Goal: Information Seeking & Learning: Compare options

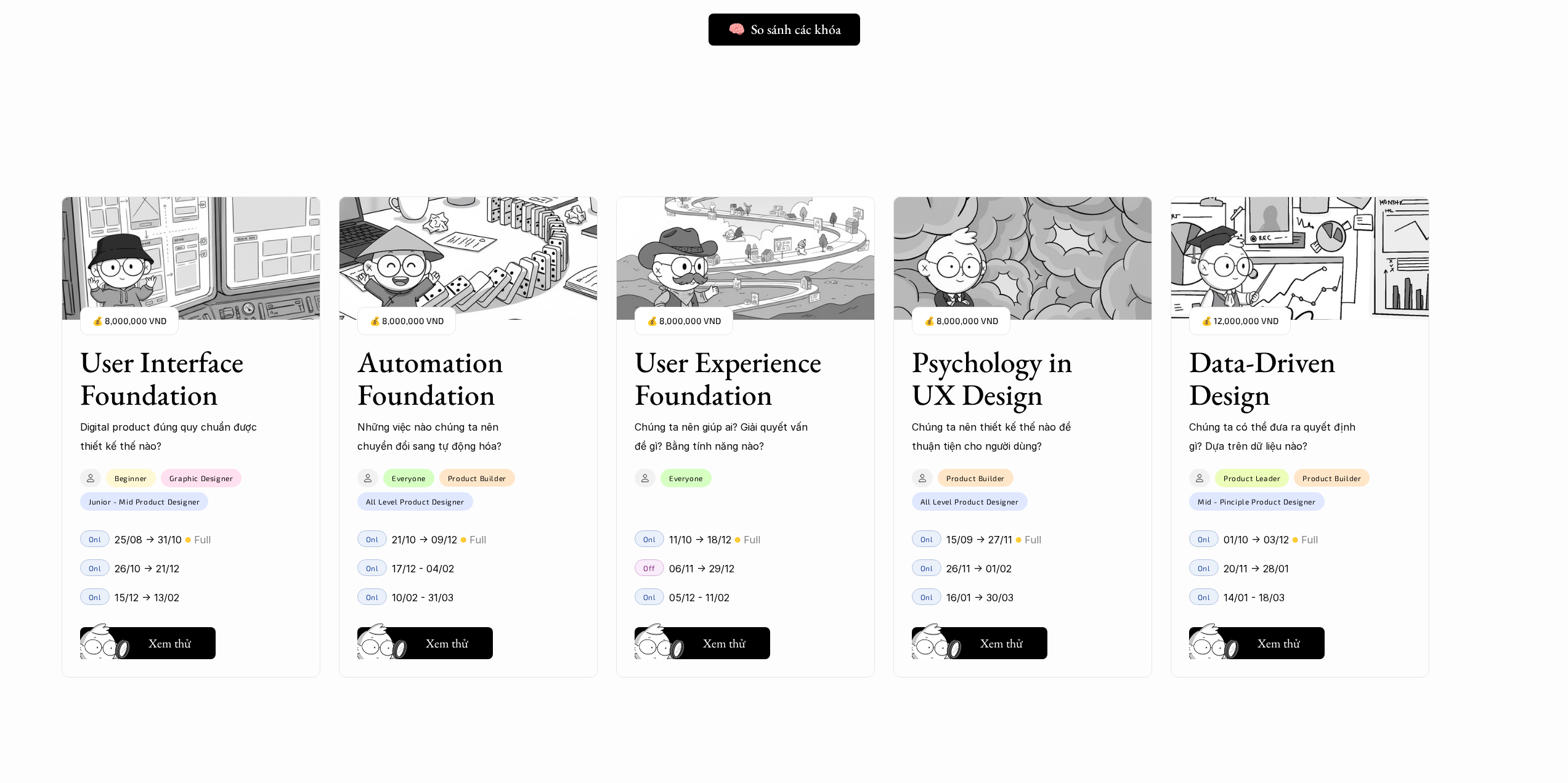
scroll to position [1066, 0]
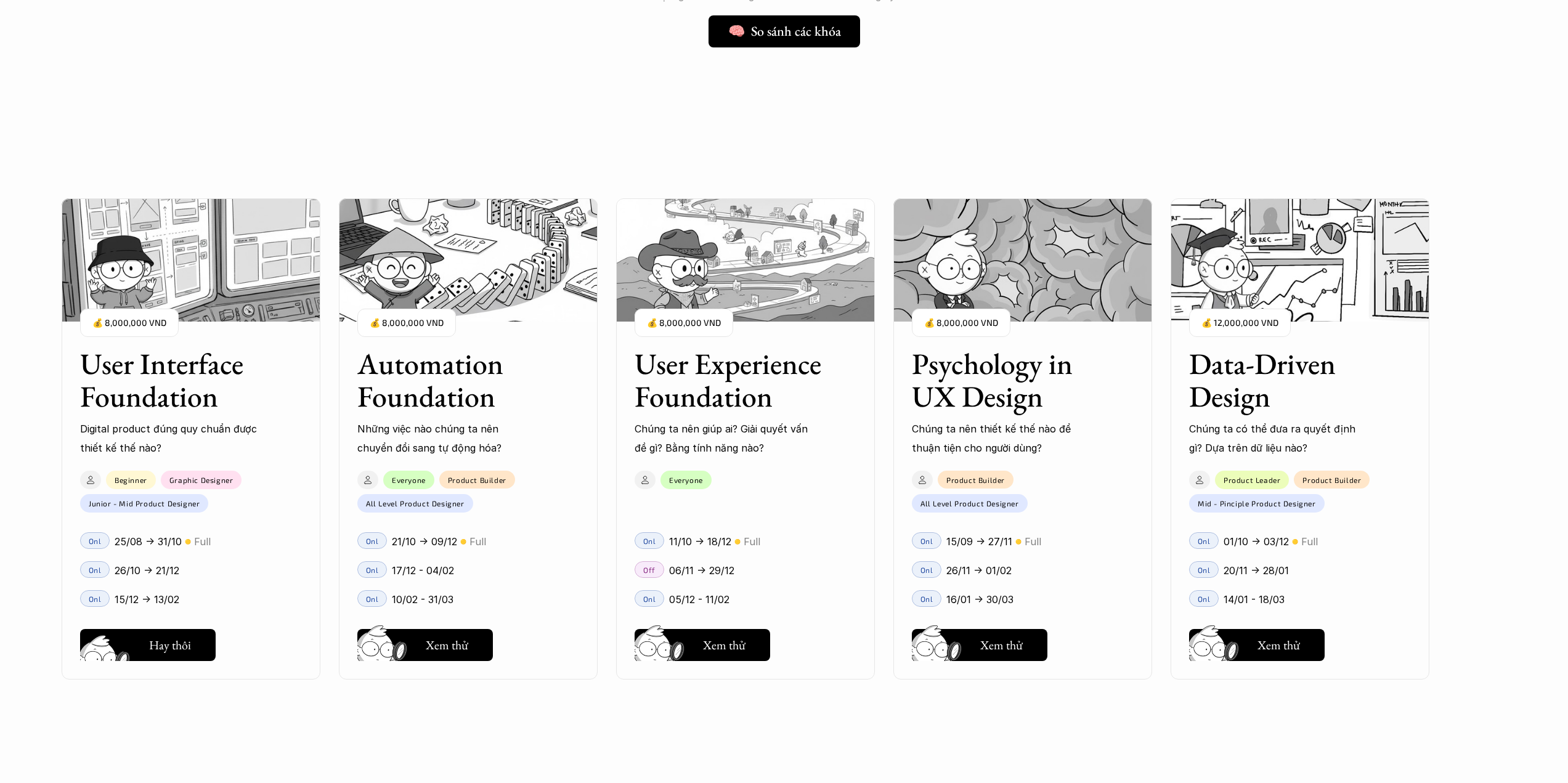
drag, startPoint x: 167, startPoint y: 650, endPoint x: 588, endPoint y: 109, distance: 685.5
click at [521, 69] on div "User Interface Foundation Digital product đúng quy chuẩn được thiết kế thế nào?…" at bounding box center [746, 439] width 1368 height 783
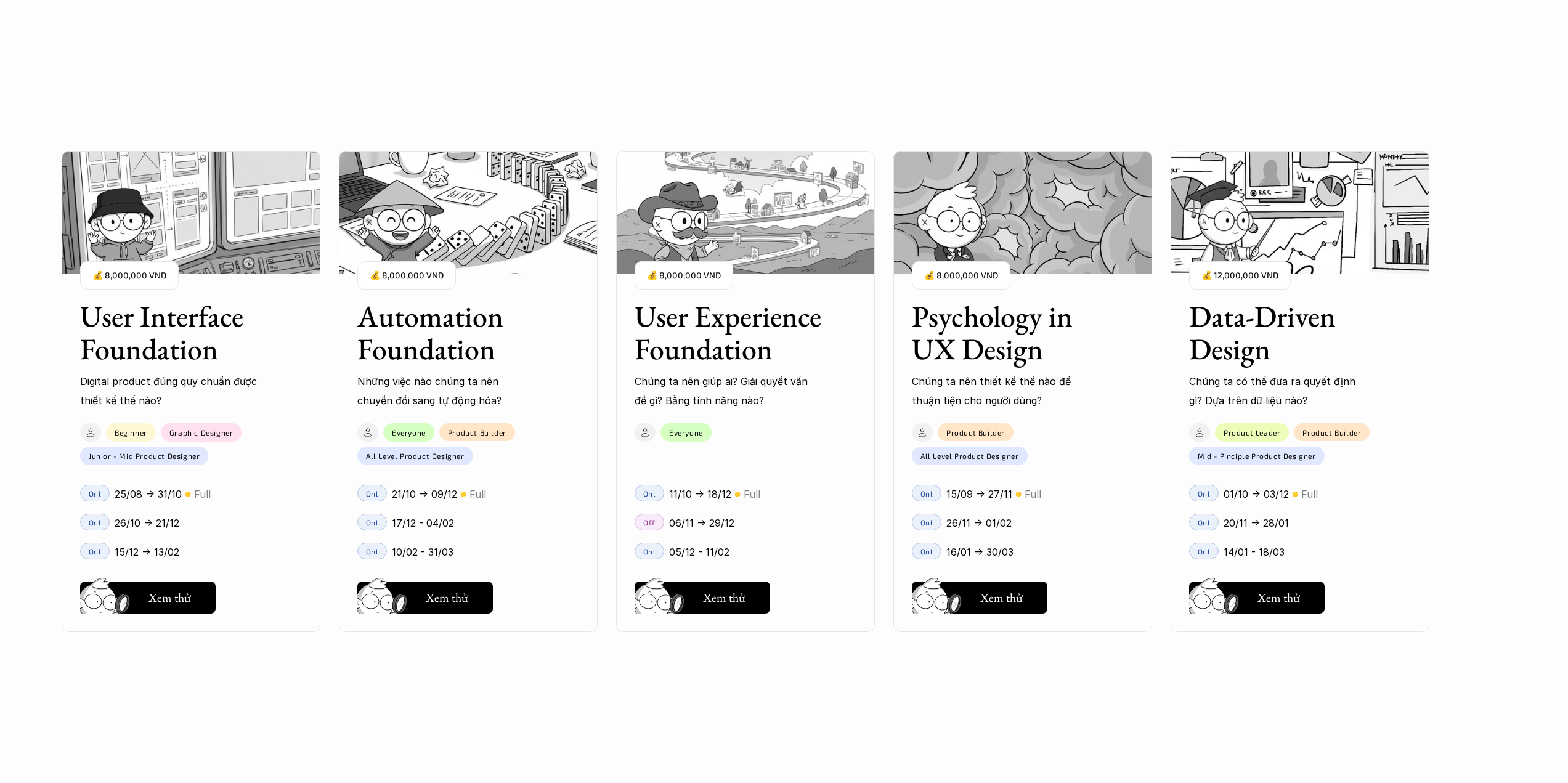
scroll to position [1149, 0]
click at [1026, 606] on button "Hay thôi Xem thử" at bounding box center [979, 598] width 135 height 32
click at [719, 99] on div "User Interface Foundation Digital product đúng quy chuẩn được thiết kế thế nào?…" at bounding box center [746, 392] width 1368 height 783
click at [759, 126] on div "User Interface Foundation Digital product đúng quy chuẩn được thiết kế thế nào?…" at bounding box center [746, 392] width 1368 height 783
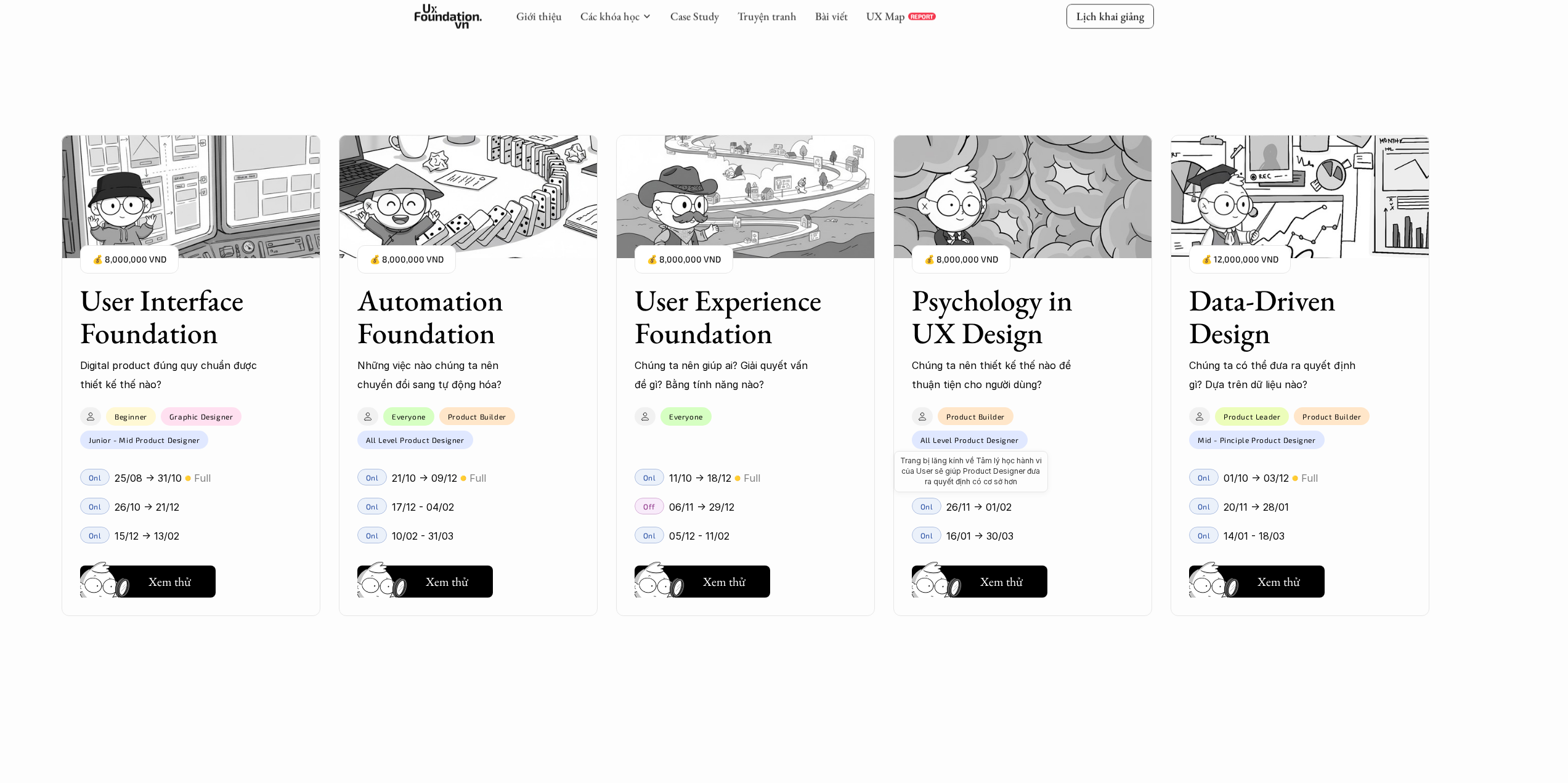
scroll to position [1395, 0]
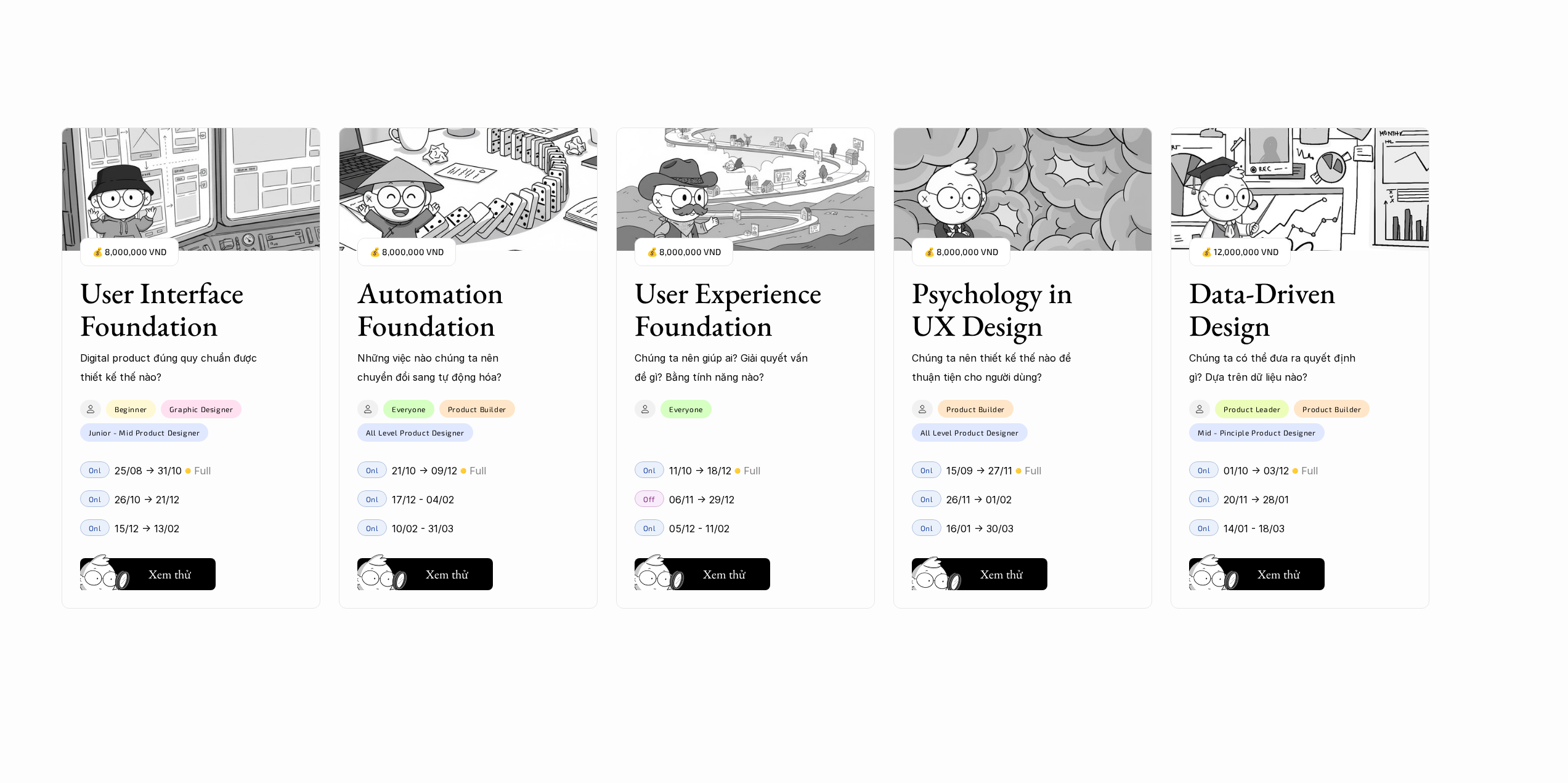
click at [986, 567] on h5 "Hay thôi" at bounding box center [1001, 571] width 42 height 17
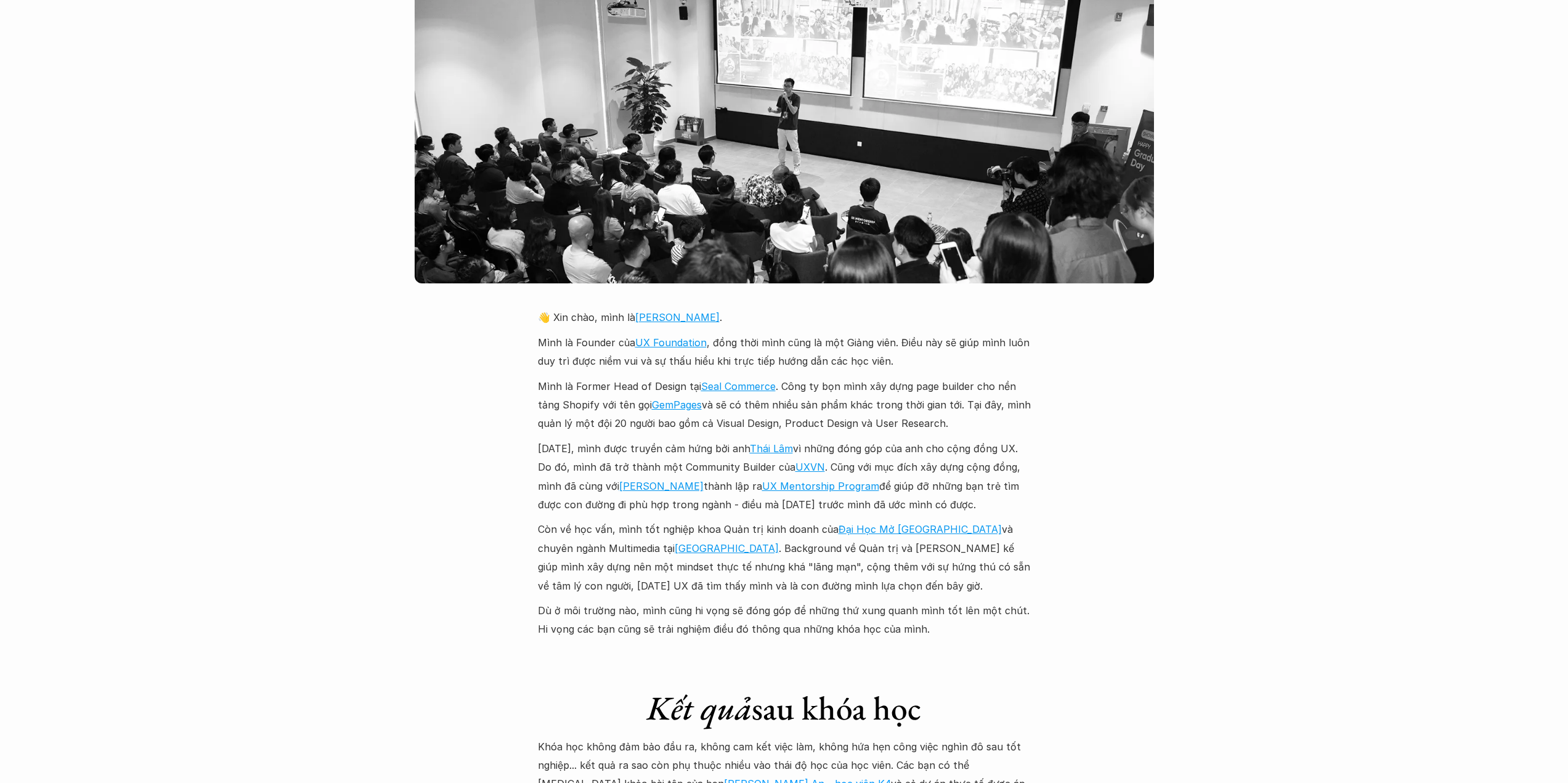
scroll to position [2793, 0]
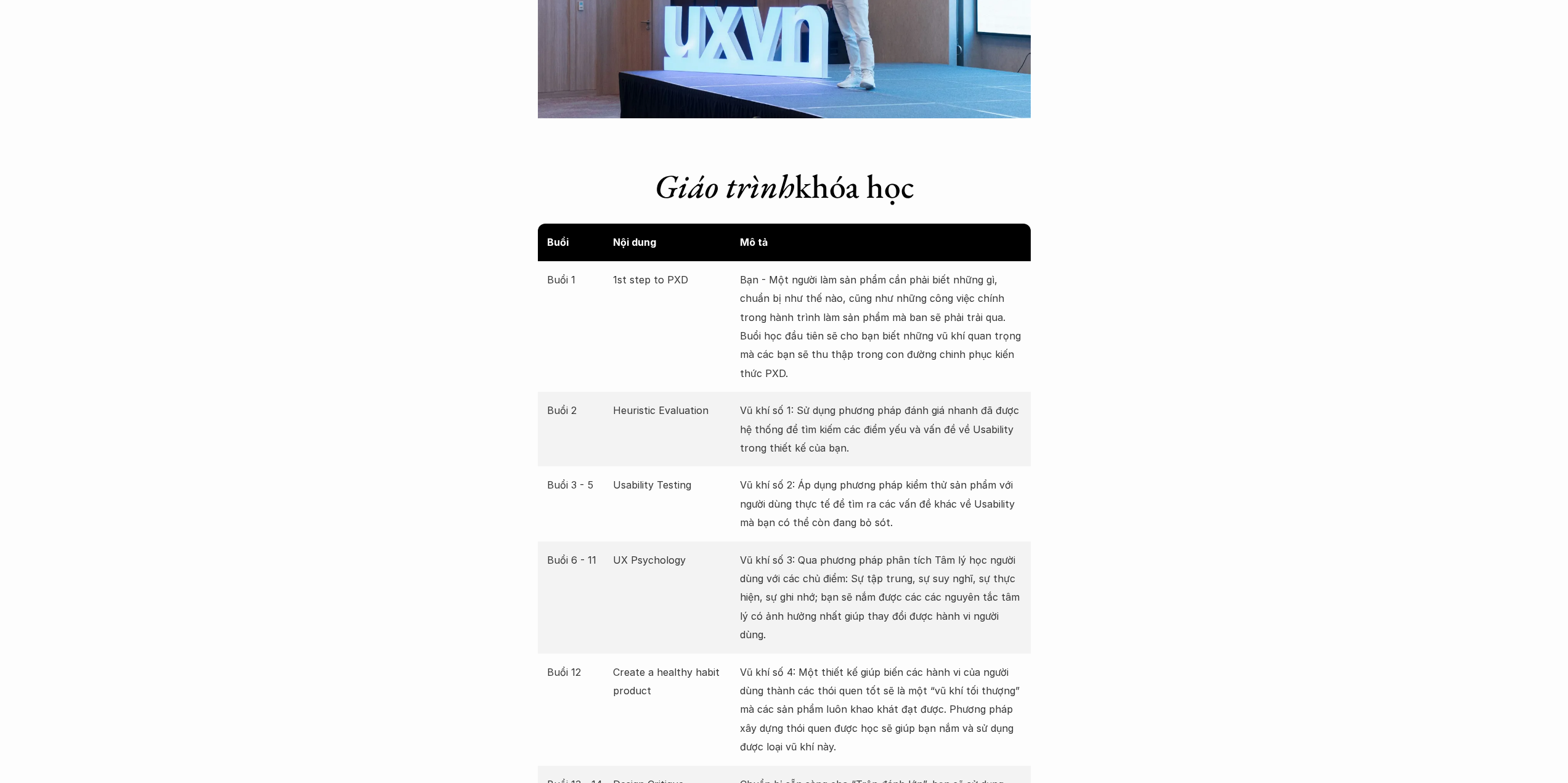
scroll to position [2383, 0]
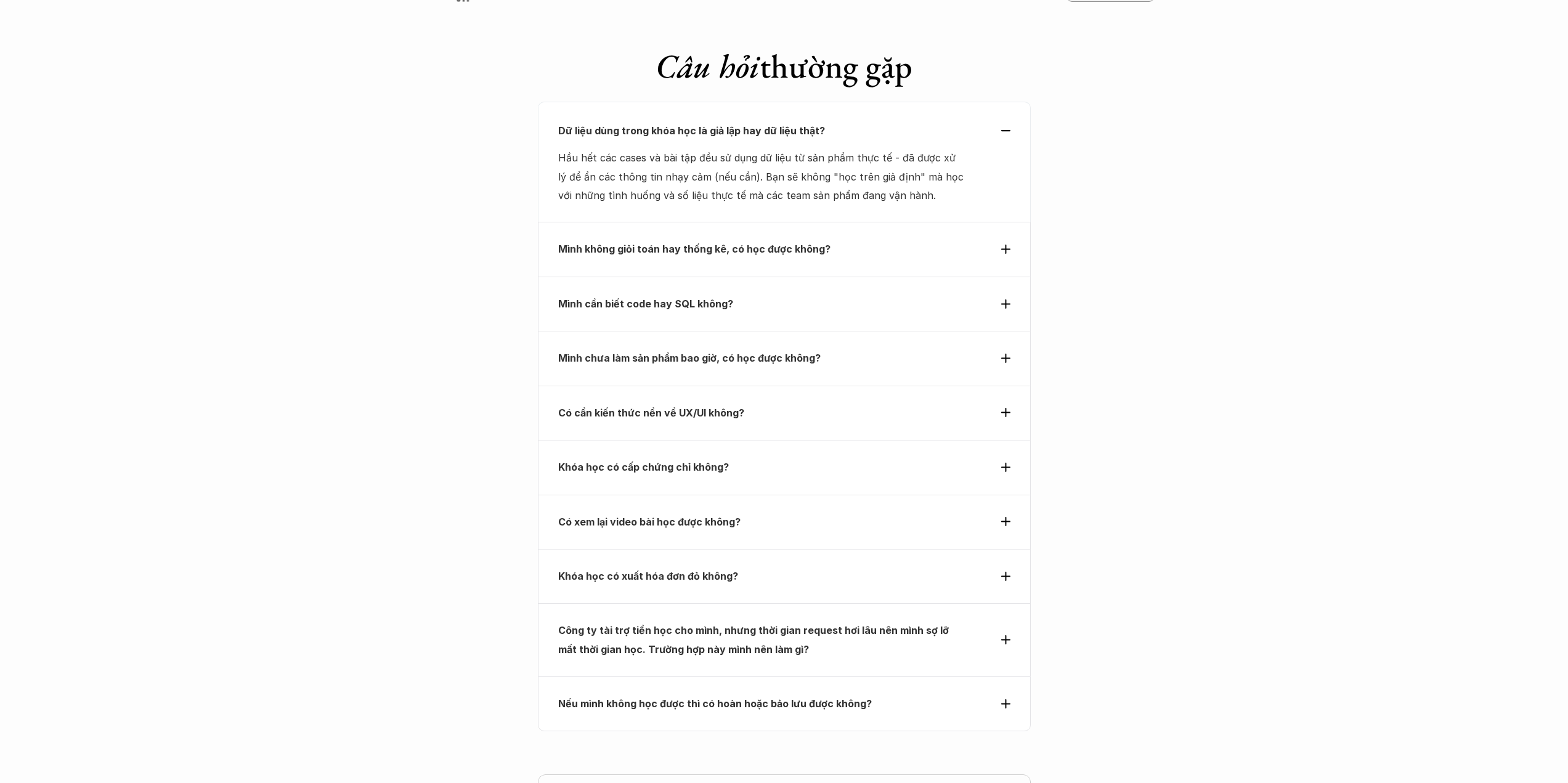
scroll to position [4190, 0]
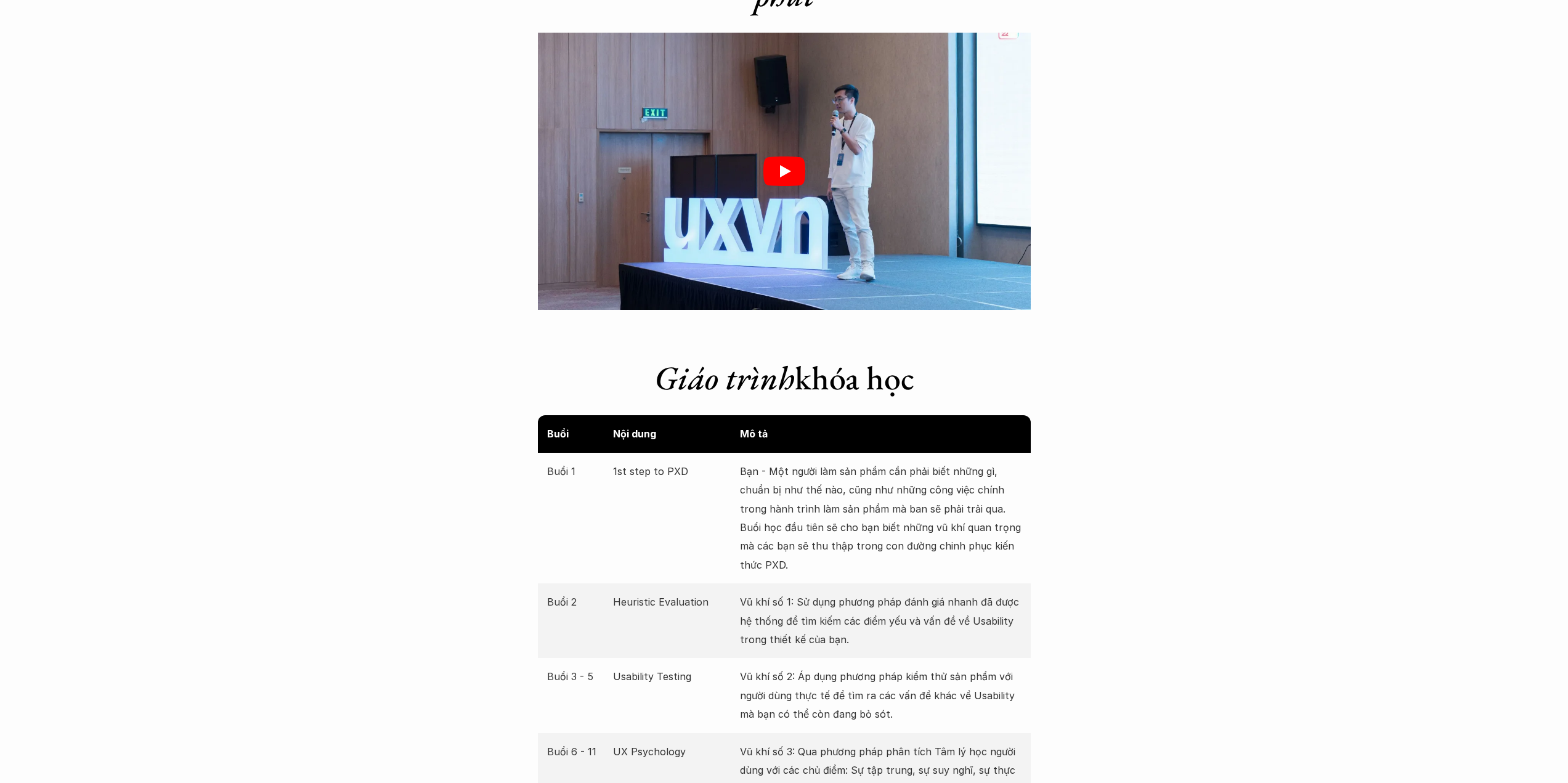
scroll to position [1972, 0]
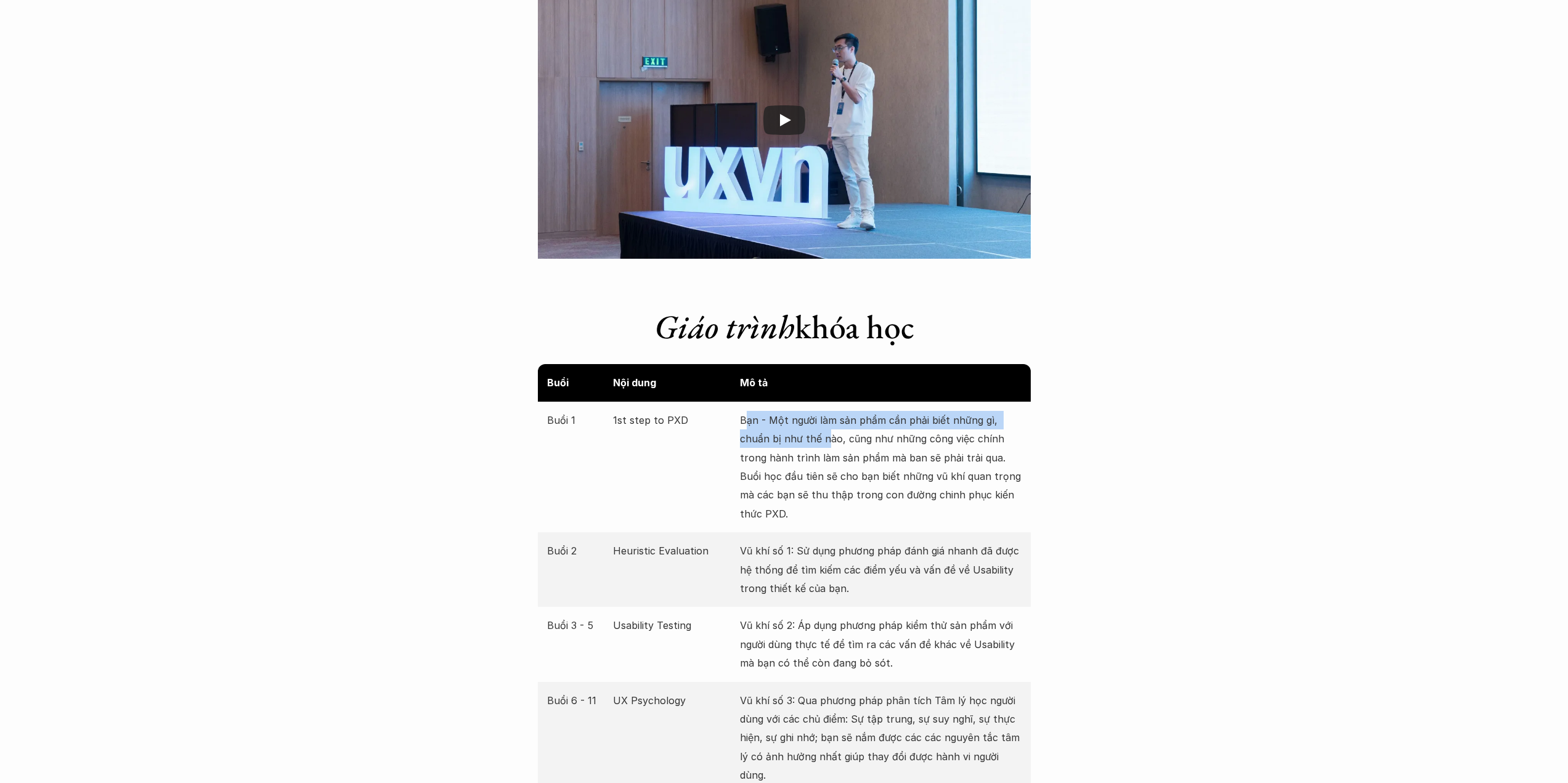
drag, startPoint x: 743, startPoint y: 423, endPoint x: 825, endPoint y: 431, distance: 82.4
click at [825, 431] on p "Bạn - Một người làm sản phẩm cần phải biết những gì, chuẩn bị như thế nào, cũng…" at bounding box center [881, 466] width 281 height 112
click at [823, 420] on p "Bạn - Một người làm sản phẩm cần phải biết những gì, chuẩn bị như thế nào, cũng…" at bounding box center [881, 466] width 281 height 112
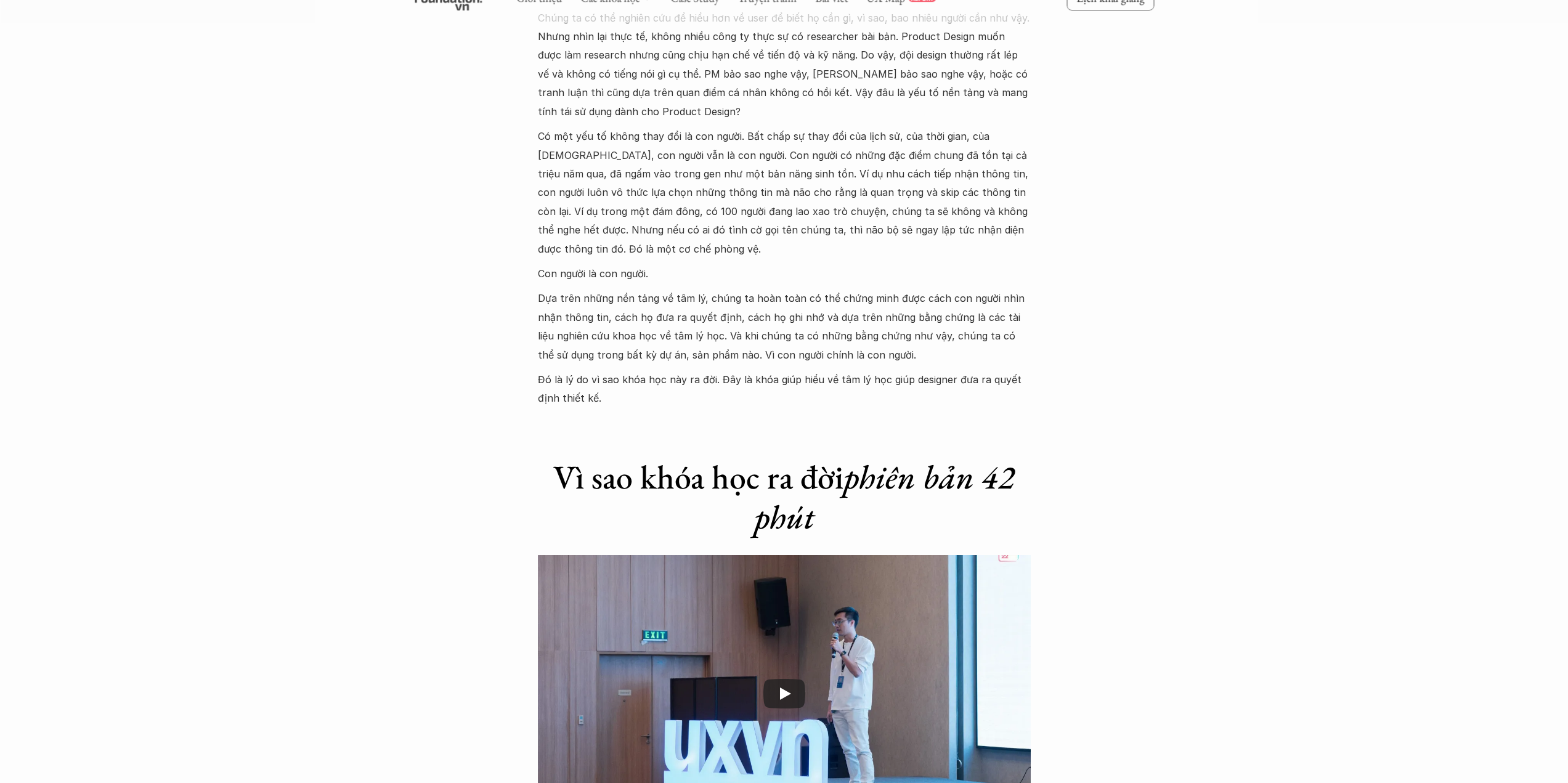
scroll to position [1890, 0]
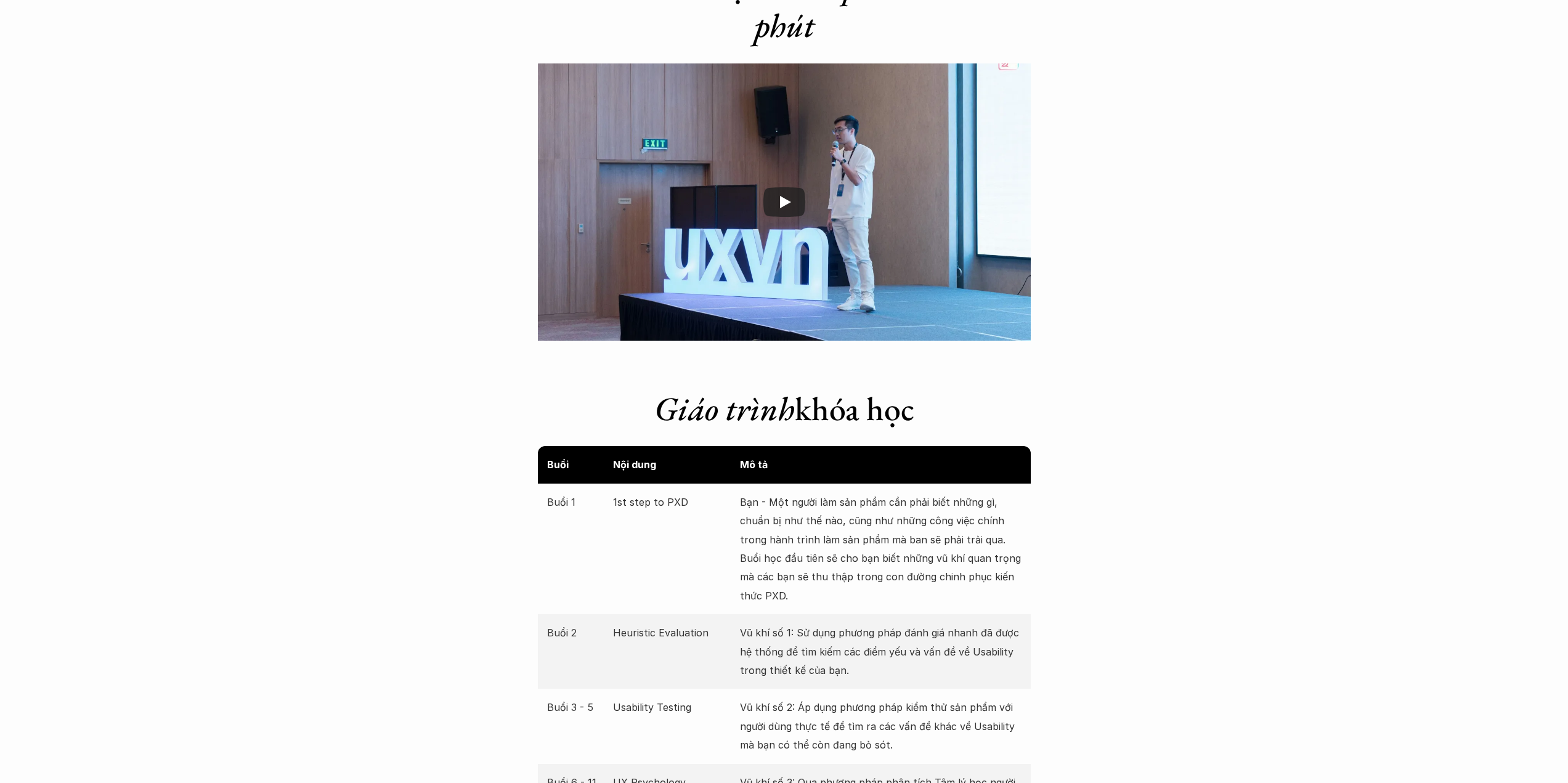
click at [767, 504] on p "Bạn - Một người làm sản phẩm cần phải biết những gì, chuẩn bị như thế nào, cũng…" at bounding box center [881, 549] width 281 height 112
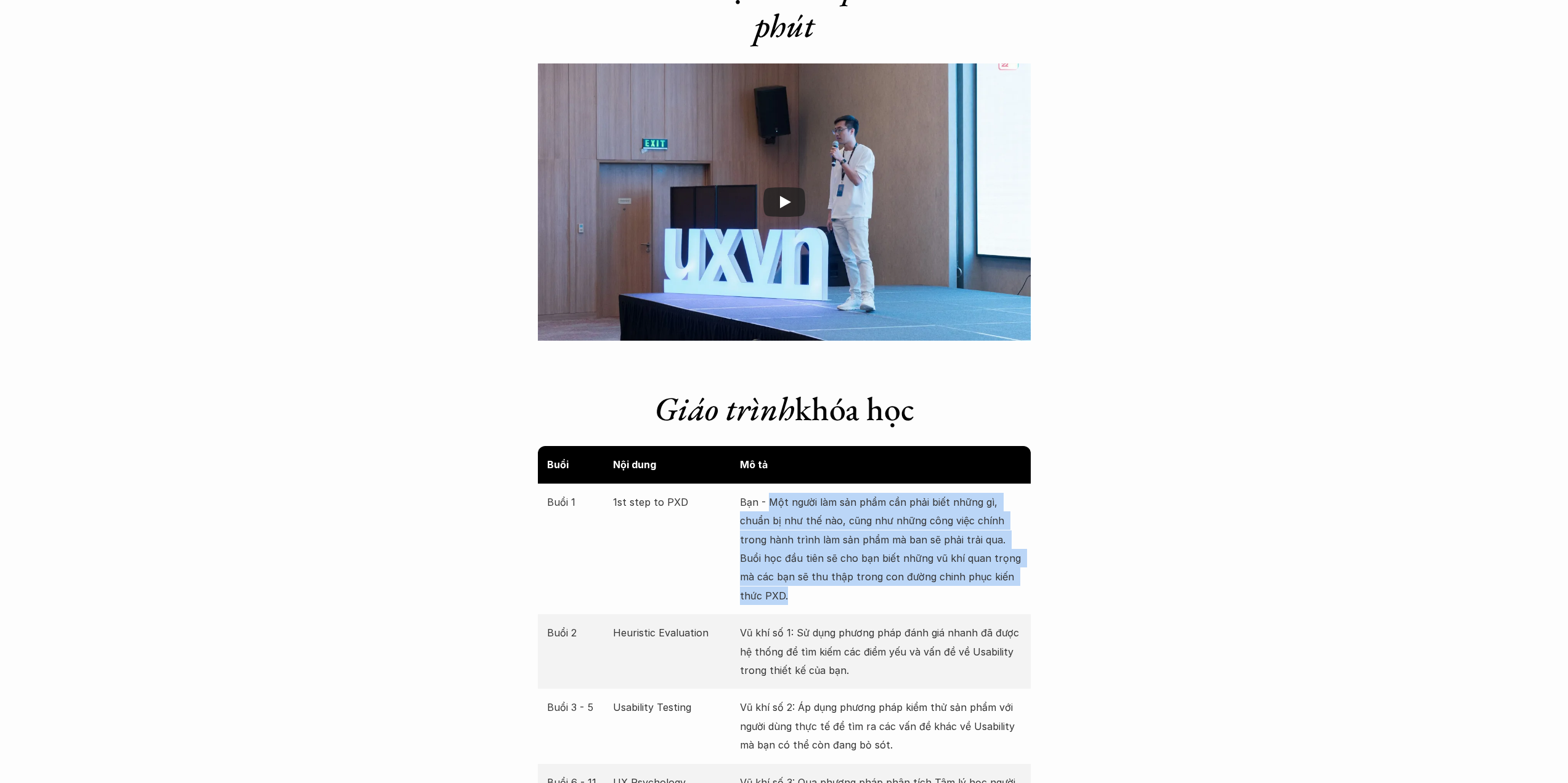
drag, startPoint x: 770, startPoint y: 494, endPoint x: 950, endPoint y: 597, distance: 207.4
click at [950, 597] on p "Bạn - Một người làm sản phẩm cần phải biết những gì, chuẩn bị như thế nào, cũng…" at bounding box center [881, 549] width 281 height 112
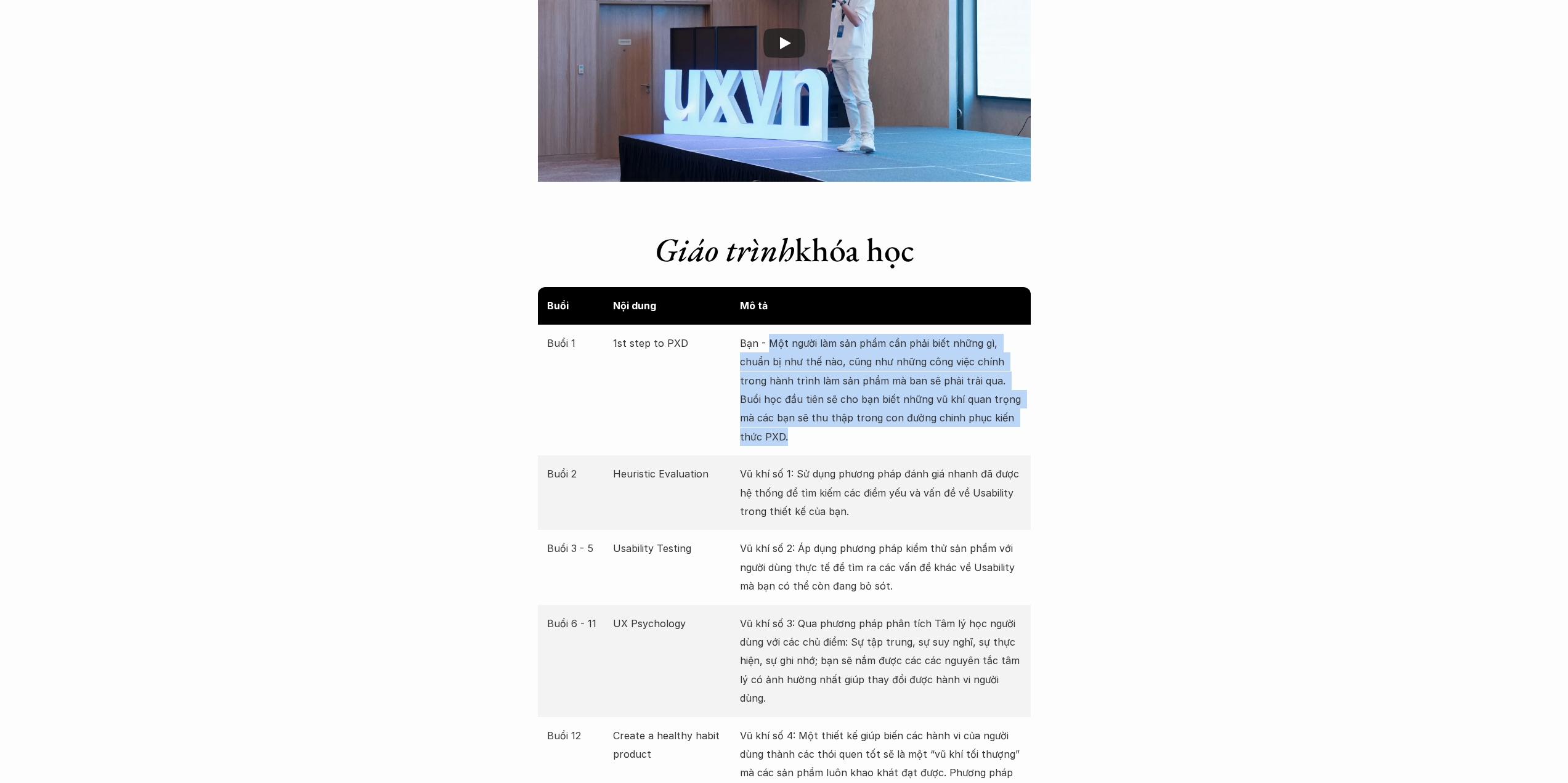
scroll to position [2054, 0]
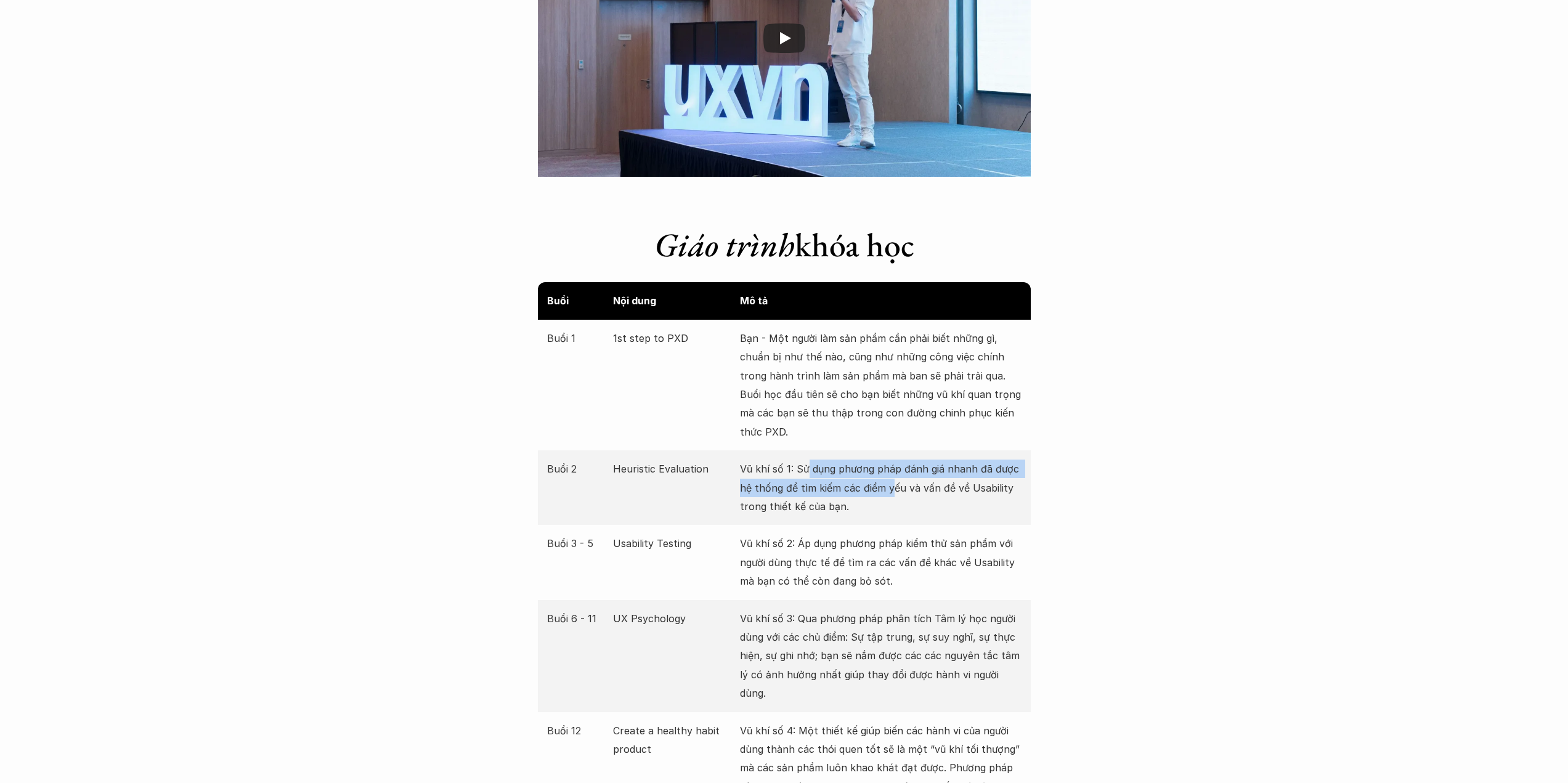
drag, startPoint x: 875, startPoint y: 482, endPoint x: 891, endPoint y: 483, distance: 16.0
click at [891, 483] on p "Vũ khí số 1: Sử dụng phương pháp đánh giá nhanh đã được hệ thống để tìm kiếm cá…" at bounding box center [881, 488] width 281 height 56
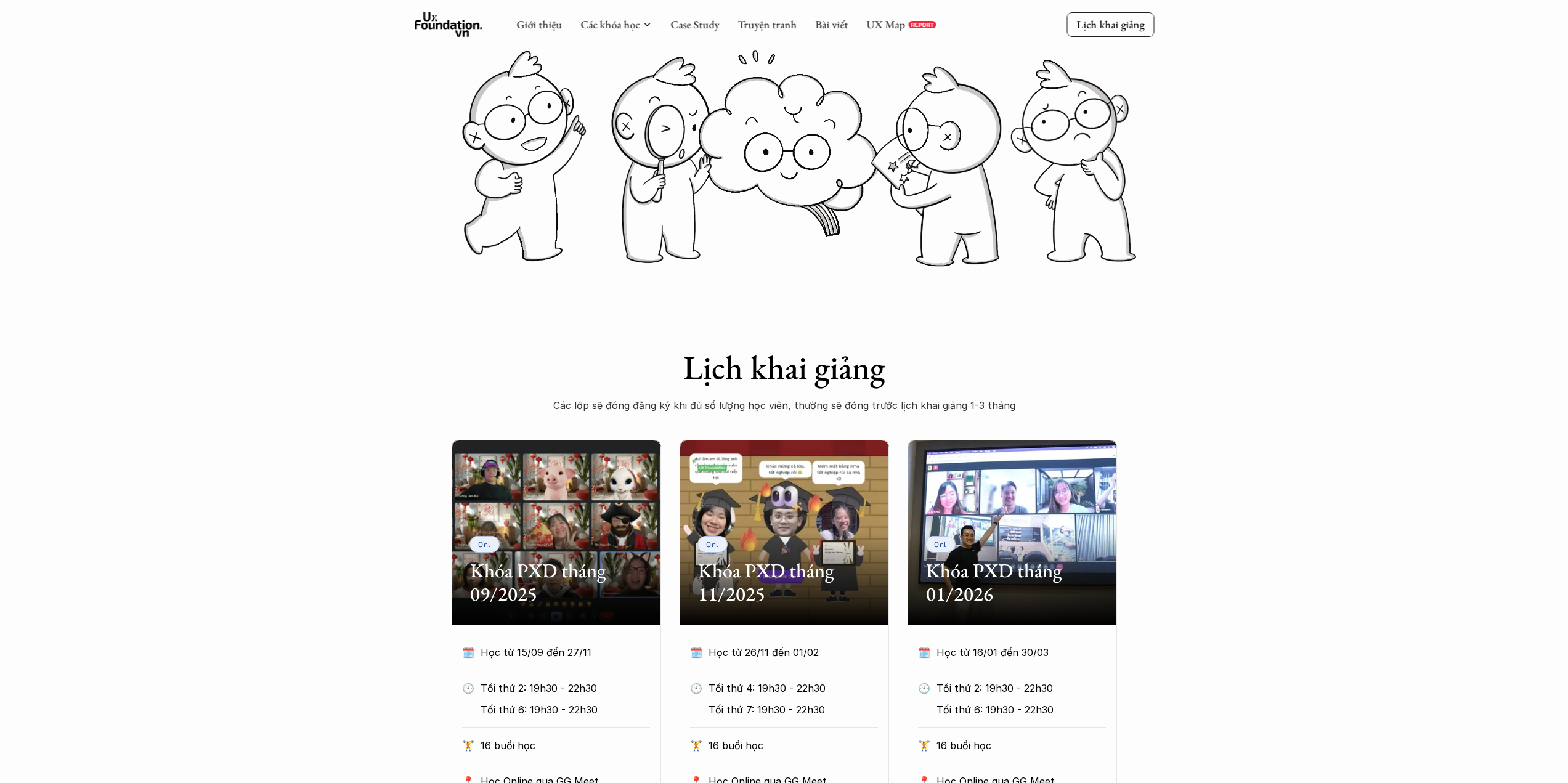
scroll to position [328, 0]
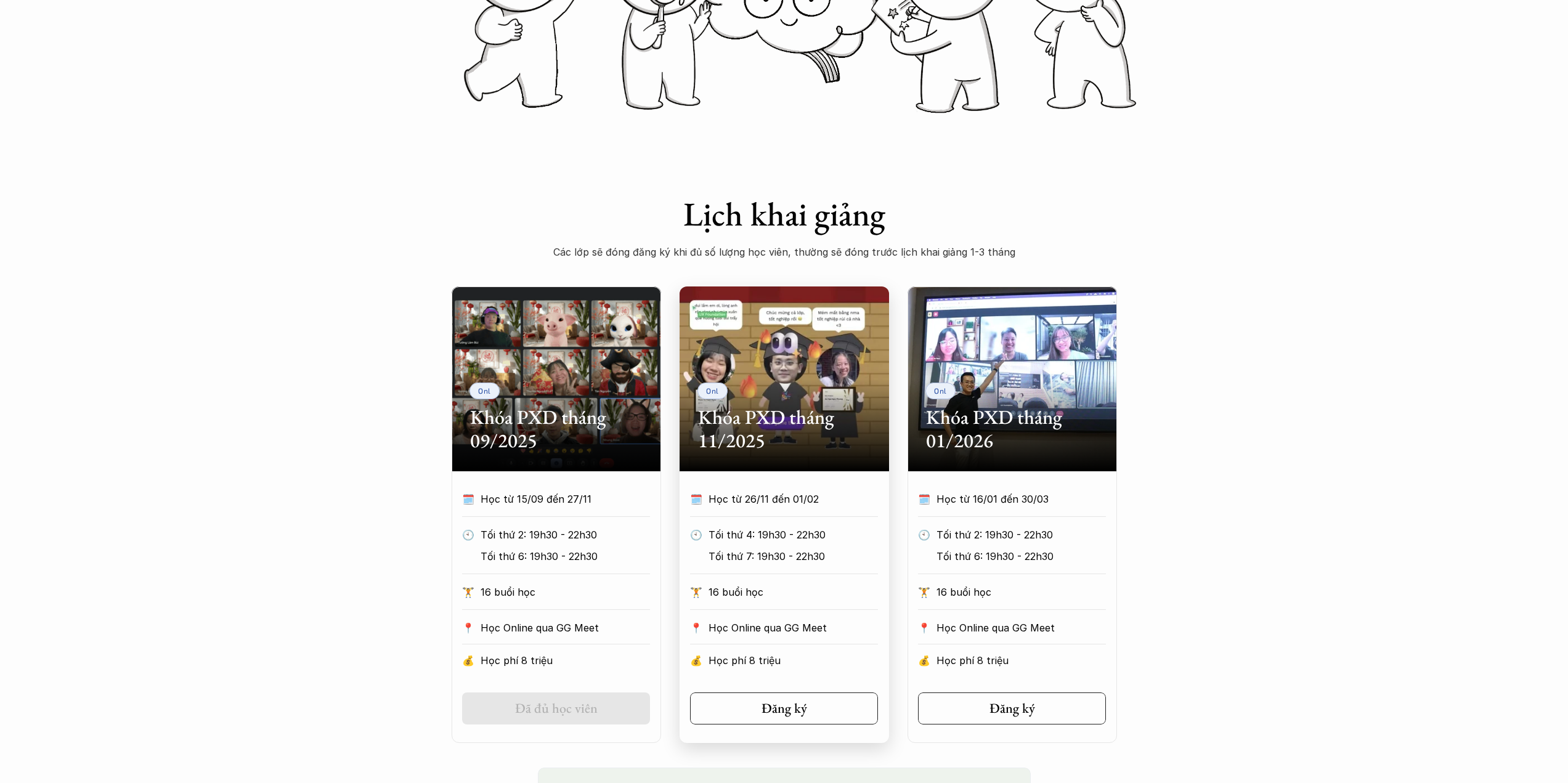
click at [846, 369] on div "Onl Khóa PXD tháng 11/2025" at bounding box center [784, 378] width 209 height 185
click at [755, 398] on div "Onl Khóa PXD tháng 11/2025" at bounding box center [784, 378] width 209 height 185
click at [483, 432] on h2 "Khóa PXD tháng 09/2025" at bounding box center [556, 429] width 172 height 47
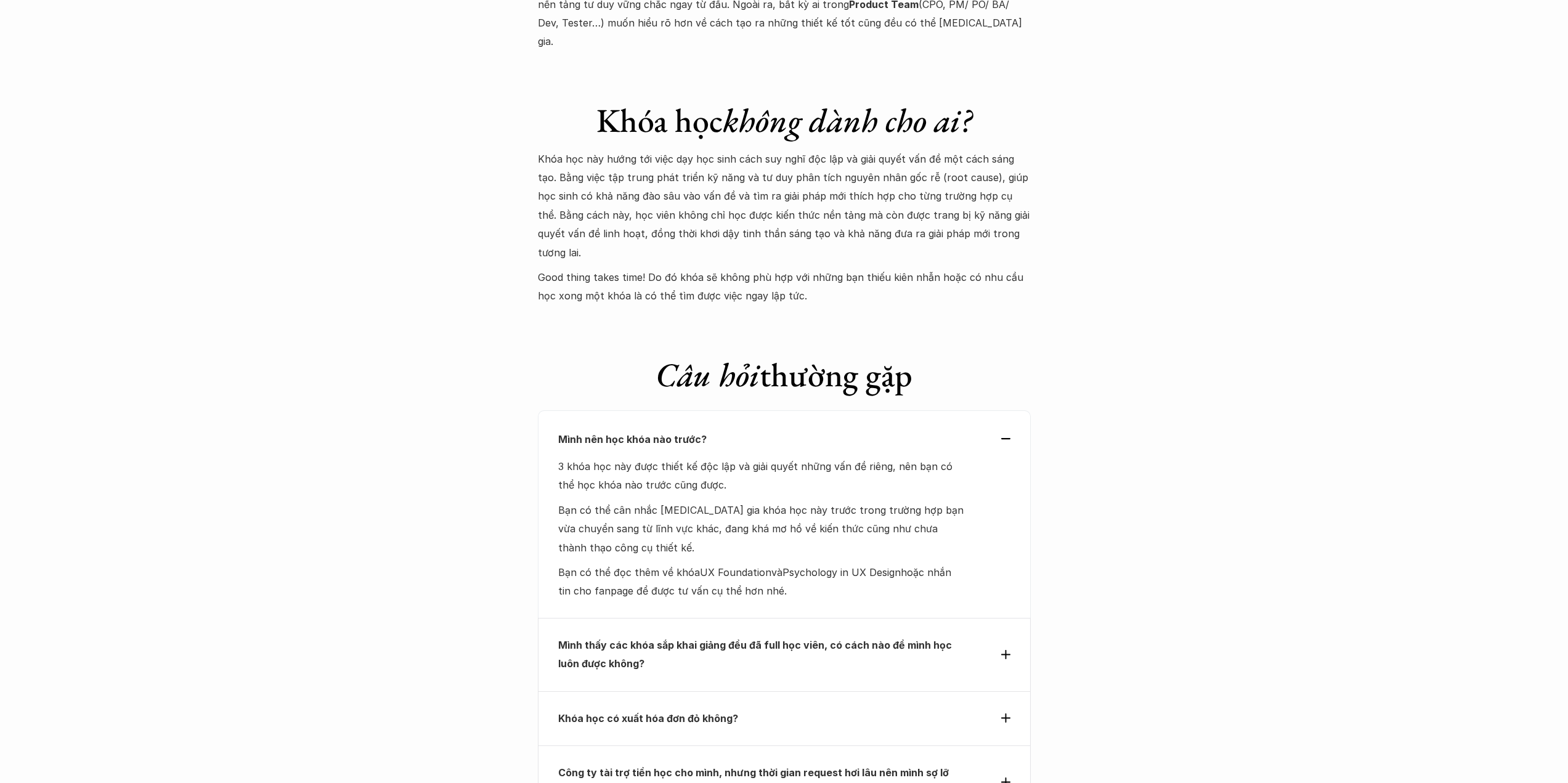
scroll to position [5342, 0]
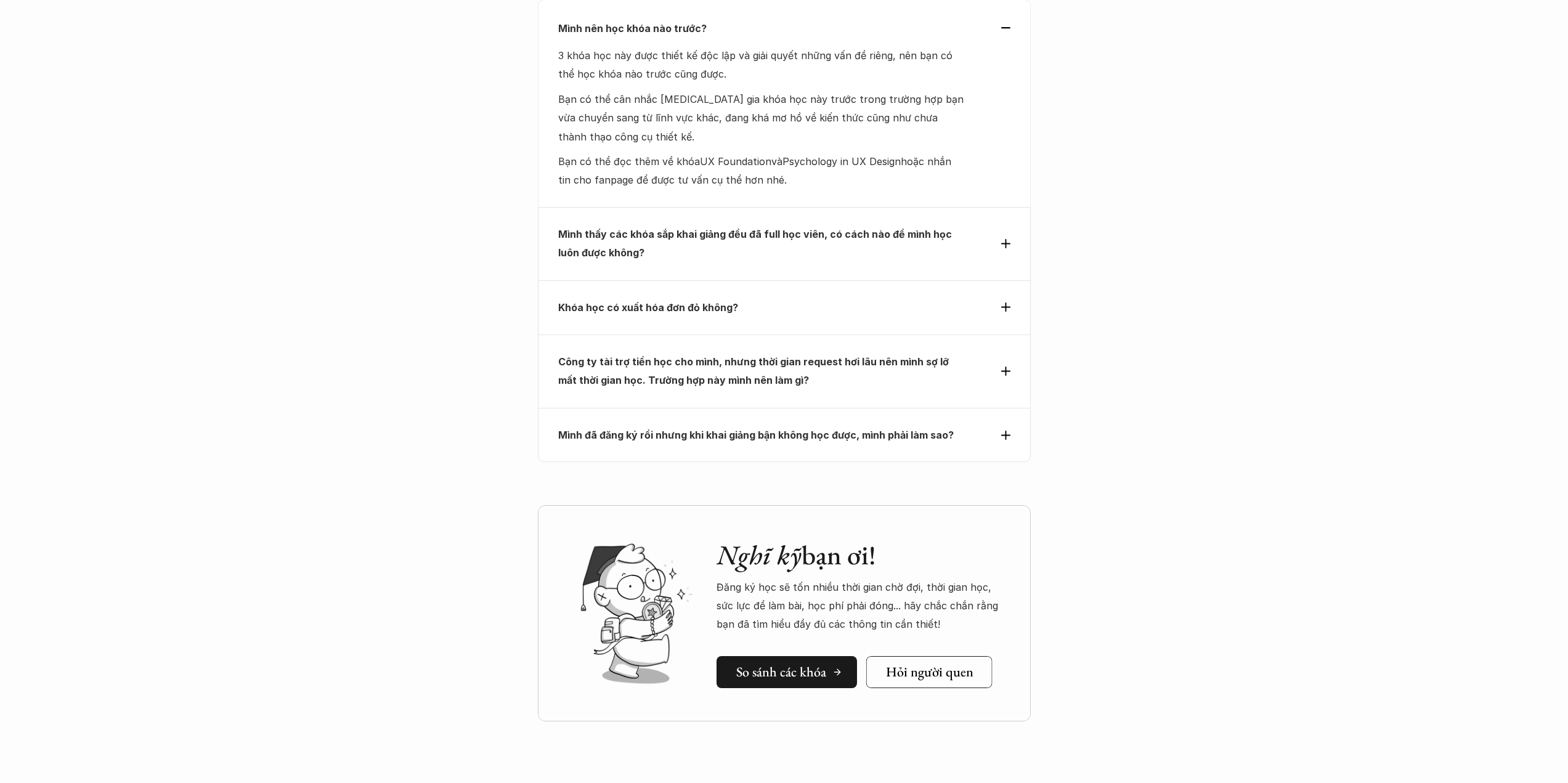
click at [785, 664] on h5 "So sánh các khóa" at bounding box center [781, 672] width 90 height 16
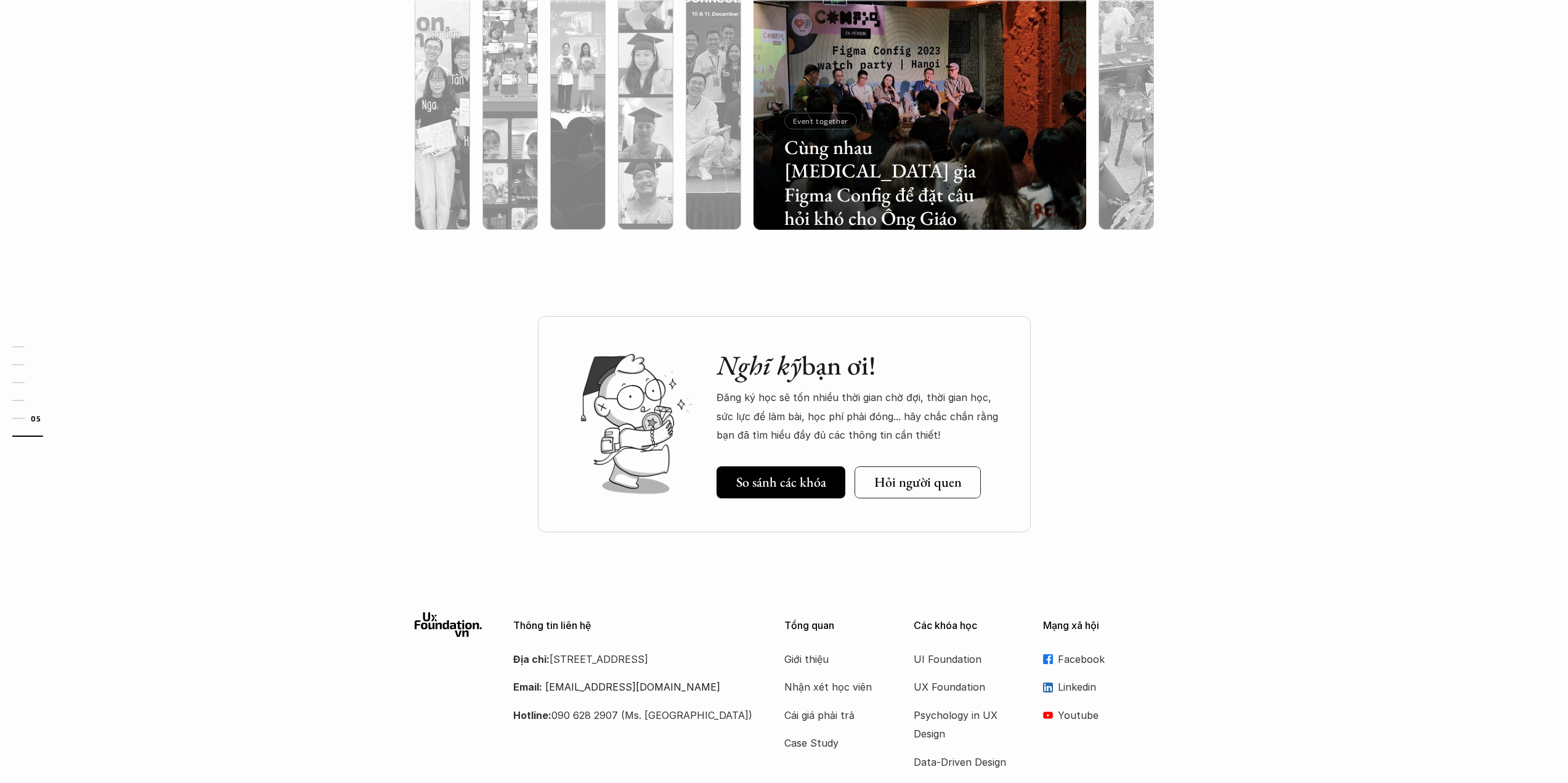
scroll to position [4094, 0]
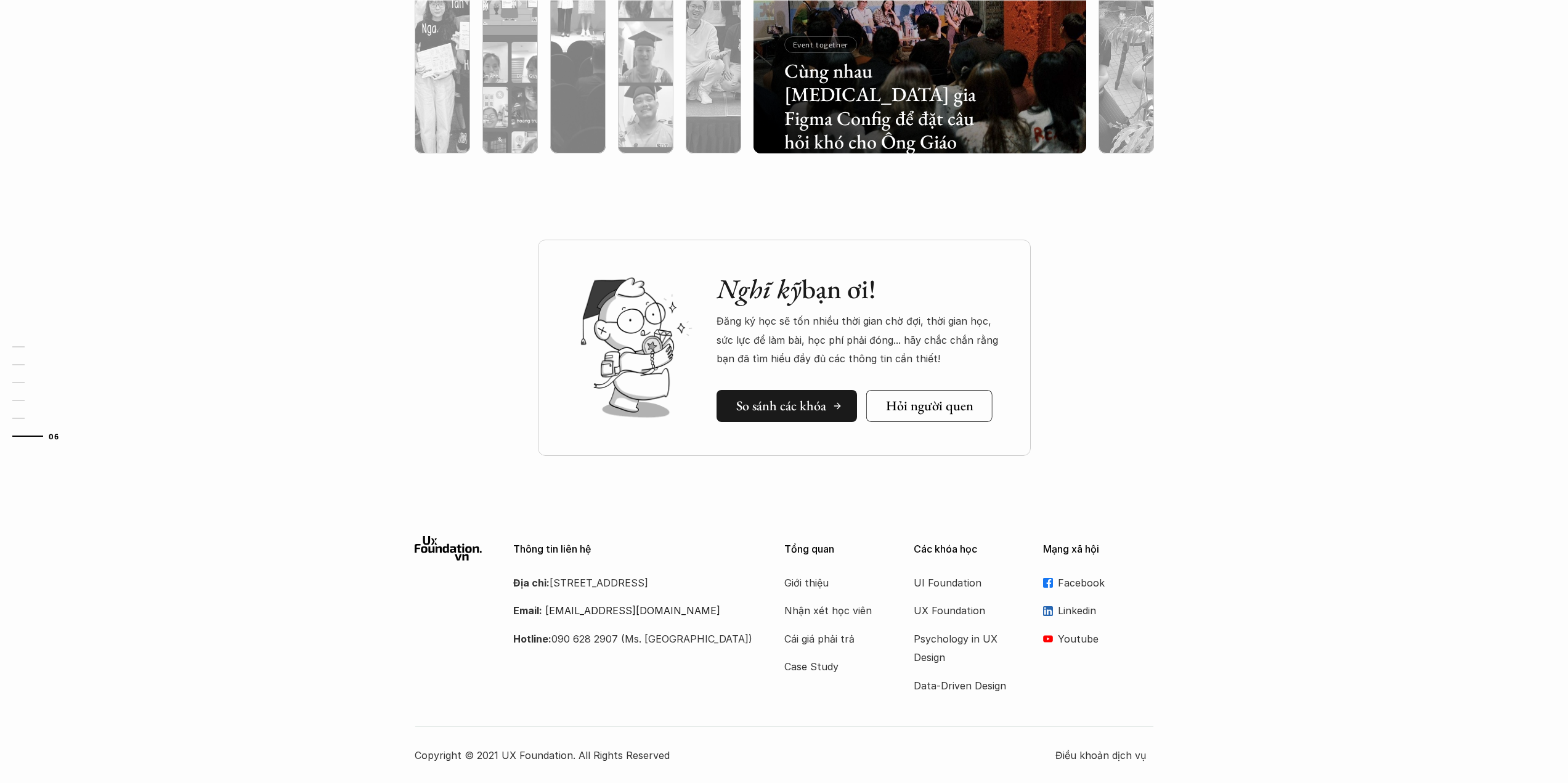
click at [761, 400] on h5 "So sánh các khóa" at bounding box center [781, 406] width 90 height 16
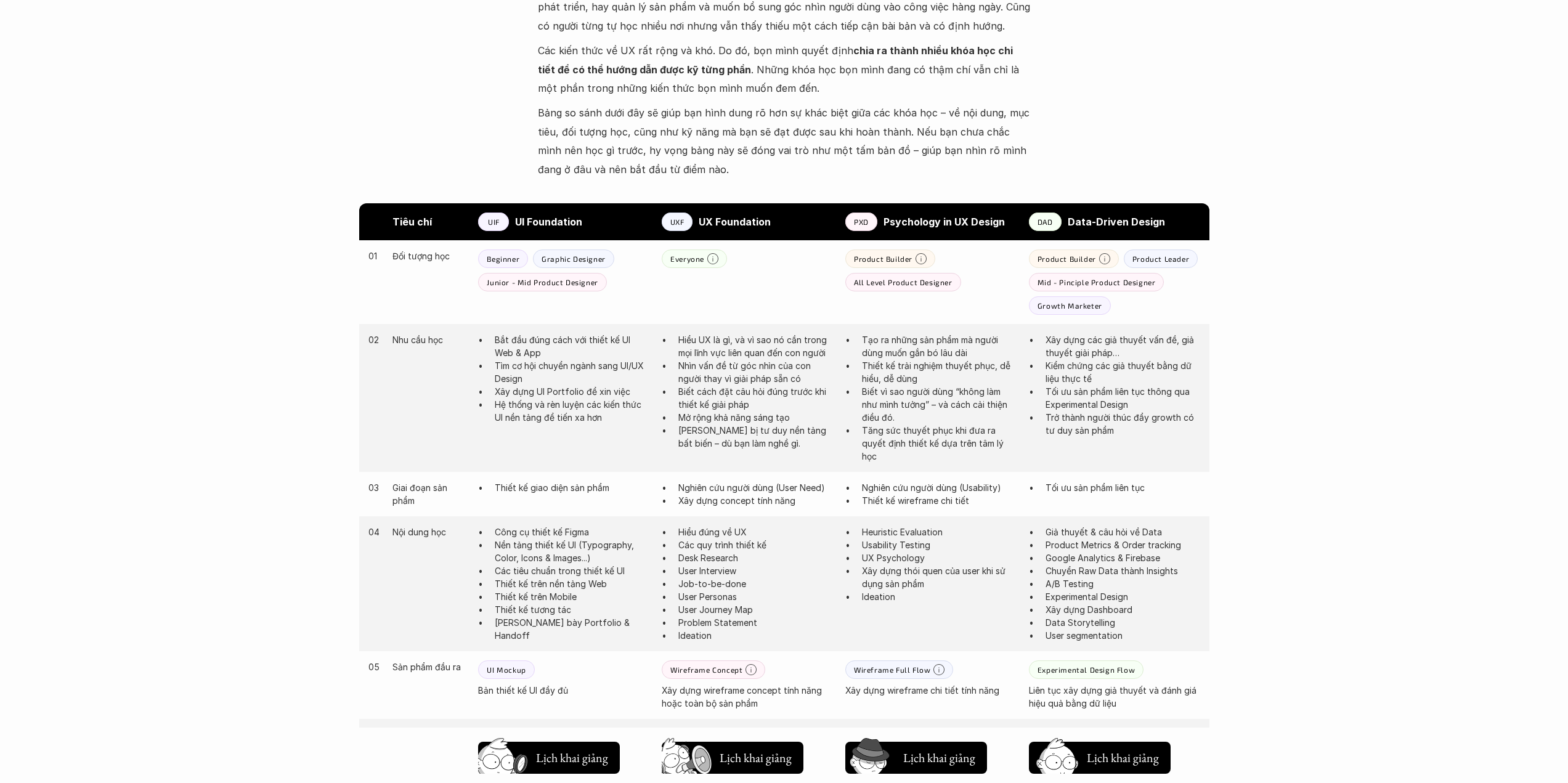
scroll to position [575, 0]
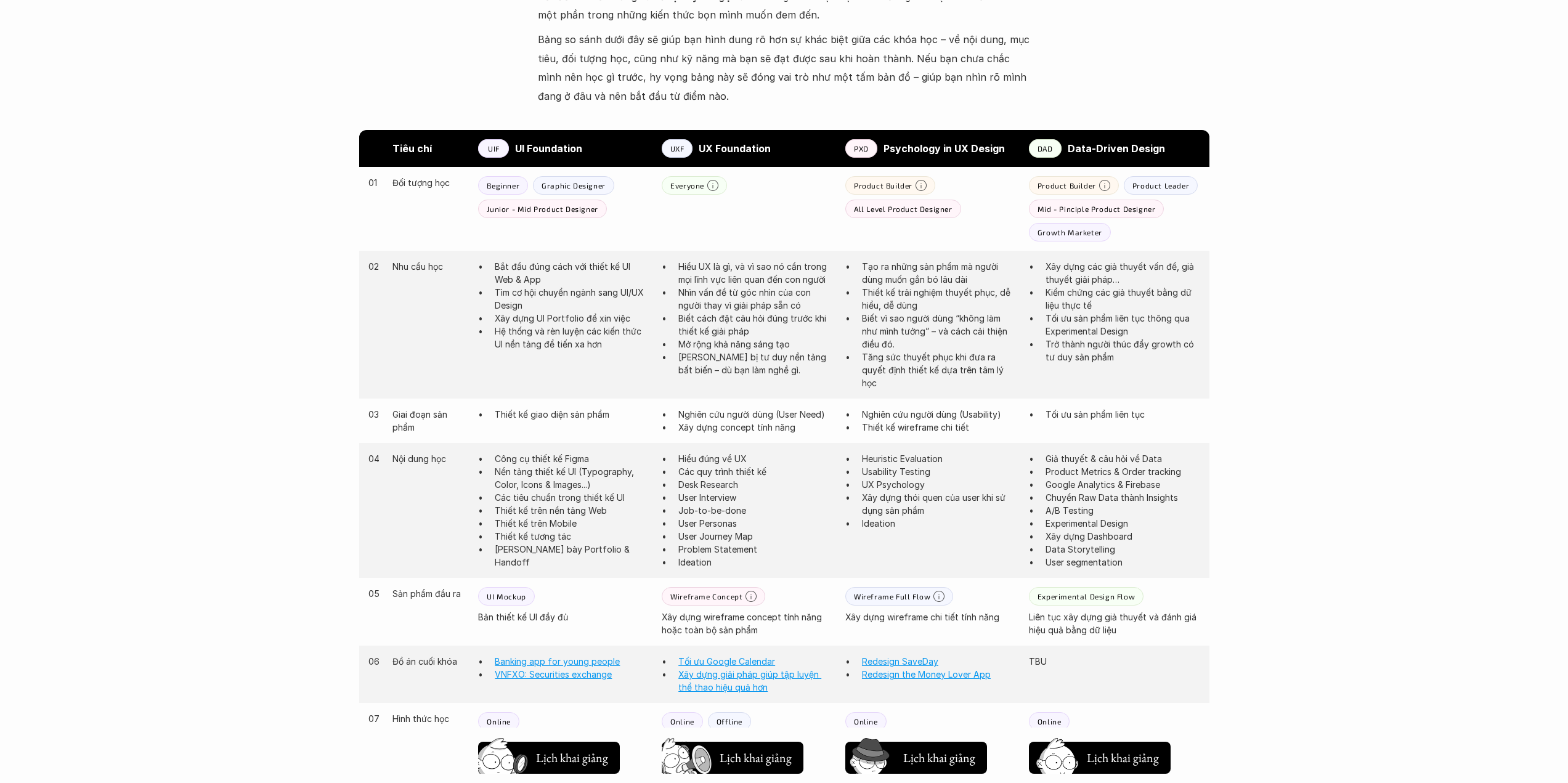
click at [706, 308] on p "Nhìn vấn đề từ góc nhìn của con người thay vì giải pháp sẵn có" at bounding box center [755, 299] width 154 height 26
click at [708, 319] on p "Biết cách đặt câu hỏi đúng trước khi thiết kế giải pháp" at bounding box center [755, 325] width 154 height 26
click at [710, 314] on p "Biết cách đặt câu hỏi đúng trước khi thiết kế giải pháp" at bounding box center [755, 325] width 154 height 26
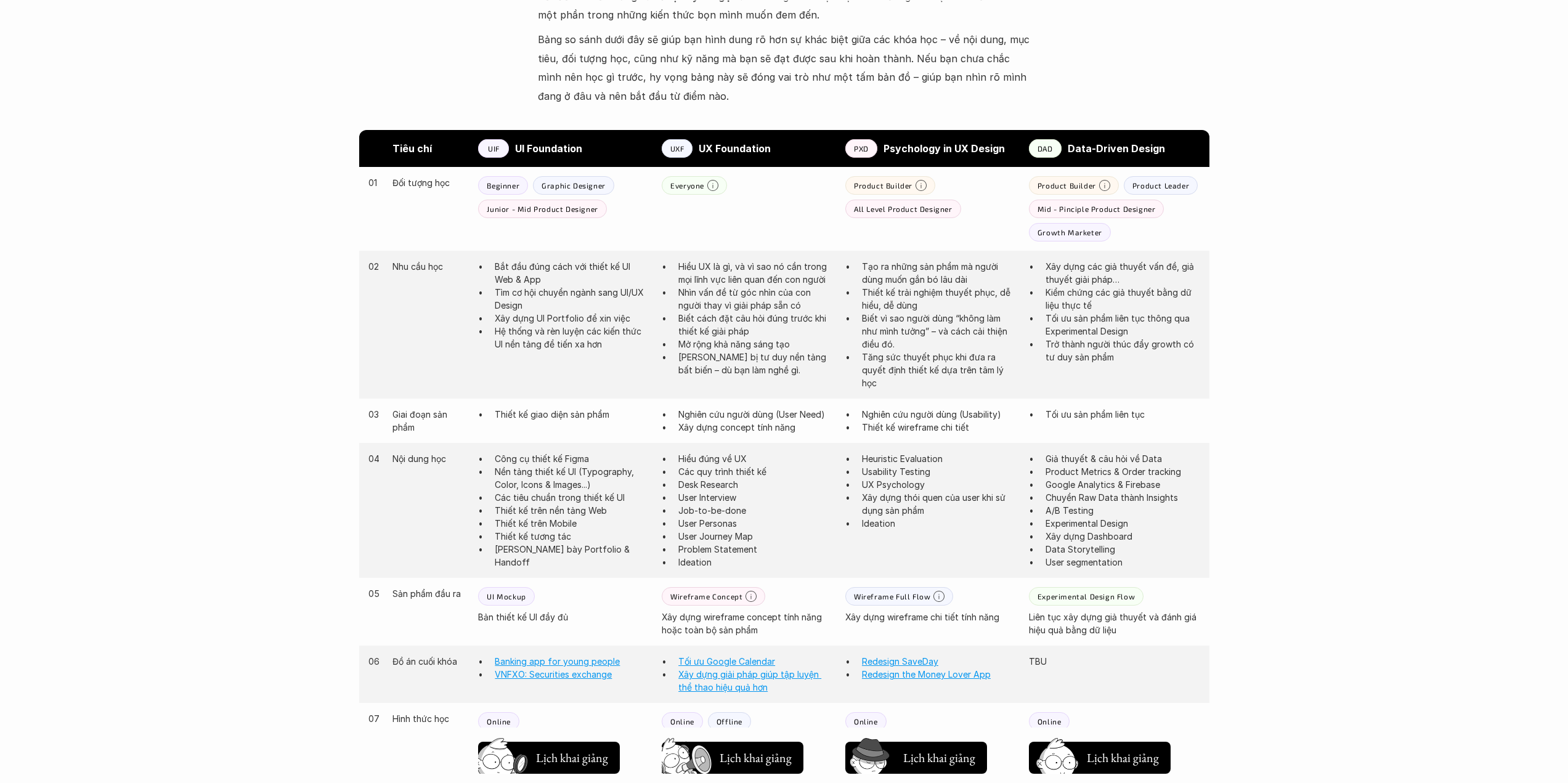
click at [710, 314] on p "Biết cách đặt câu hỏi đúng trước khi thiết kế giải pháp" at bounding box center [755, 325] width 154 height 26
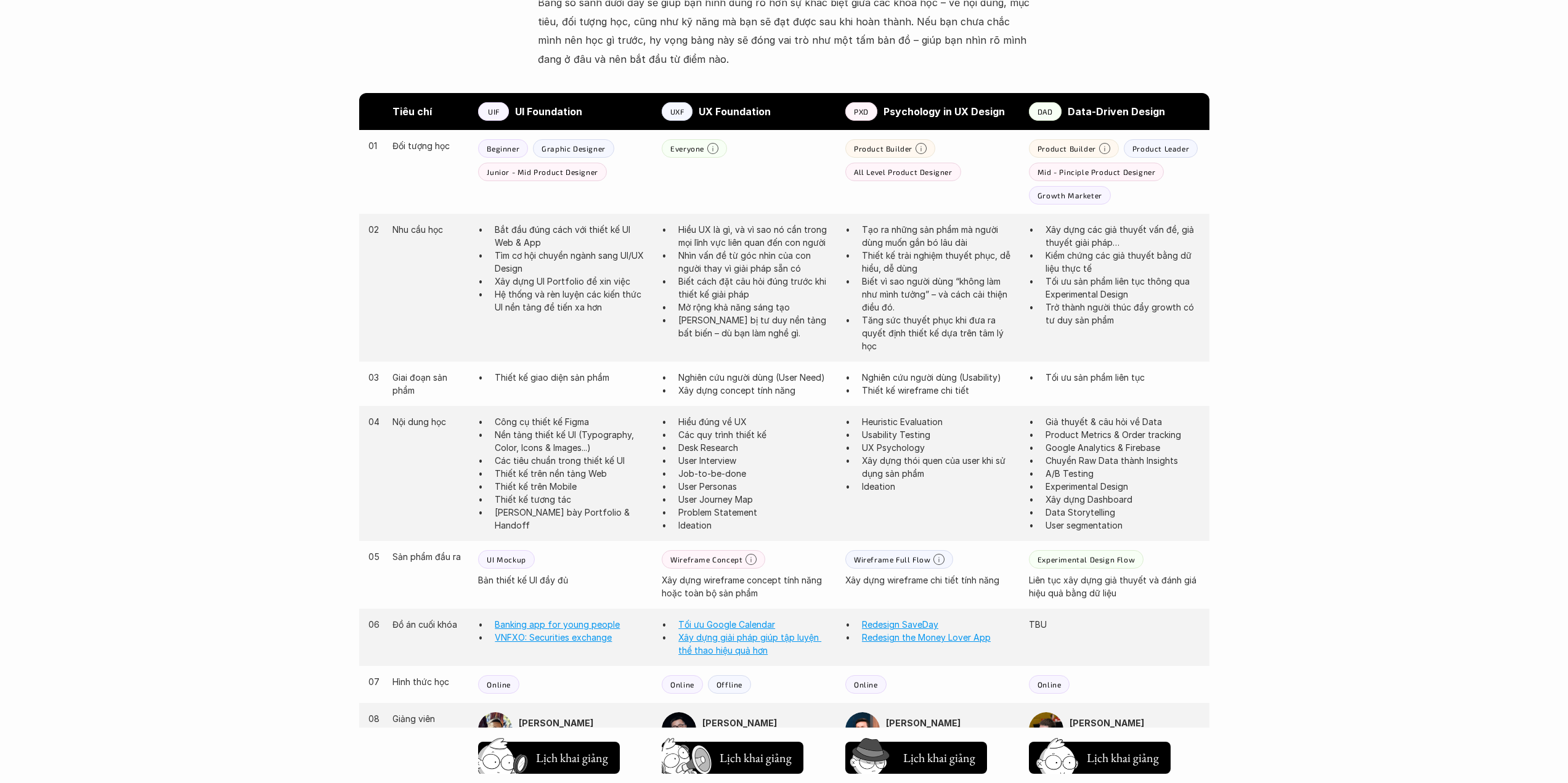
scroll to position [657, 0]
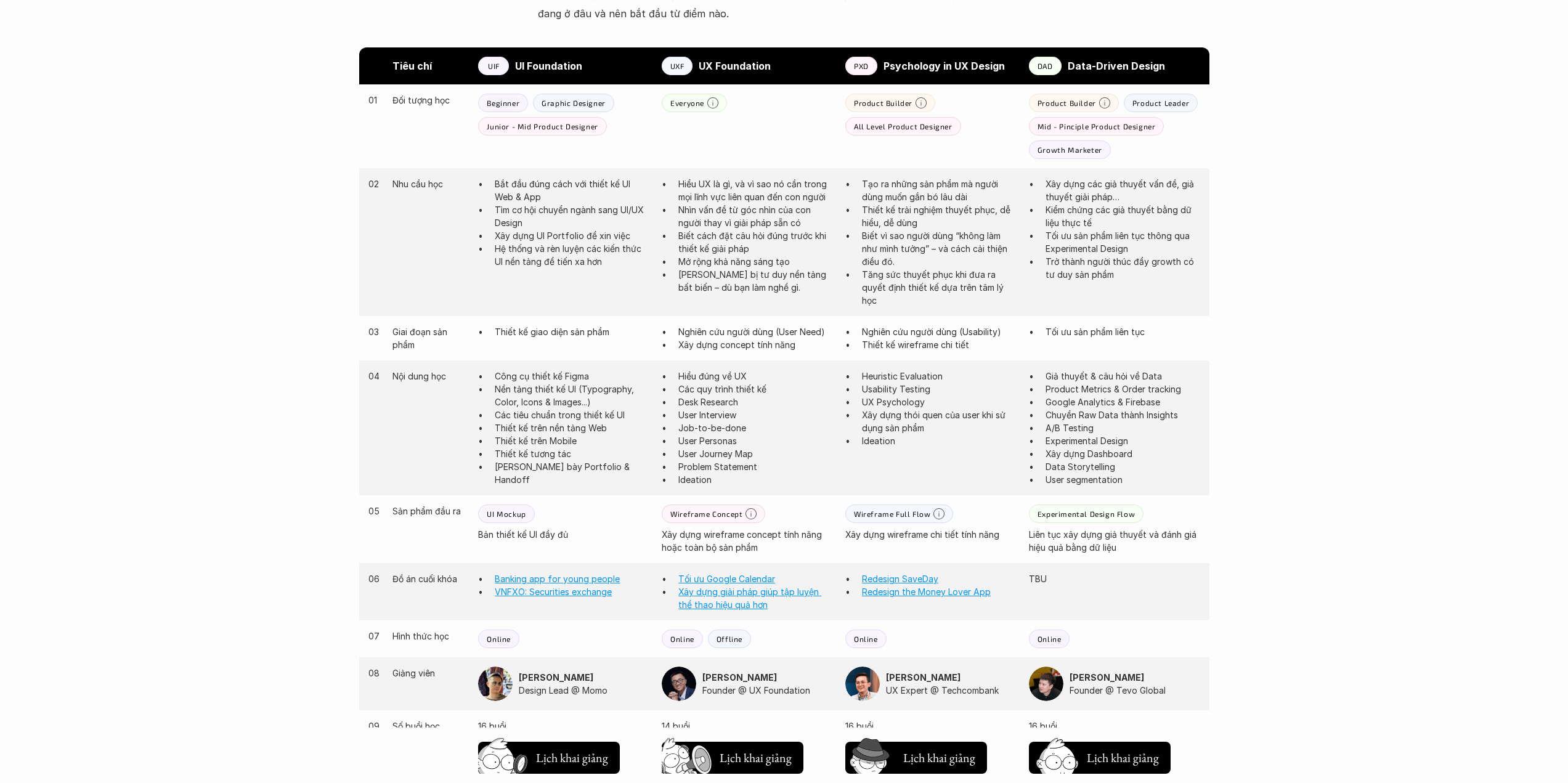
click at [687, 389] on p "Các quy trình thiết kế" at bounding box center [755, 389] width 154 height 13
click at [575, 418] on p "Các tiêu chuẩn trong thiết kế UI" at bounding box center [572, 415] width 154 height 13
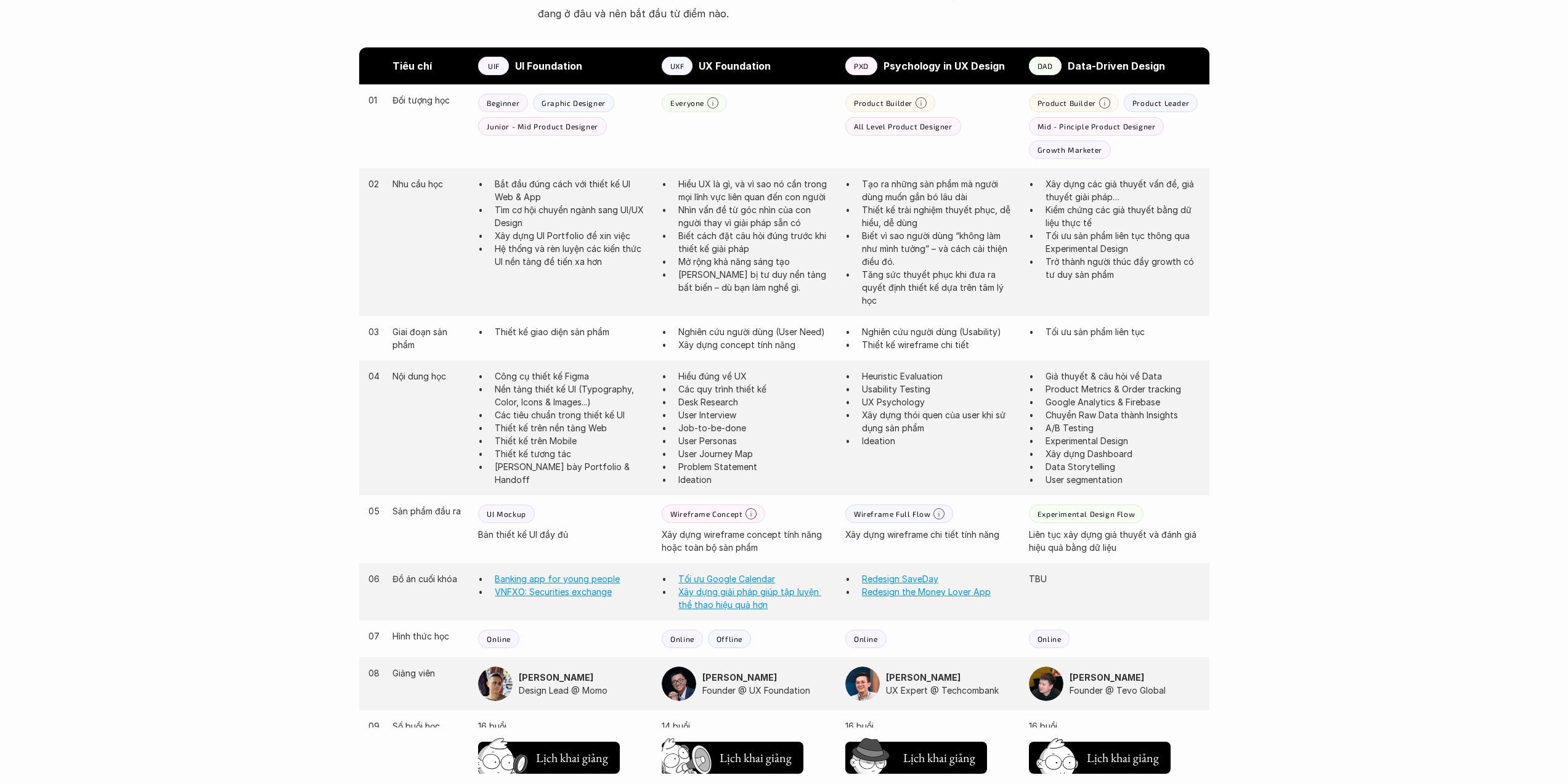
click at [575, 418] on p "Các tiêu chuẩn trong thiết kế UI" at bounding box center [572, 415] width 154 height 13
click at [563, 433] on p "Thiết kế trên nền tảng Web" at bounding box center [572, 428] width 154 height 13
drag, startPoint x: 586, startPoint y: 447, endPoint x: 542, endPoint y: 412, distance: 56.2
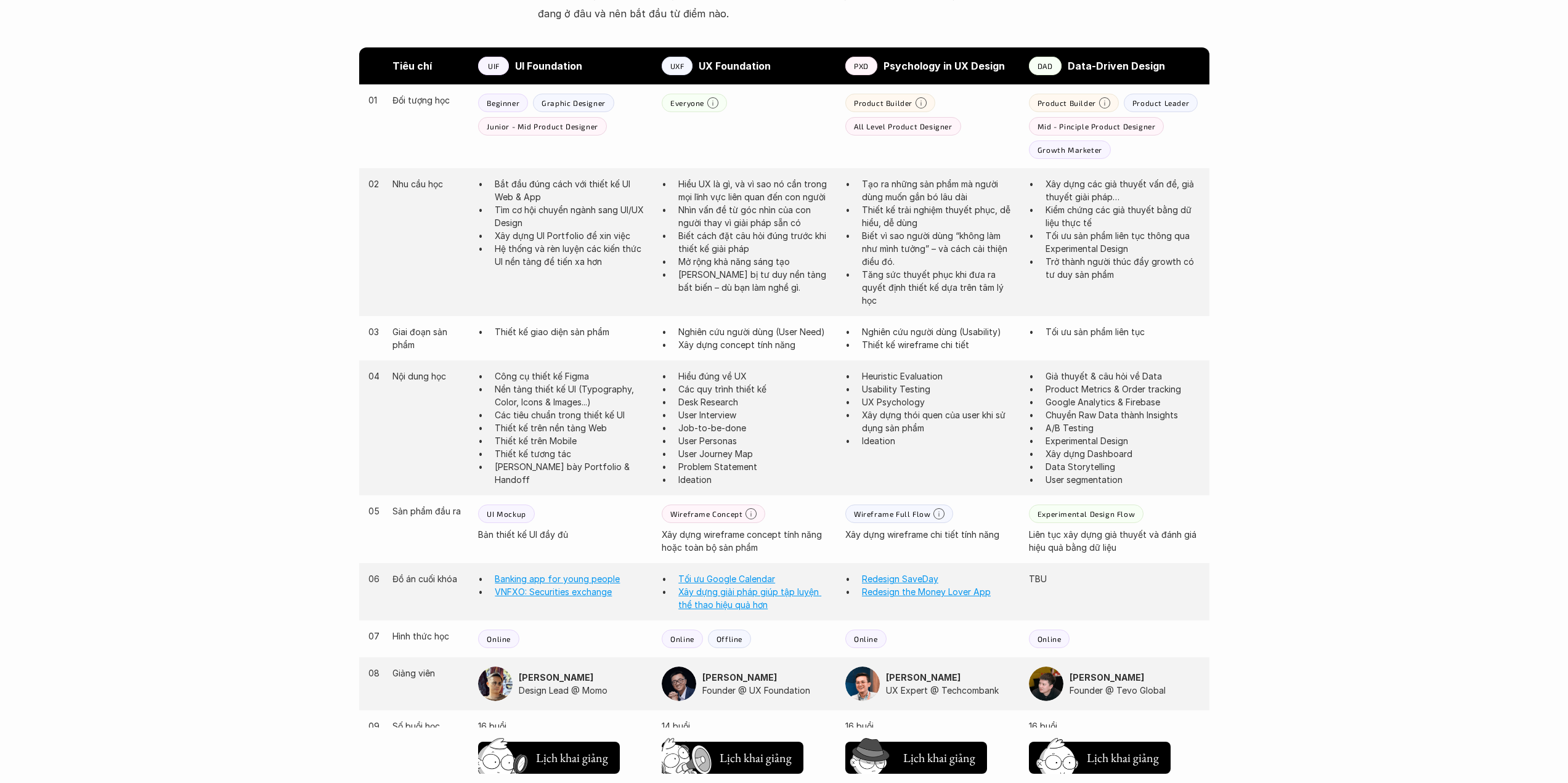
click at [542, 413] on ul "Công cụ thiết kế Figma Nền tảng thiết kế UI (Typography, Color, Icons & Images.…" at bounding box center [563, 428] width 171 height 117
click at [542, 412] on p "Các tiêu chuẩn trong thiết kế UI" at bounding box center [572, 415] width 154 height 13
drag, startPoint x: 566, startPoint y: 598, endPoint x: 608, endPoint y: 344, distance: 257.4
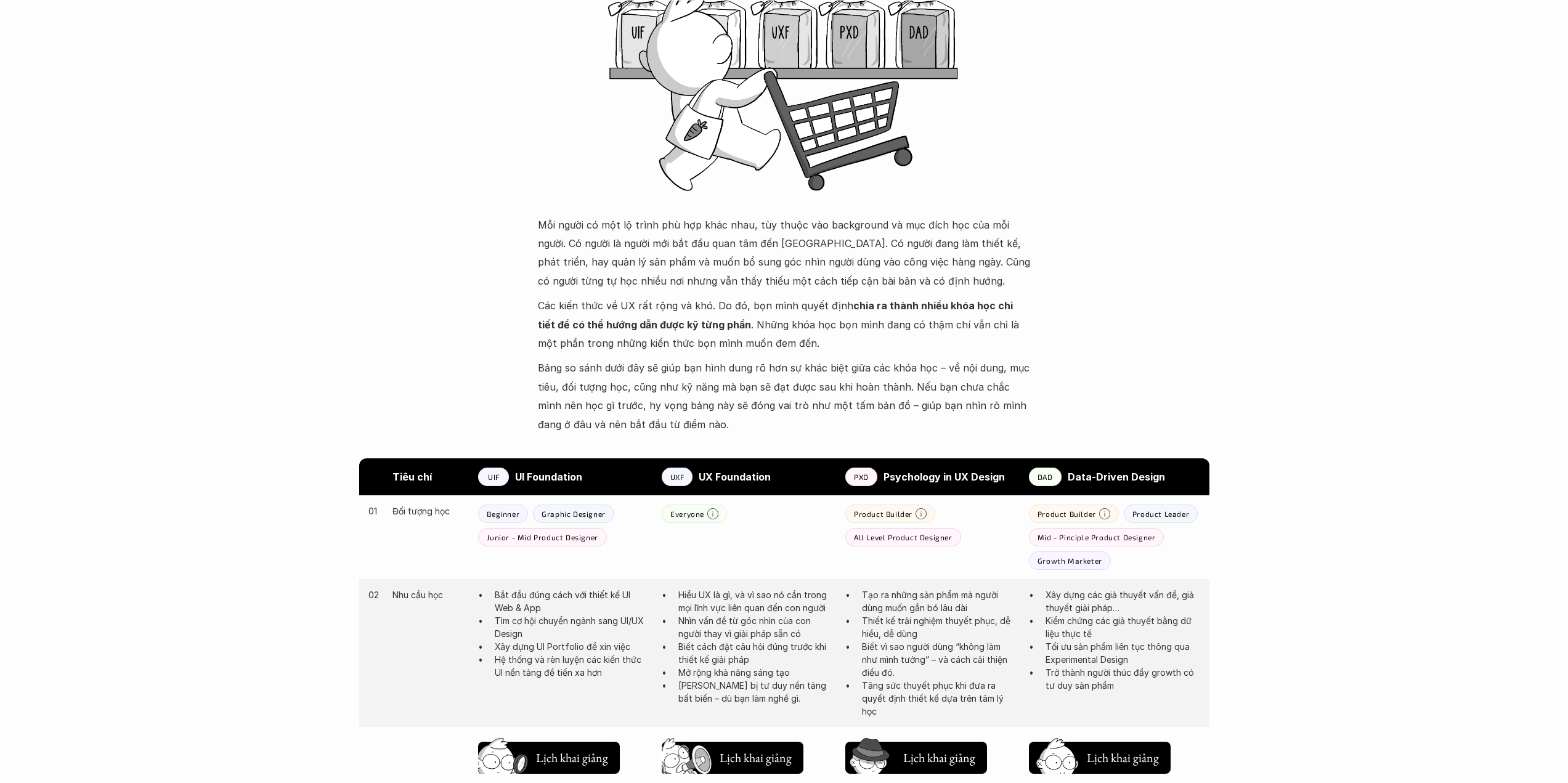
scroll to position [493, 0]
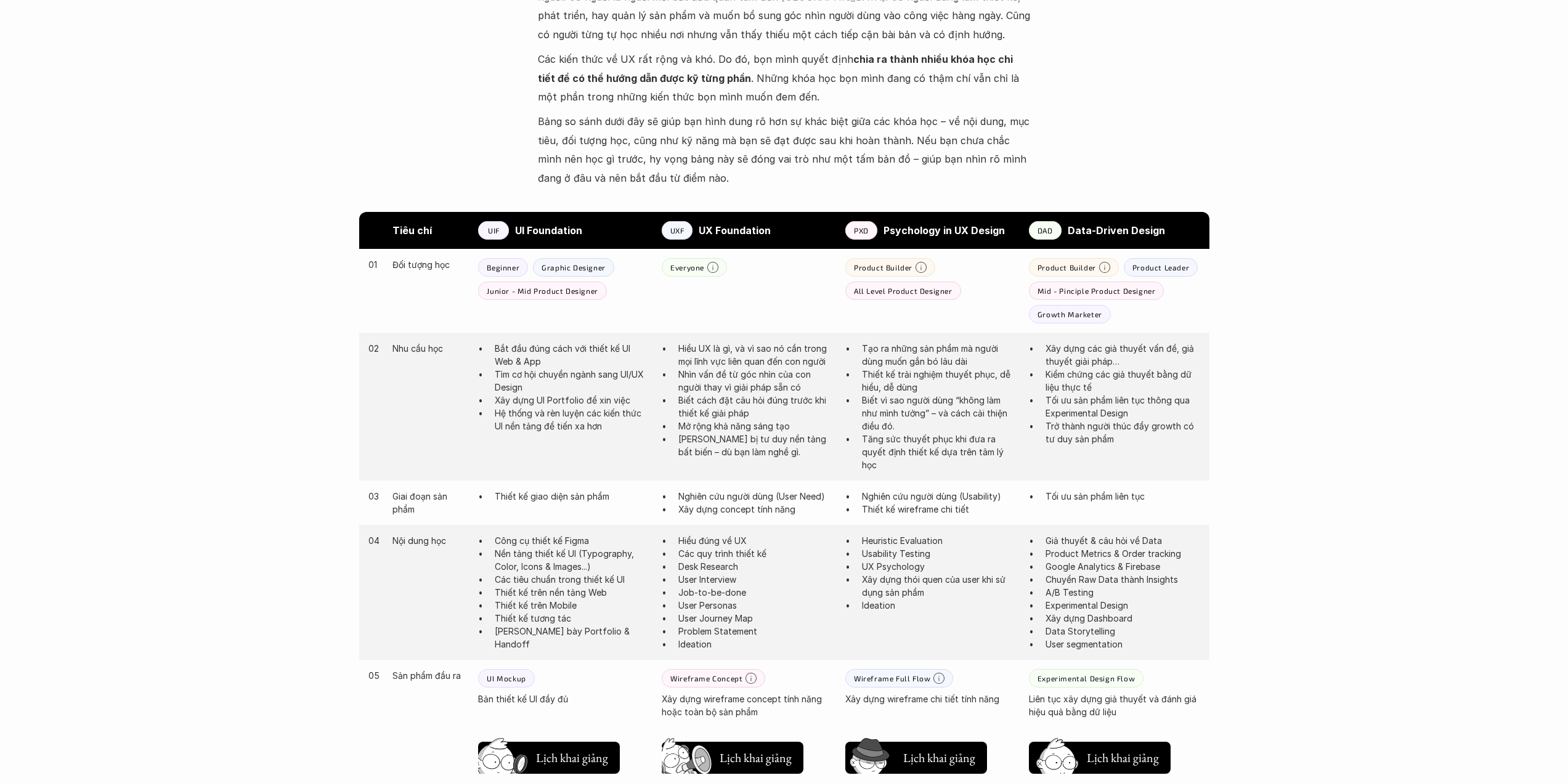
click at [913, 259] on div "Product Builder" at bounding box center [890, 267] width 90 height 19
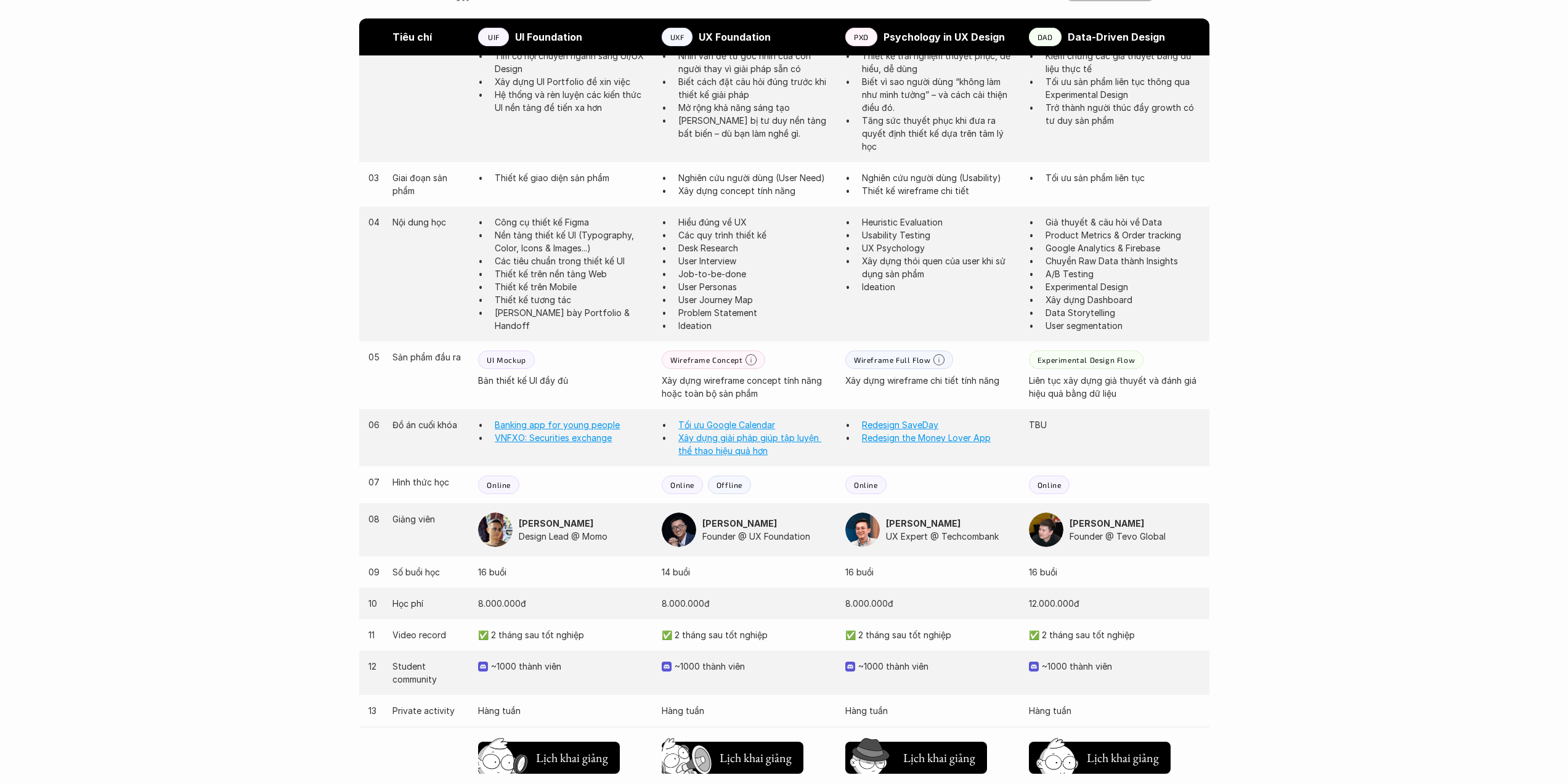
scroll to position [821, 0]
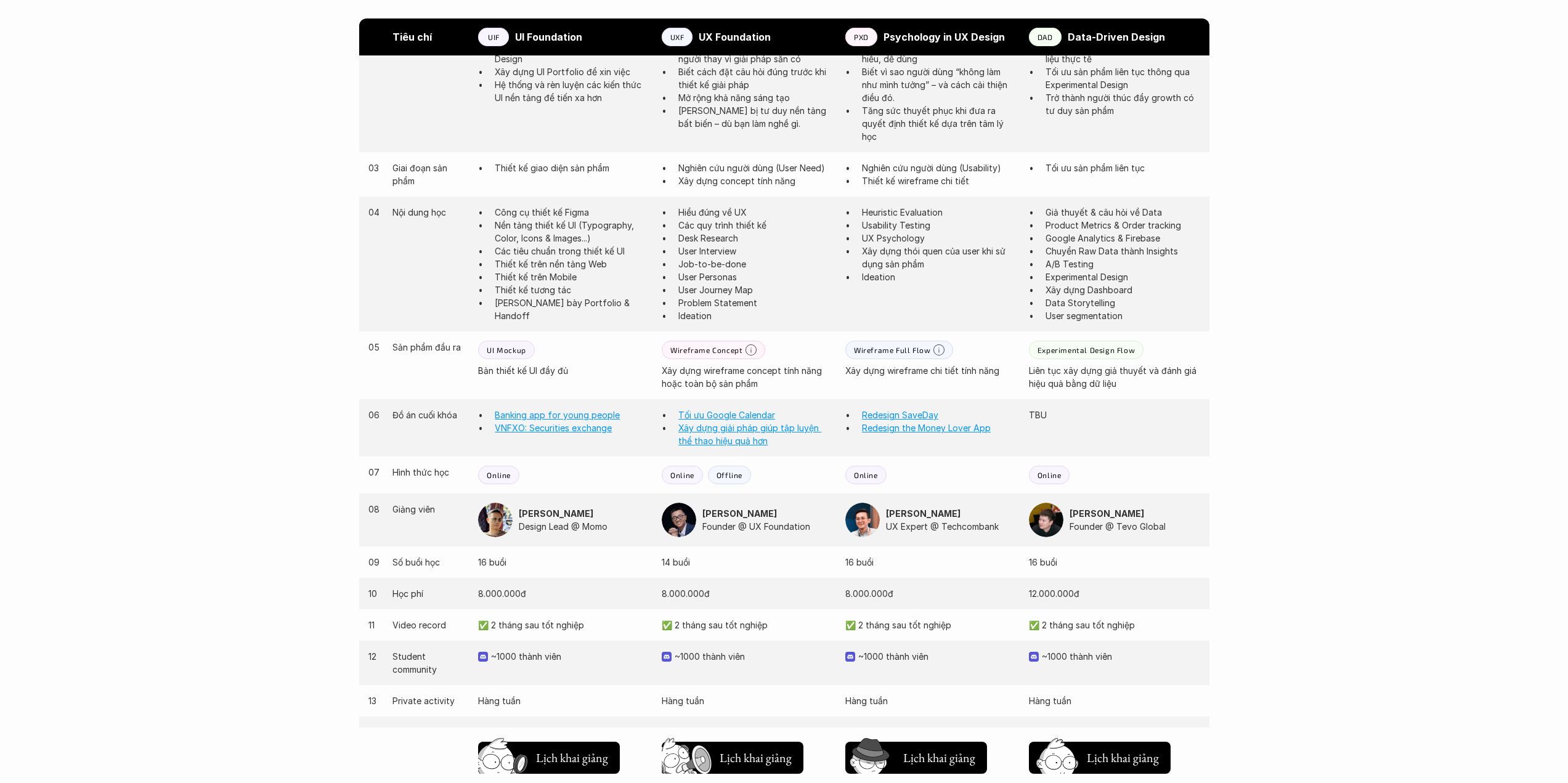
click at [813, 479] on div "Online Offline" at bounding box center [747, 475] width 171 height 19
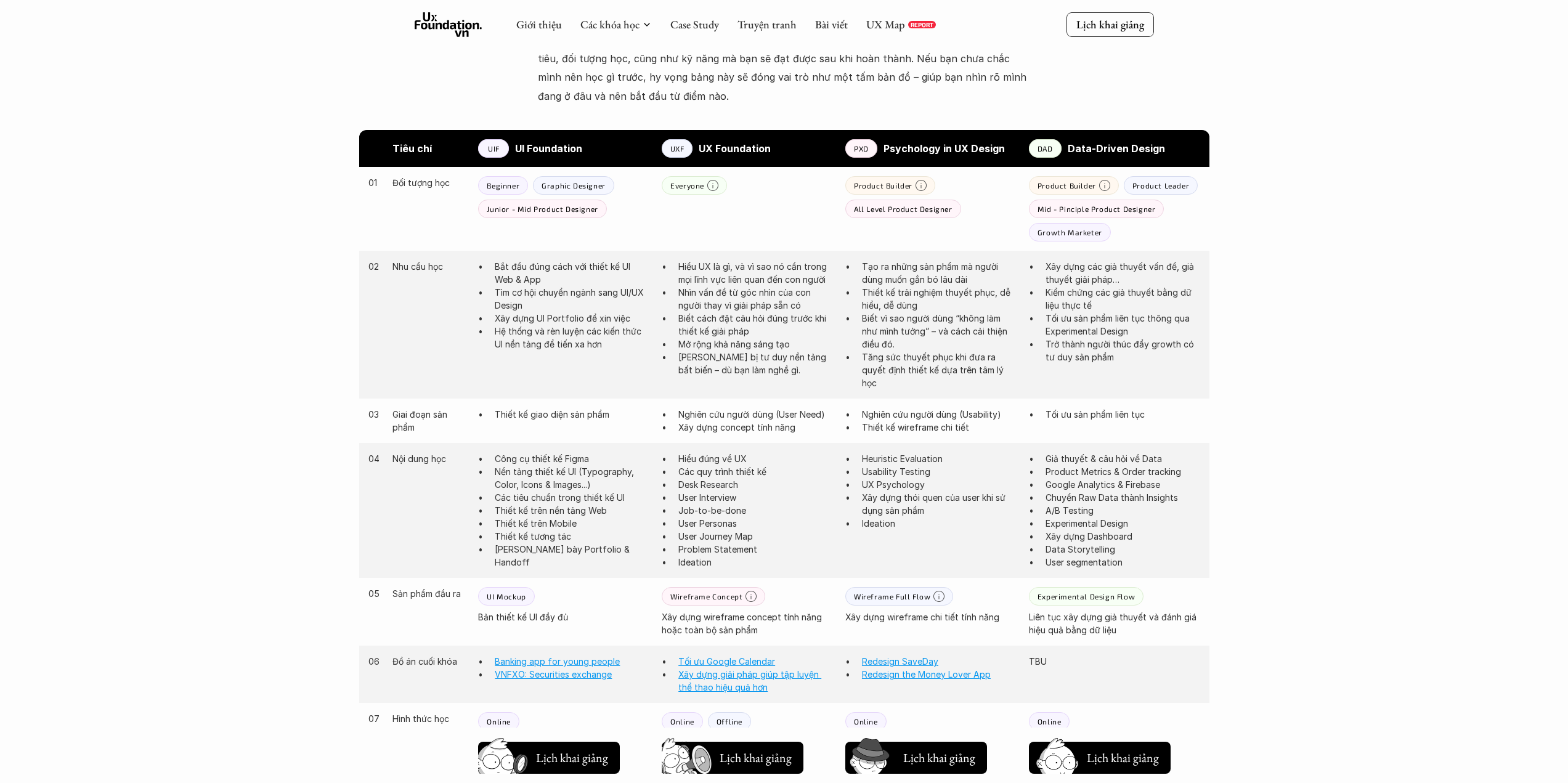
click at [918, 27] on p "REPORT" at bounding box center [921, 25] width 23 height 8
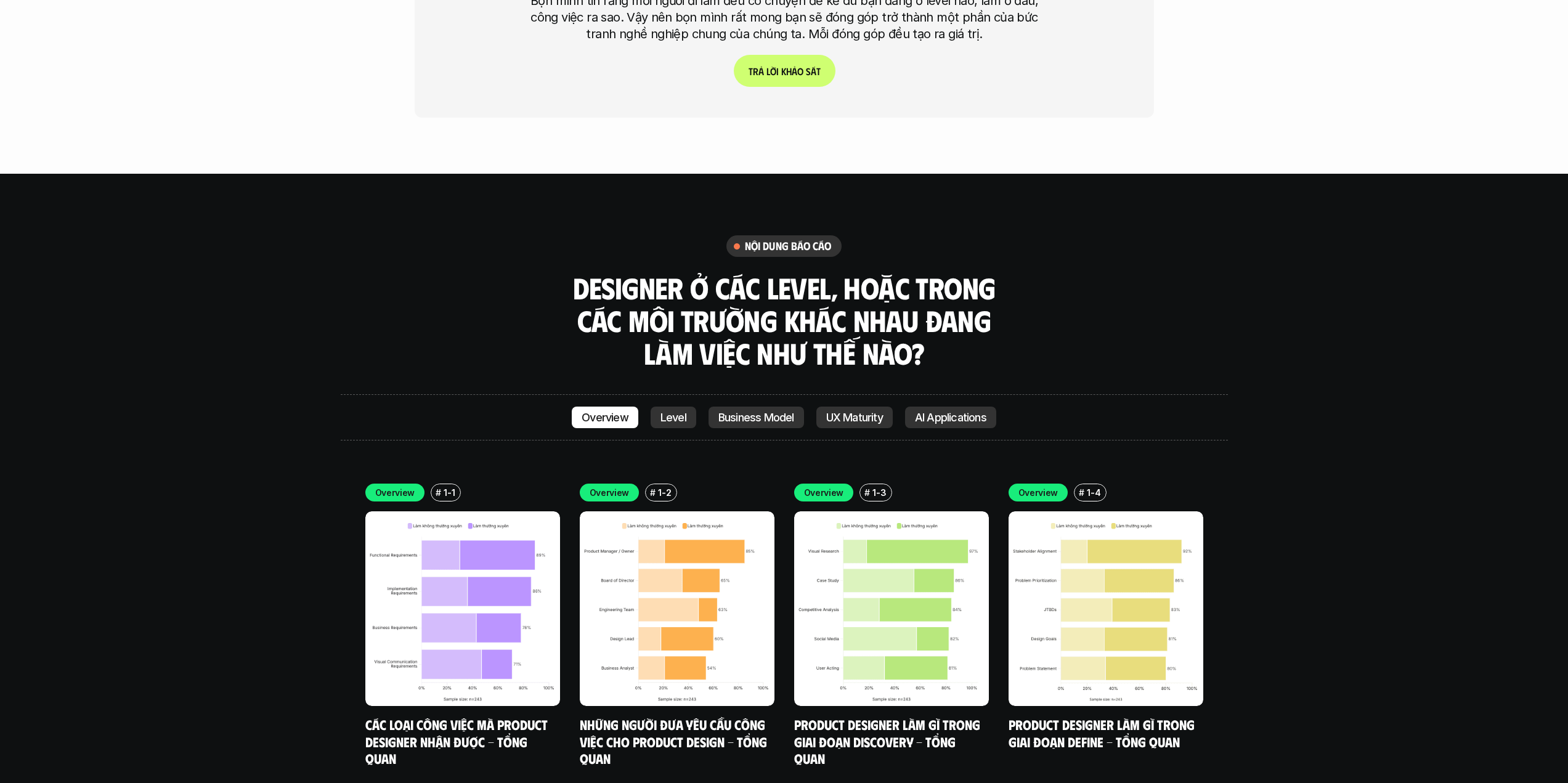
scroll to position [4437, 0]
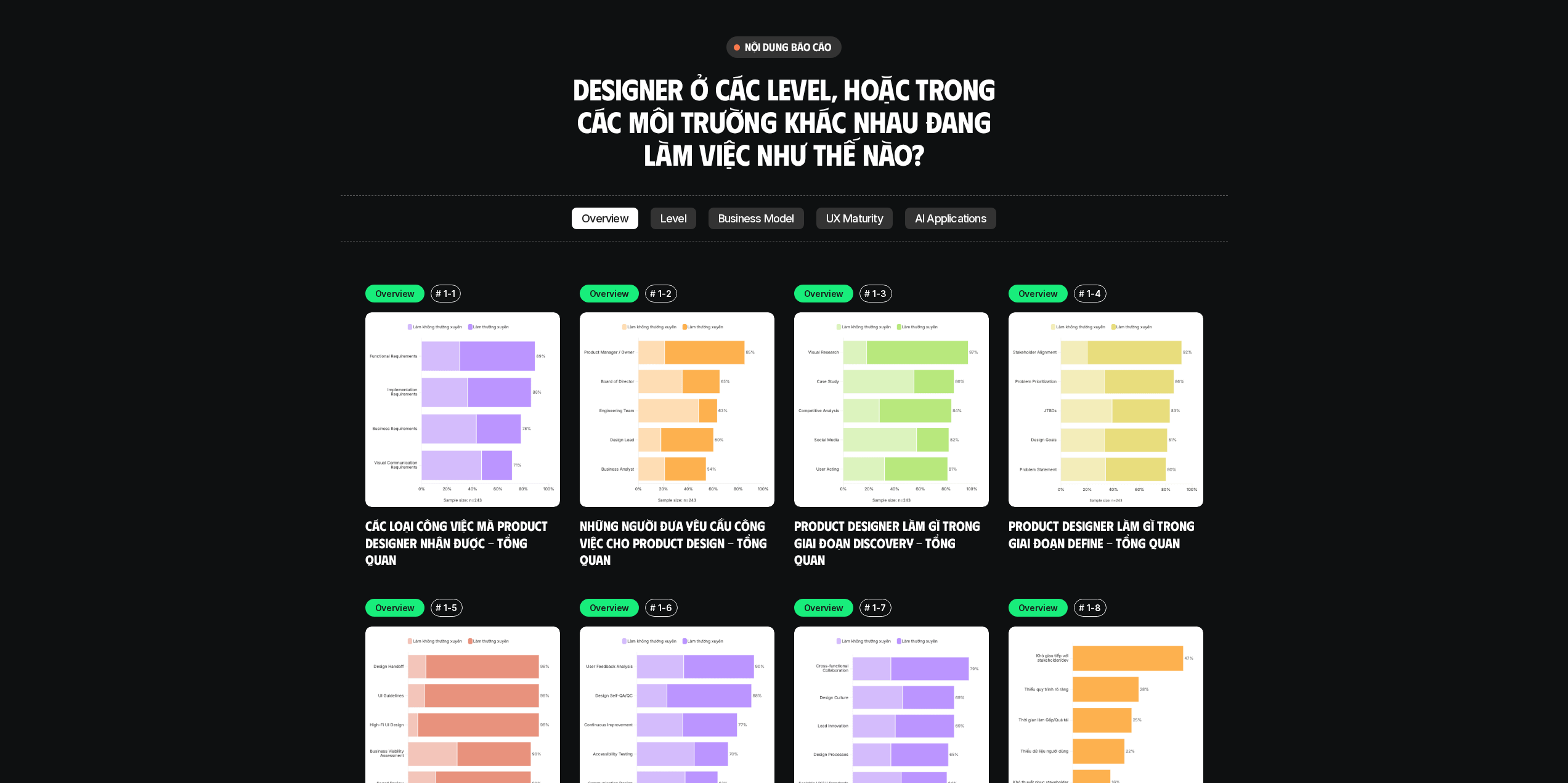
drag, startPoint x: 945, startPoint y: 90, endPoint x: 737, endPoint y: 65, distance: 209.5
click at [737, 73] on h3 "Designer ở các level, hoặc trong các môi trường khác nhau đang làm việc như thế…" at bounding box center [784, 122] width 431 height 98
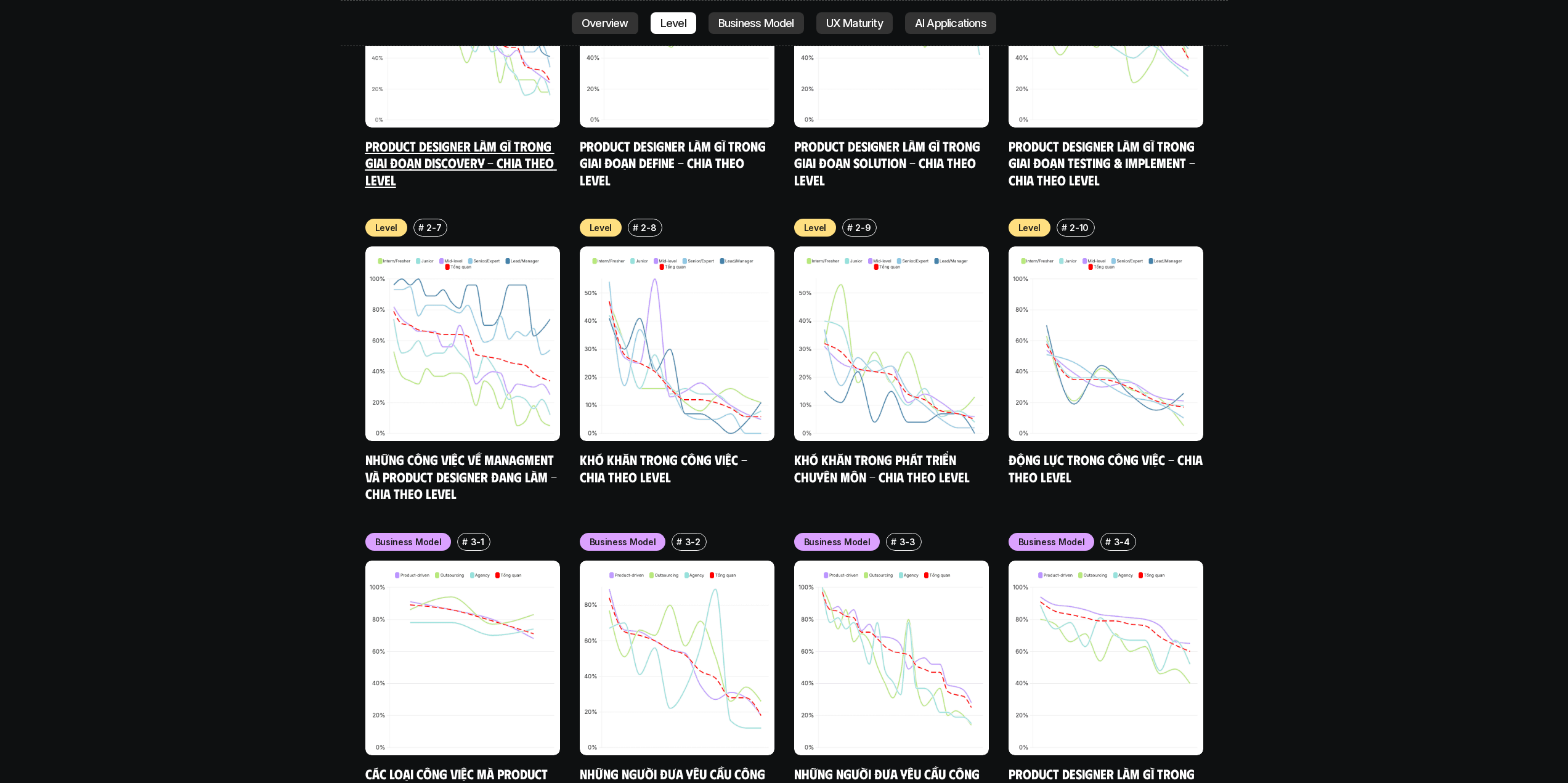
scroll to position [5916, 0]
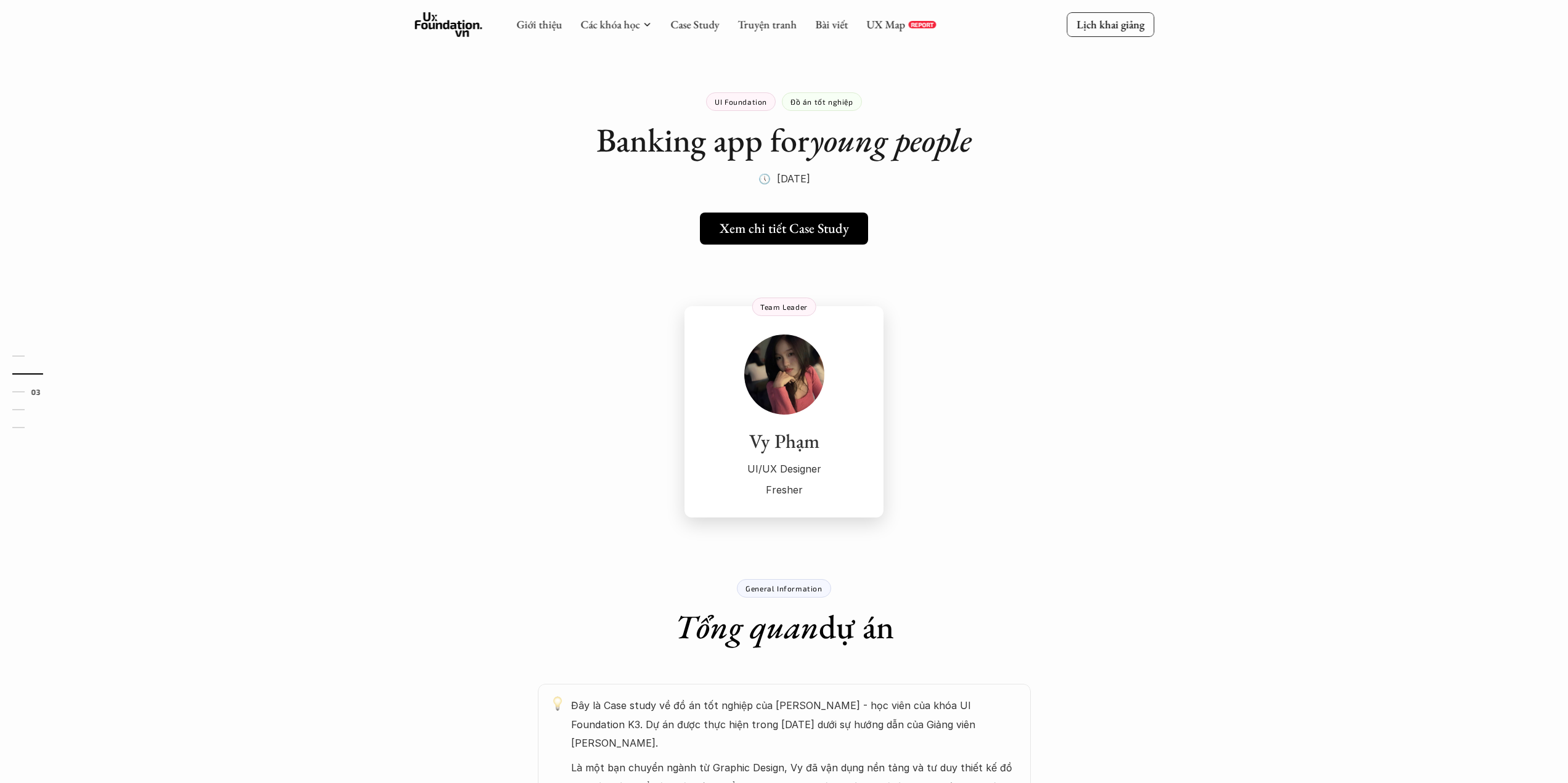
click at [781, 388] on img at bounding box center [784, 374] width 80 height 80
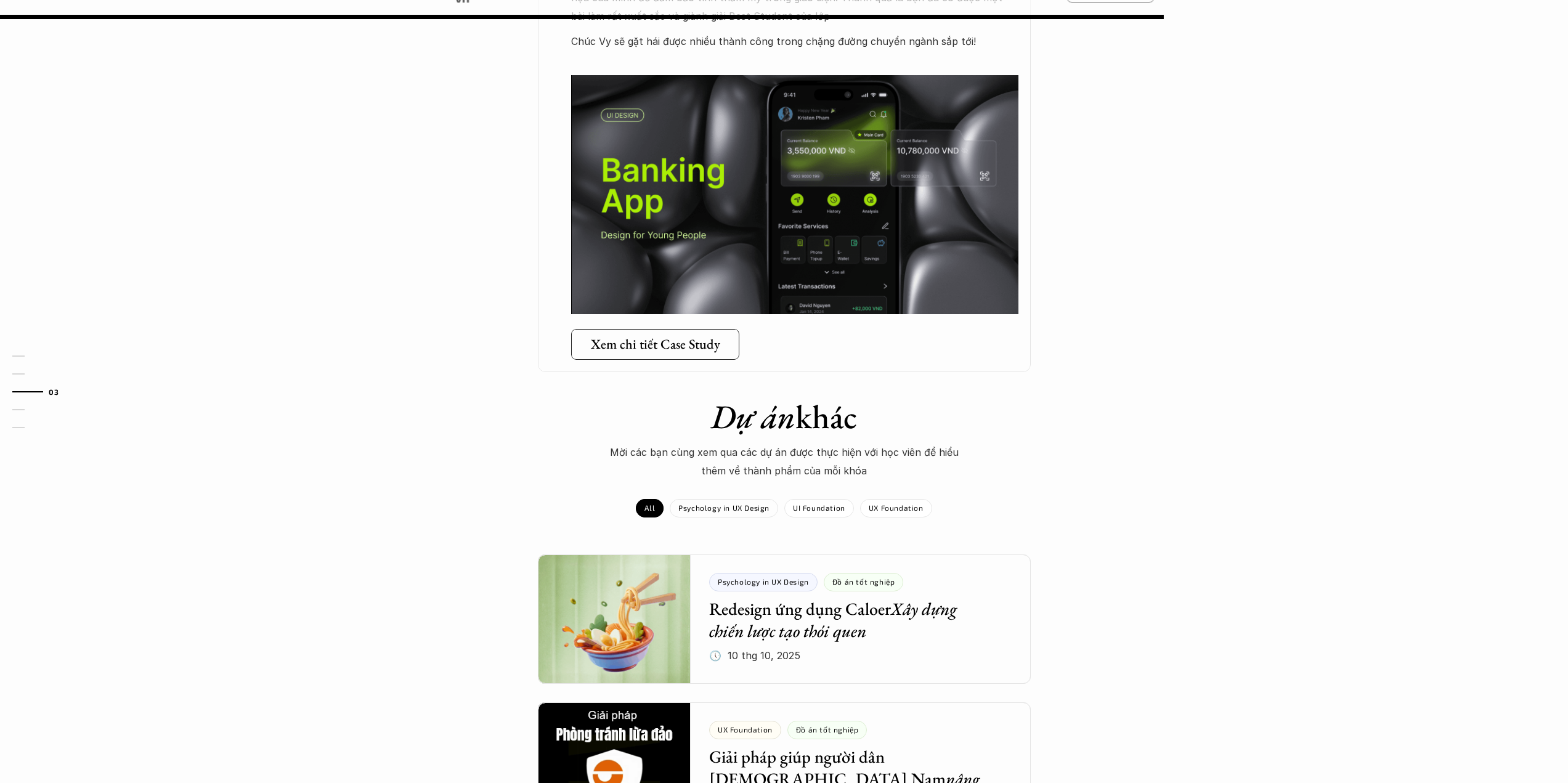
scroll to position [740, 0]
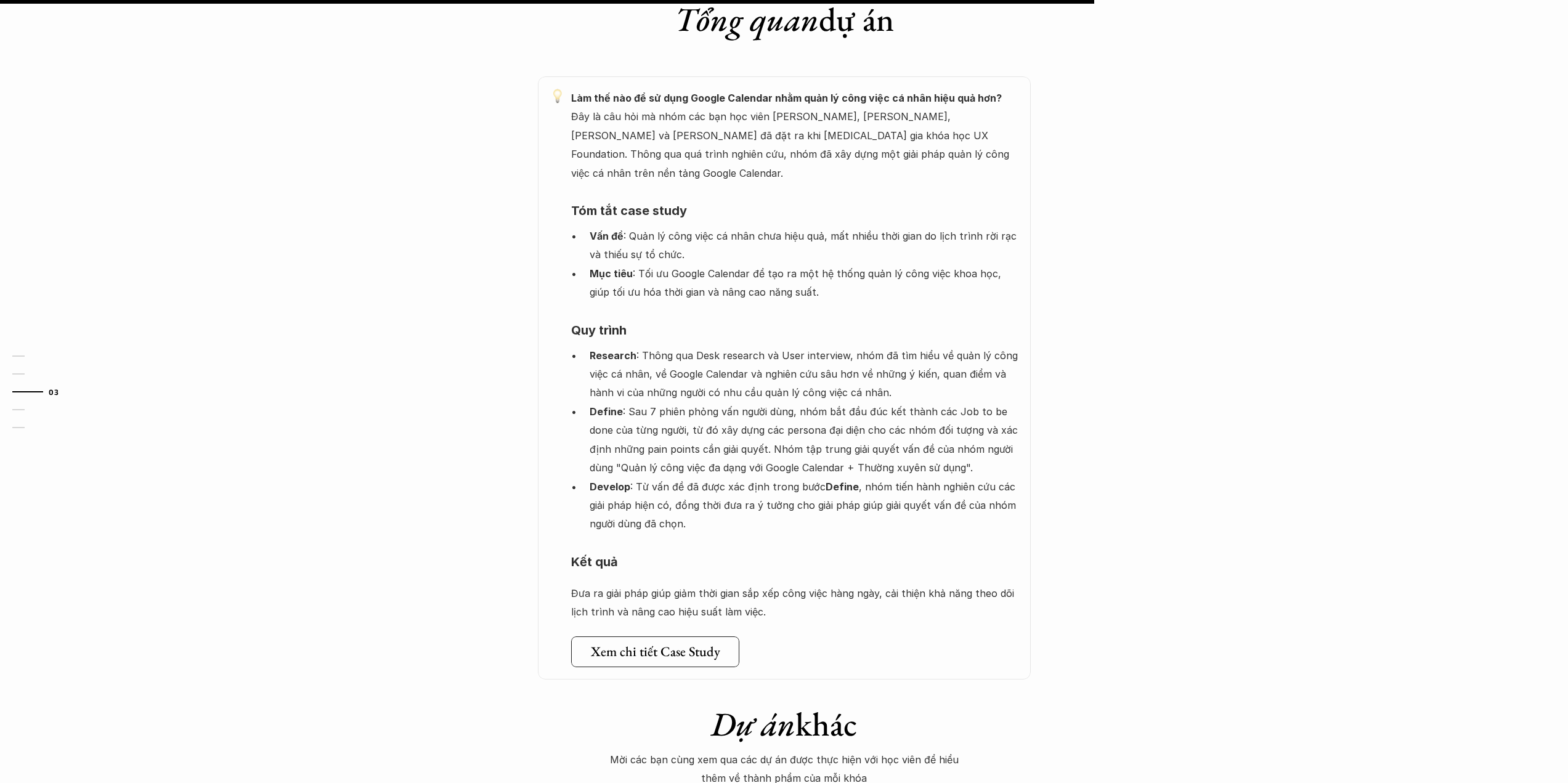
scroll to position [986, 0]
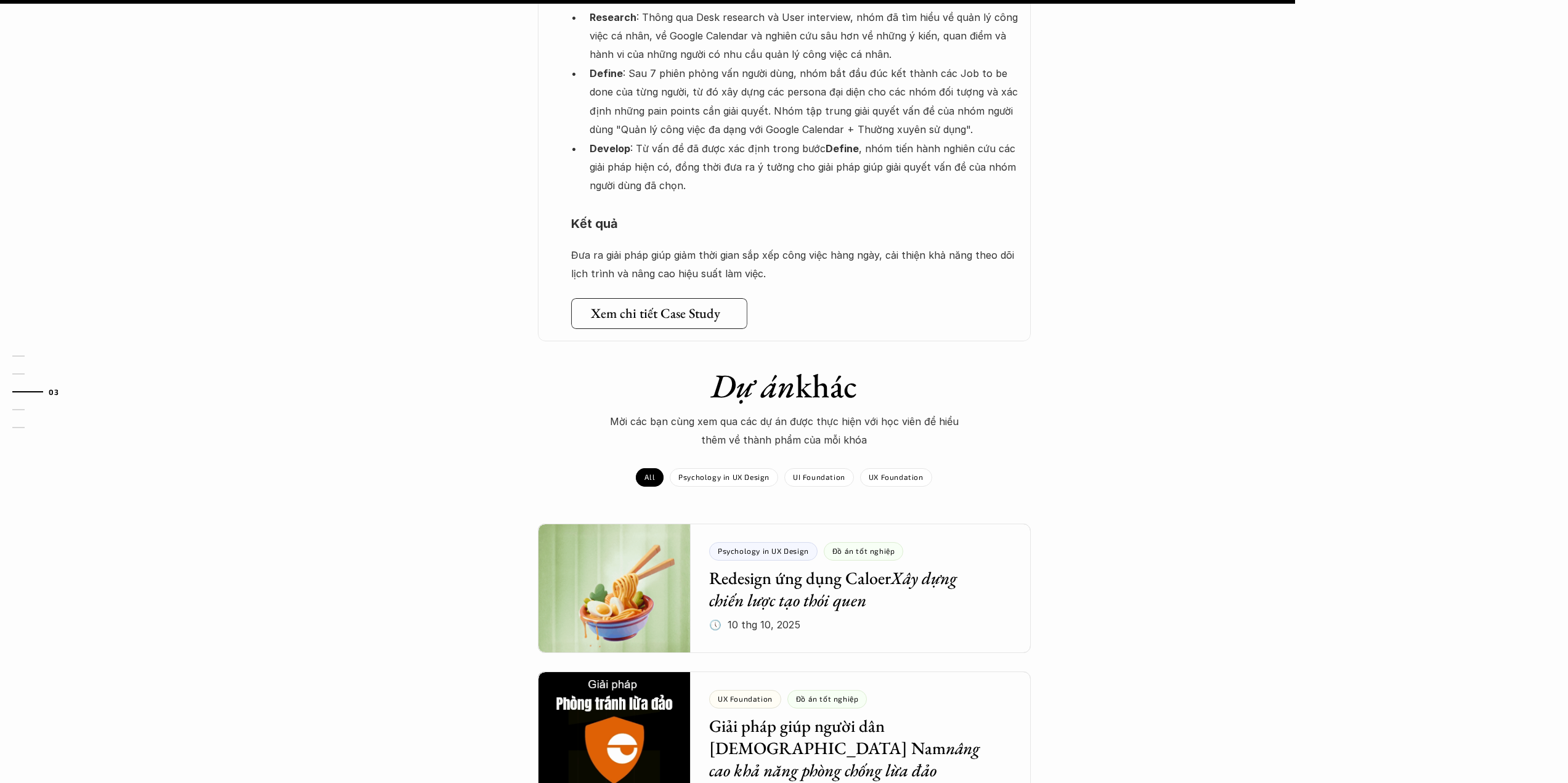
click at [680, 306] on h5 "Xem chi tiết Case Study" at bounding box center [655, 313] width 129 height 16
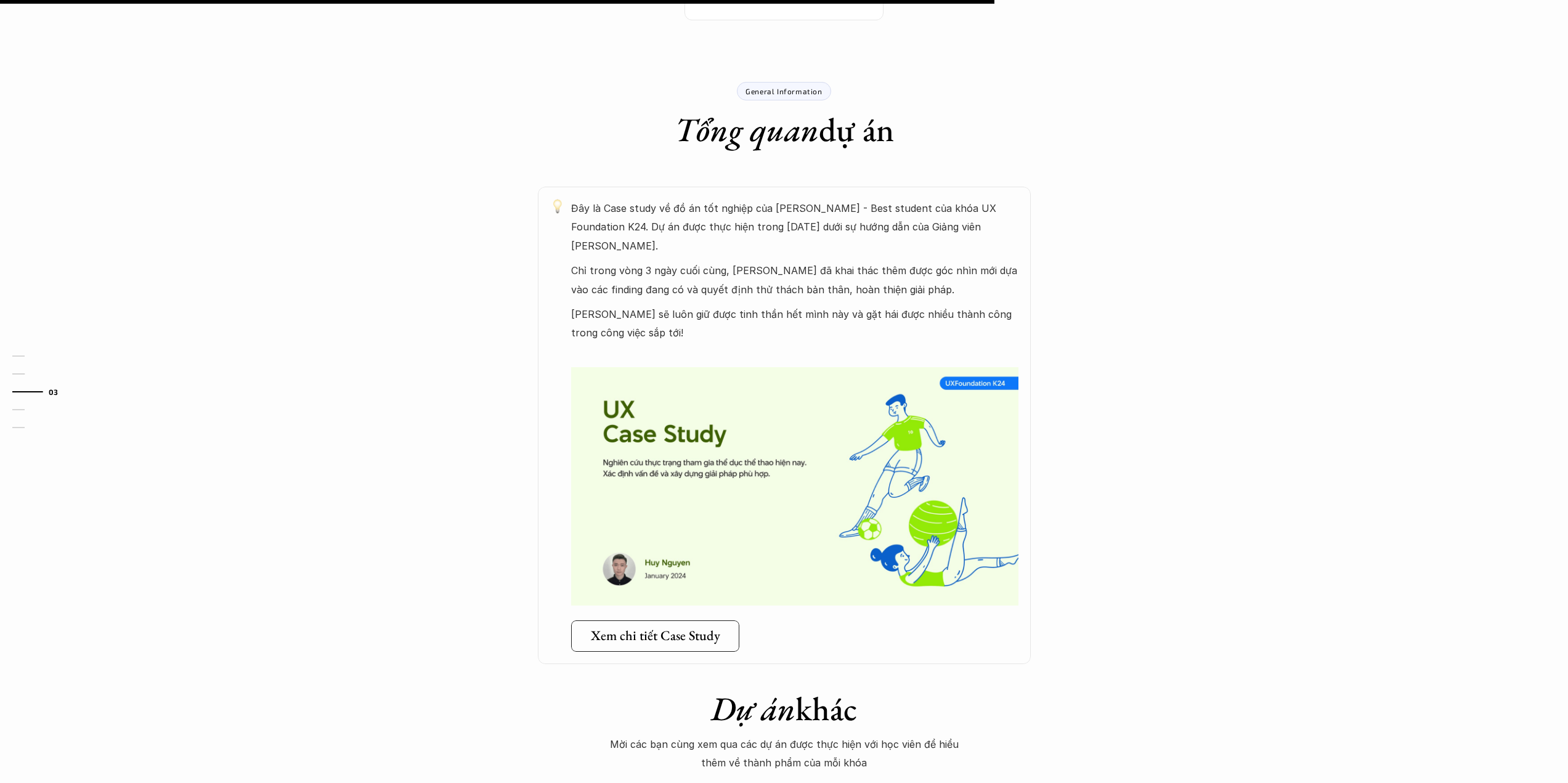
scroll to position [740, 0]
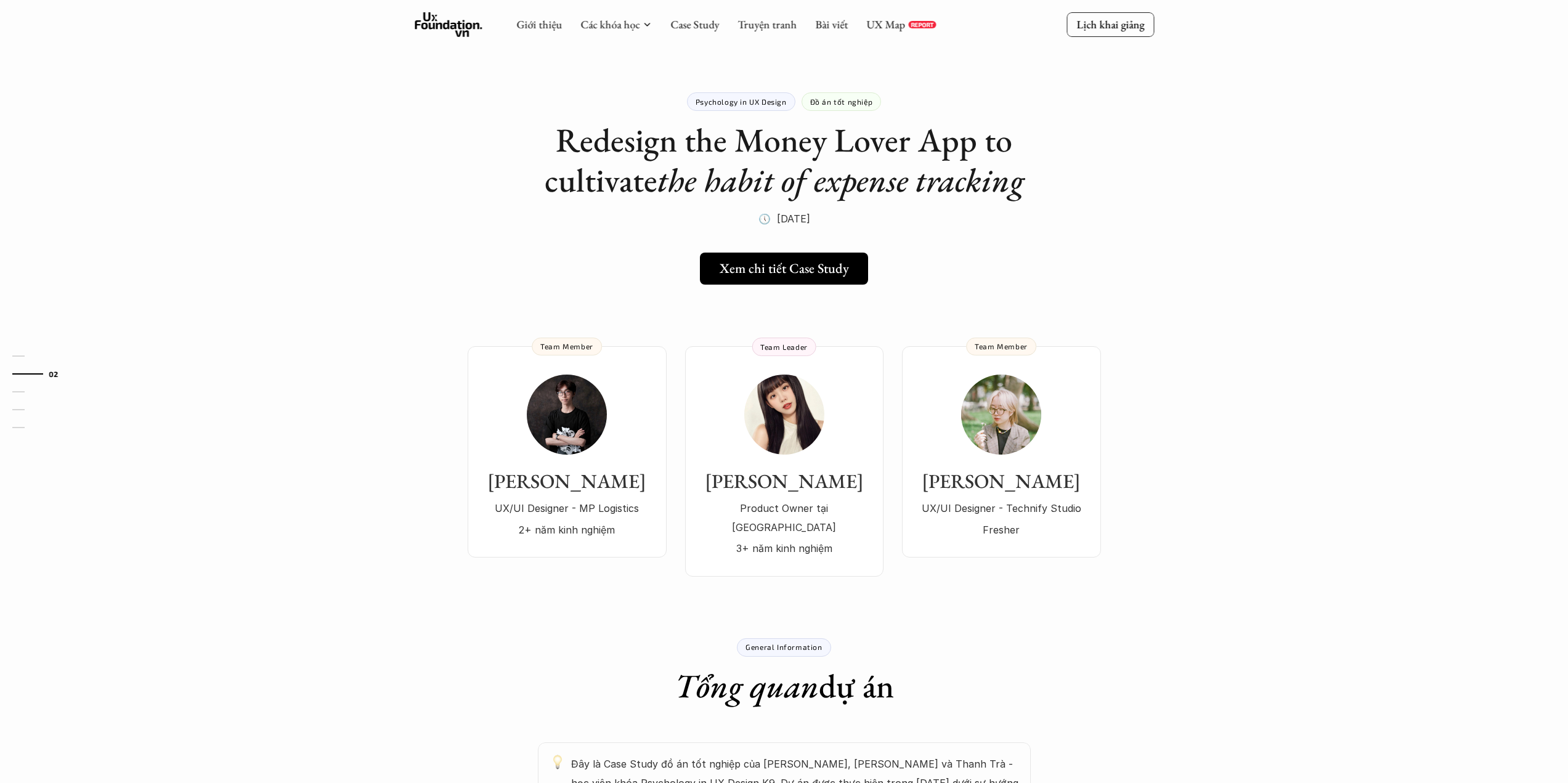
click at [616, 158] on h1 "Redesign the Money Lover App to cultivate the habit of expense tracking" at bounding box center [784, 160] width 493 height 80
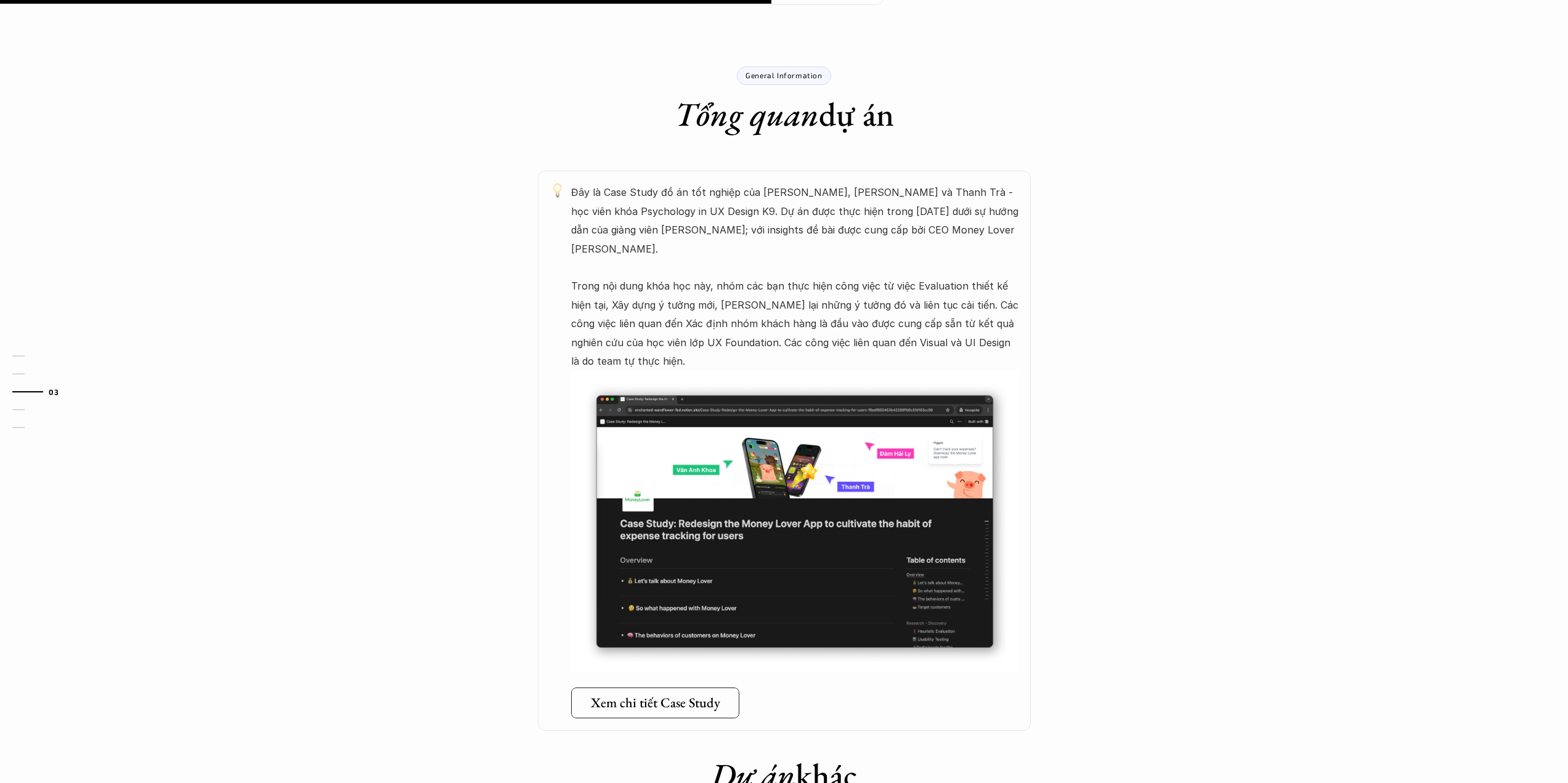
scroll to position [575, 0]
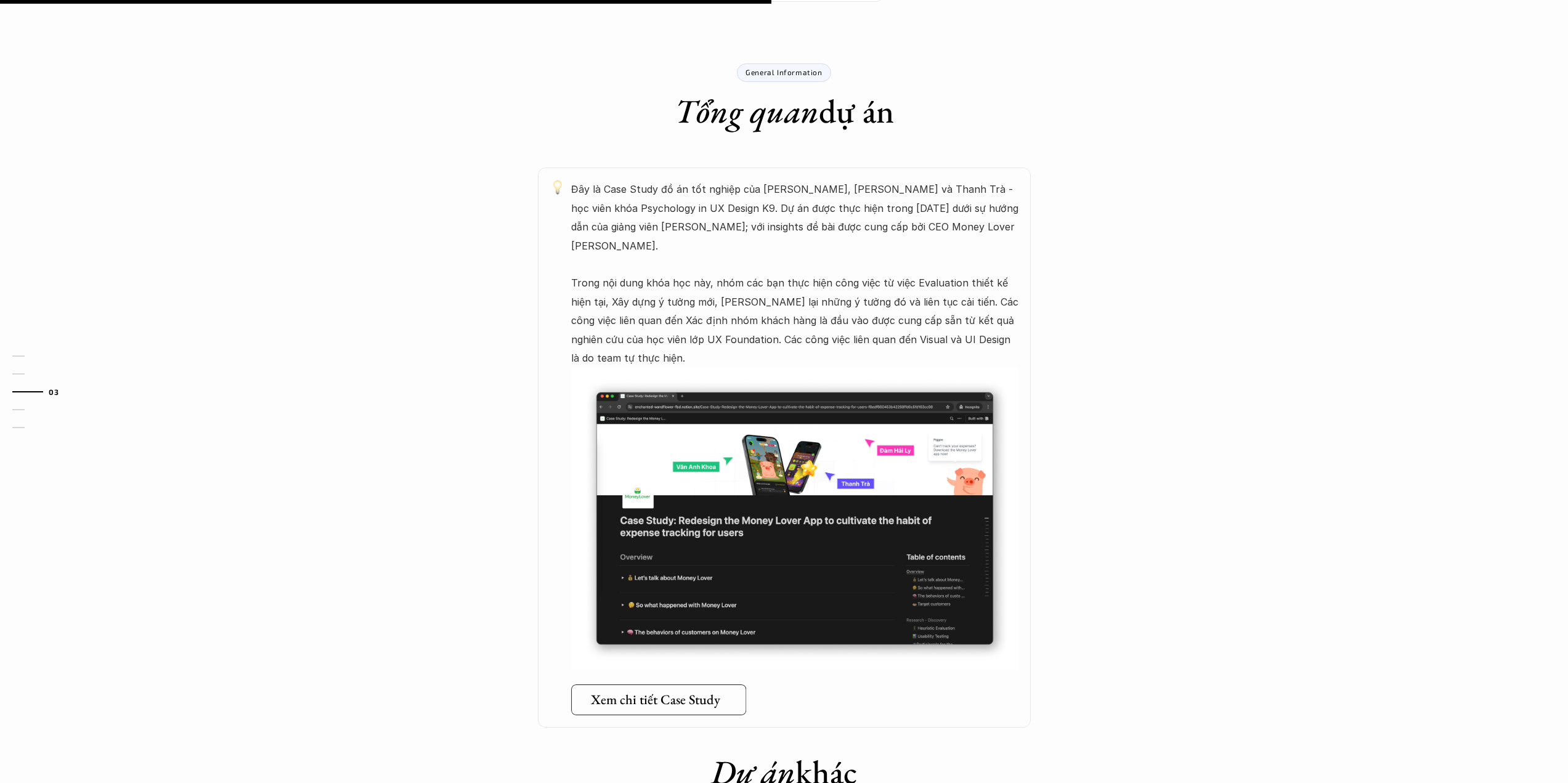
click at [667, 692] on h5 "Xem chi tiết Case Study" at bounding box center [655, 700] width 129 height 16
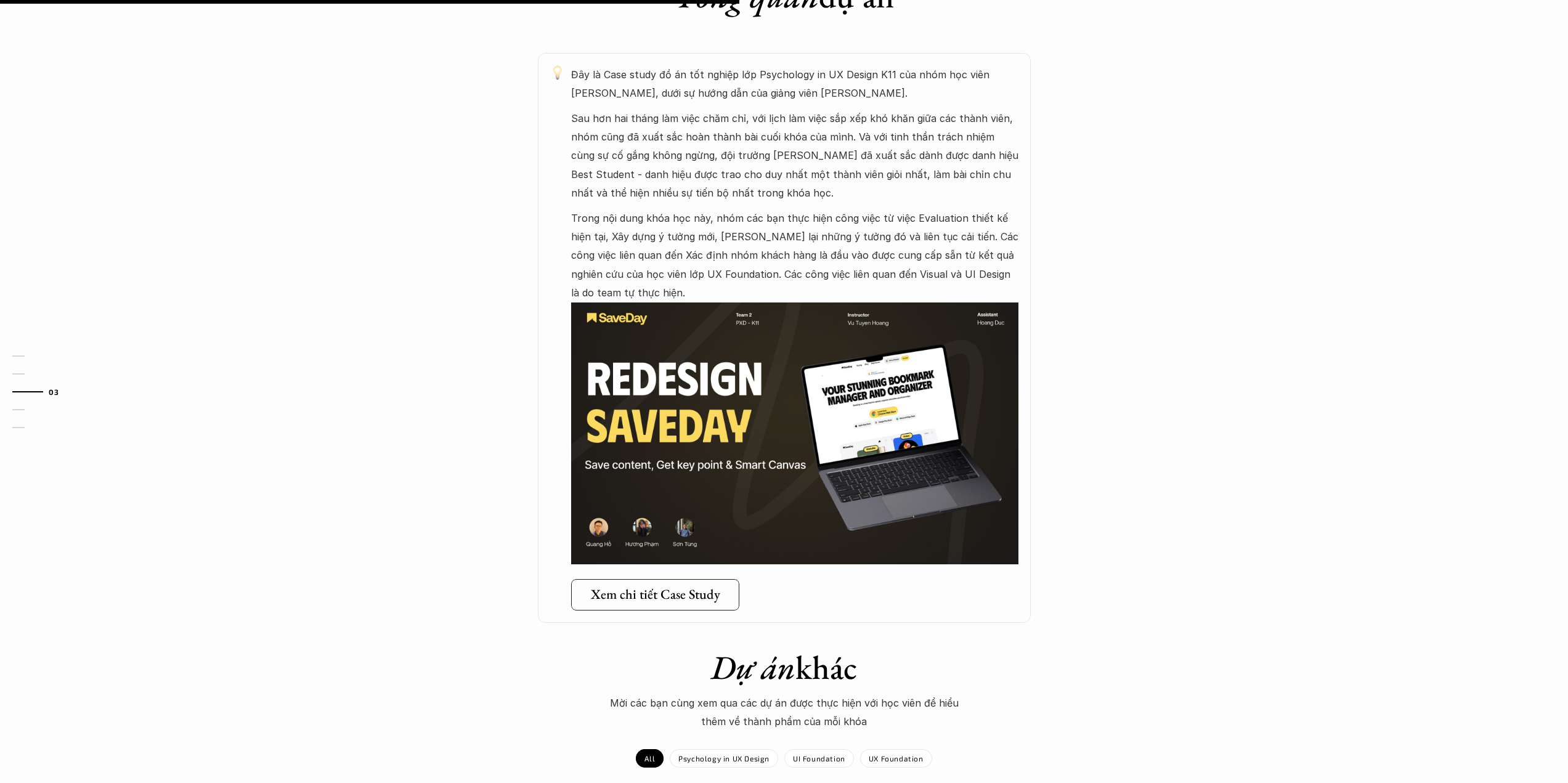
scroll to position [904, 0]
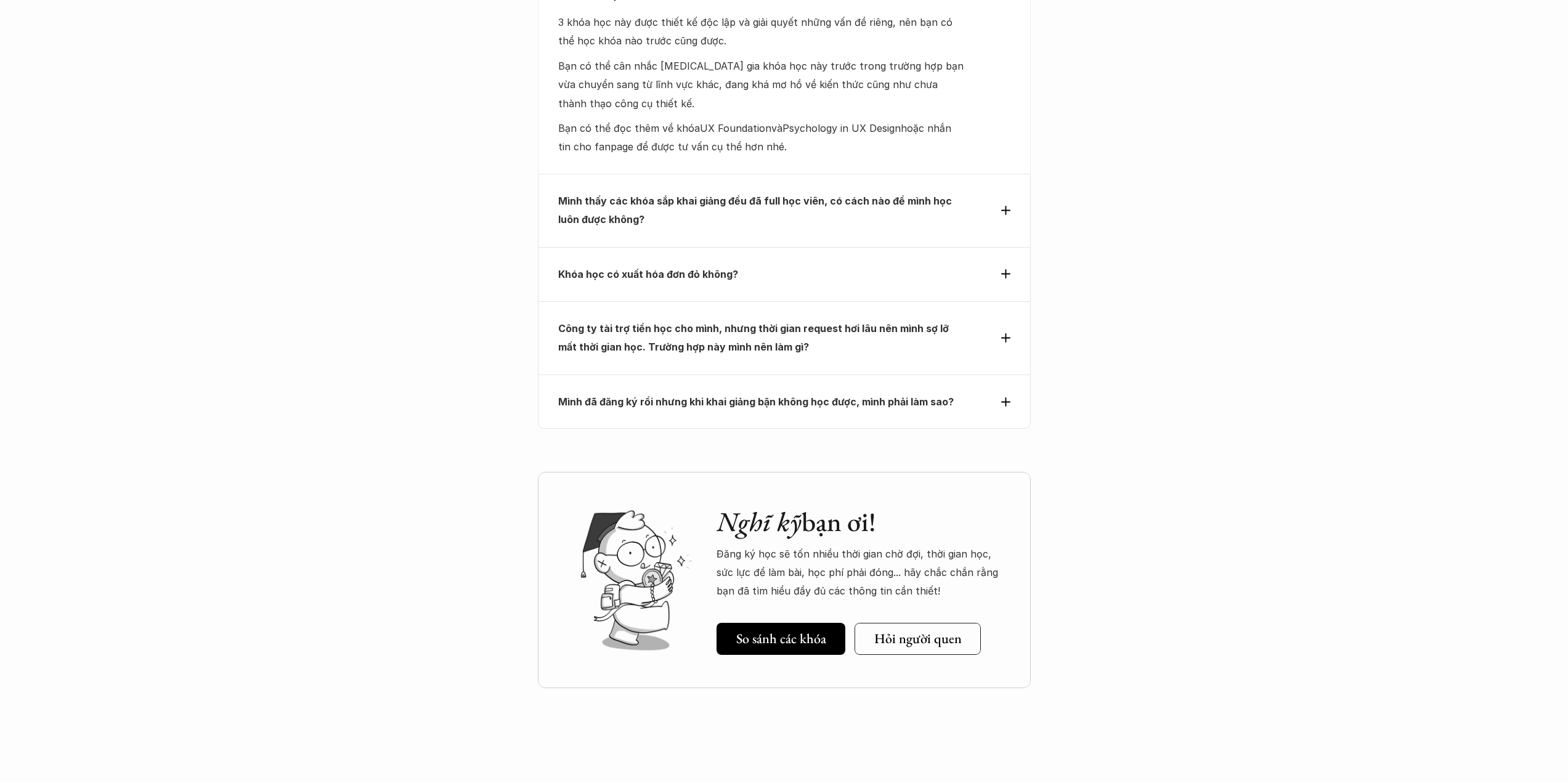
scroll to position [5528, 0]
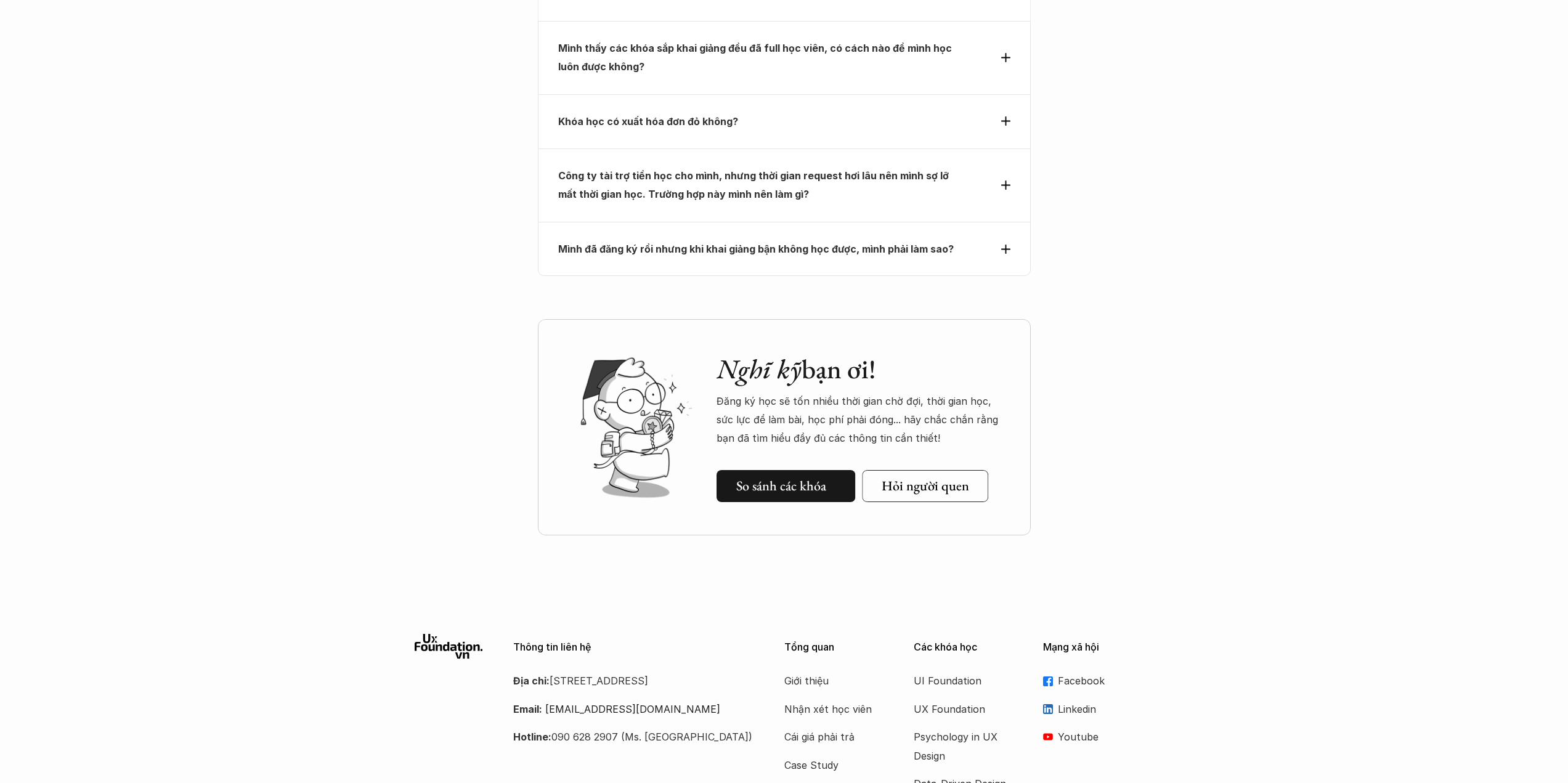
click at [784, 478] on h5 "So sánh các khóa" at bounding box center [781, 486] width 90 height 16
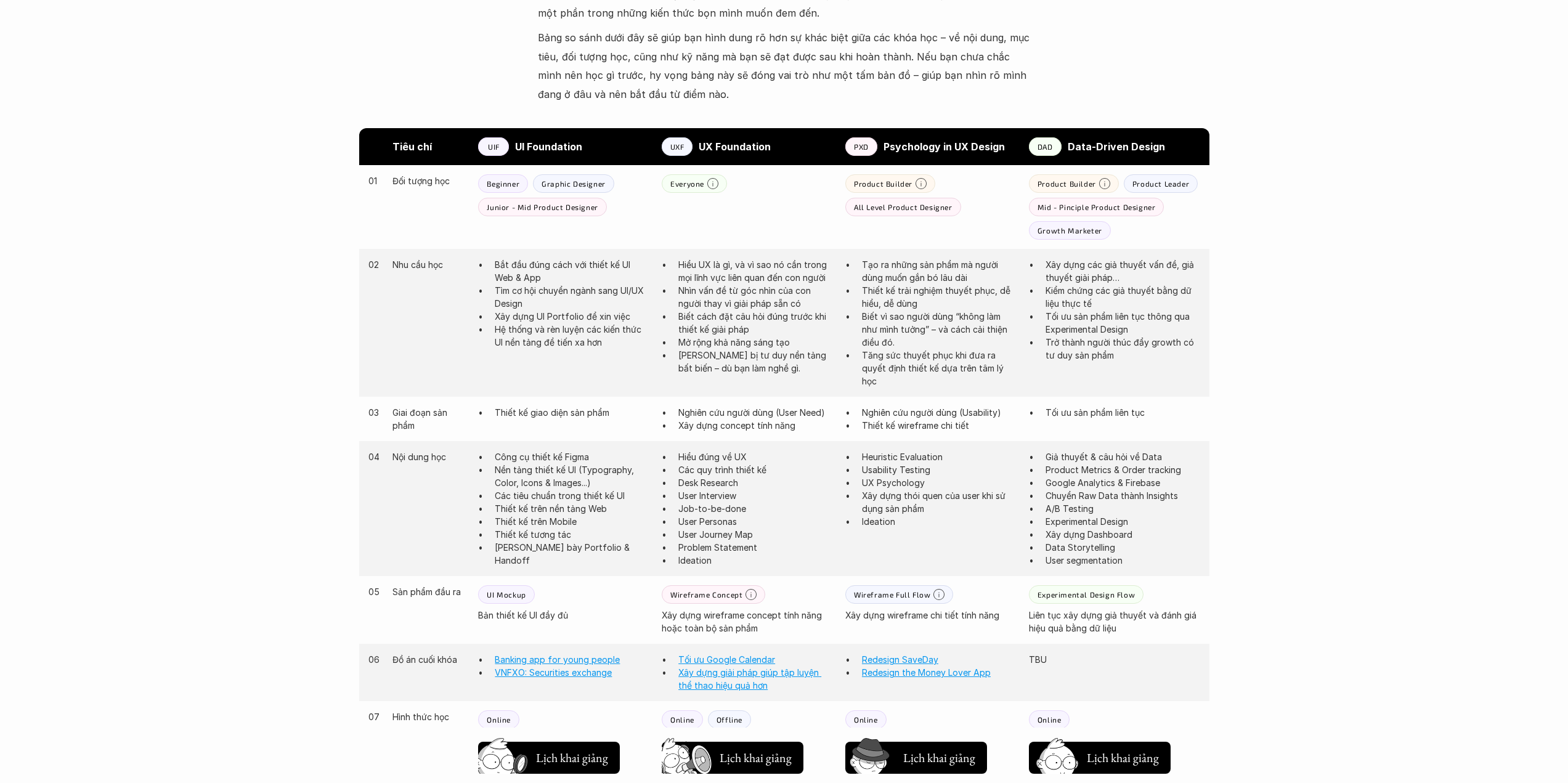
scroll to position [573, 0]
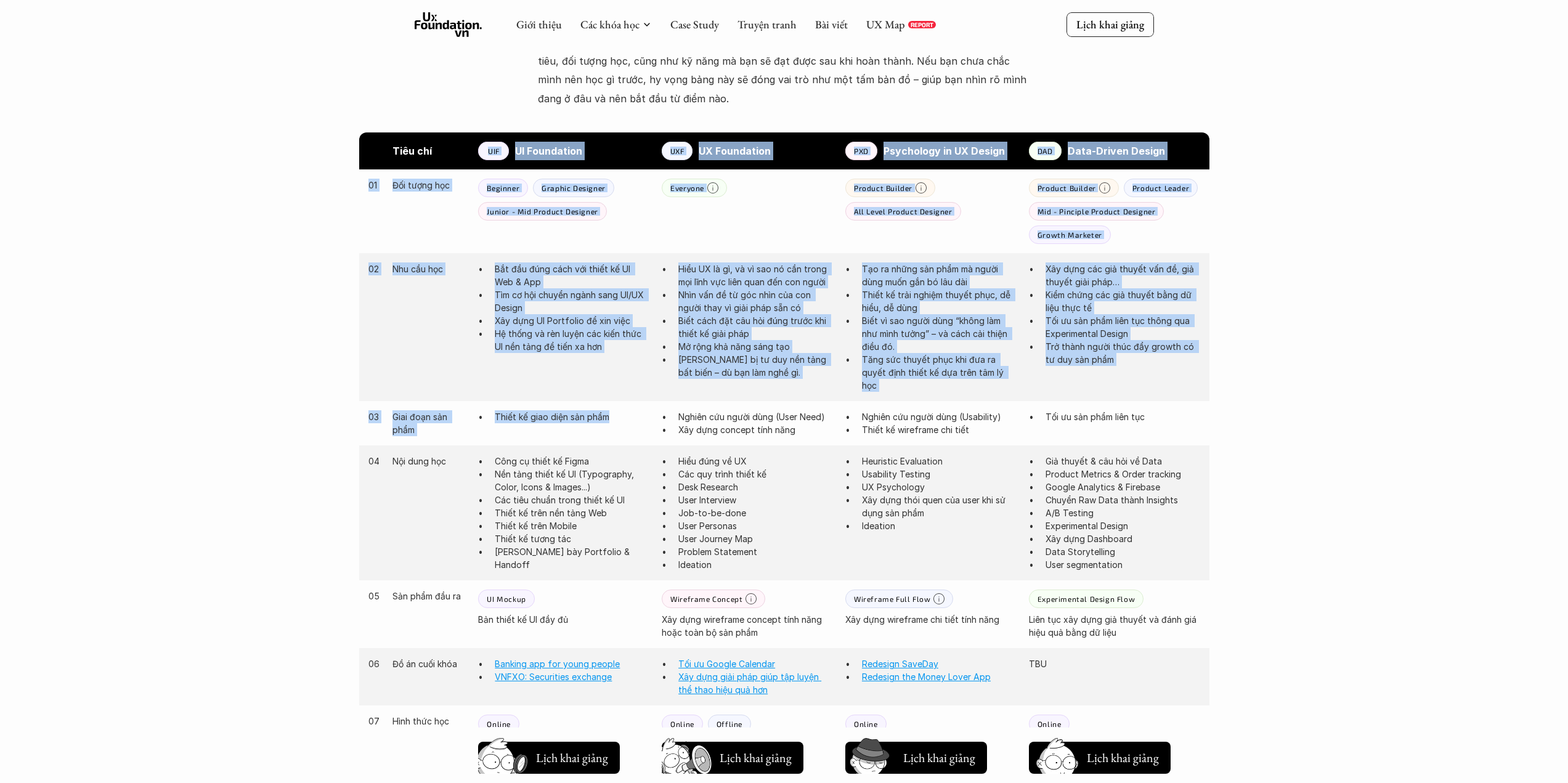
drag, startPoint x: 596, startPoint y: 191, endPoint x: 625, endPoint y: 423, distance: 233.8
click at [625, 422] on div "Tiêu chí UIF UI Foundation UXF UX Foundation PXD Psychology in UX Design DAD Da…" at bounding box center [784, 599] width 850 height 933
click at [625, 423] on p "Thiết kế giao diện sản phẩm" at bounding box center [572, 417] width 154 height 13
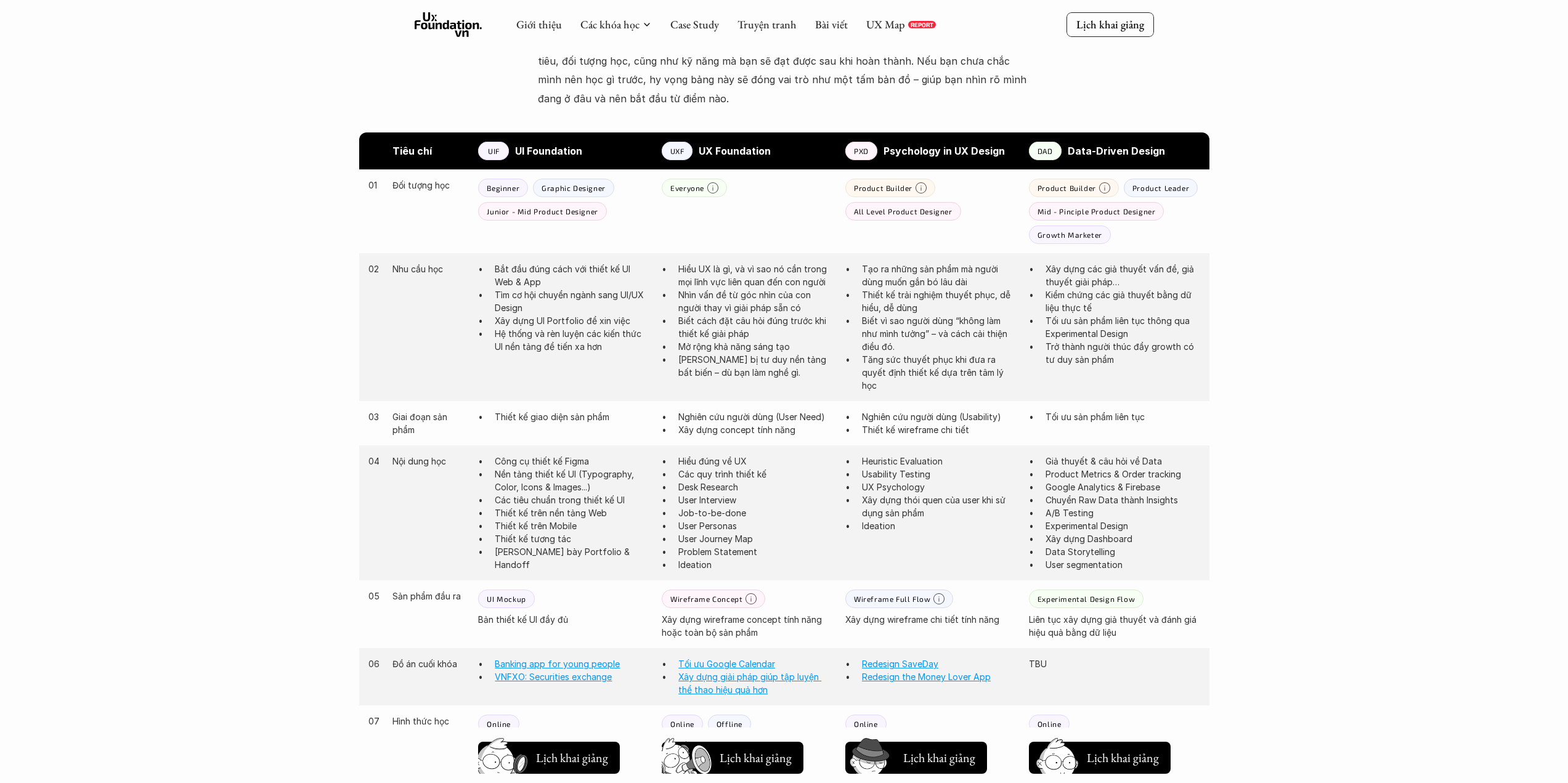
scroll to position [655, 0]
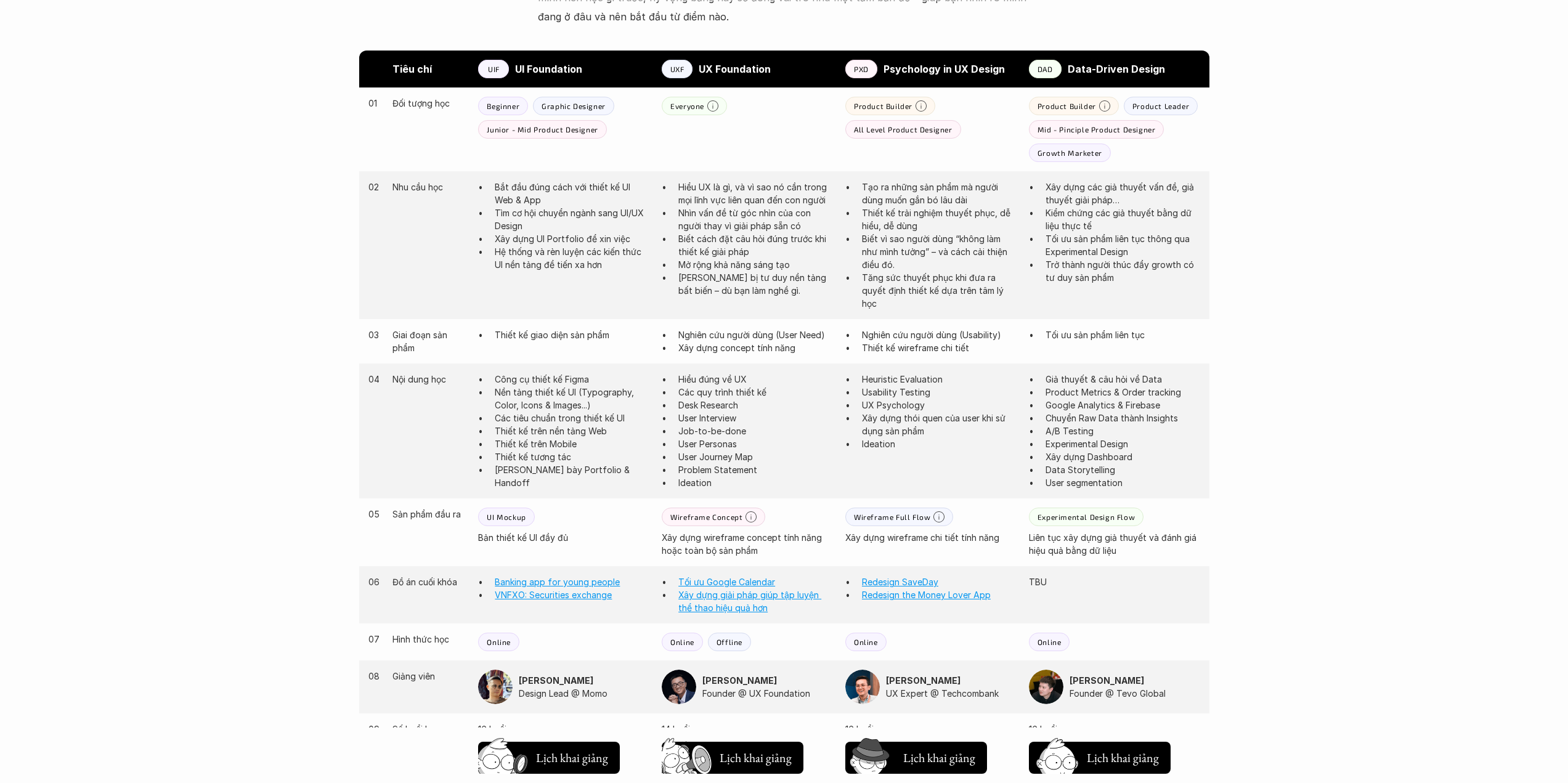
click at [535, 69] on strong "UI Foundation" at bounding box center [549, 69] width 67 height 12
drag, startPoint x: 535, startPoint y: 69, endPoint x: 547, endPoint y: 100, distance: 33.2
click at [535, 68] on strong "UI Foundation" at bounding box center [549, 69] width 67 height 12
click at [614, 231] on p "Tìm cơ hội chuyển ngành sang UI/UX Design" at bounding box center [572, 220] width 154 height 26
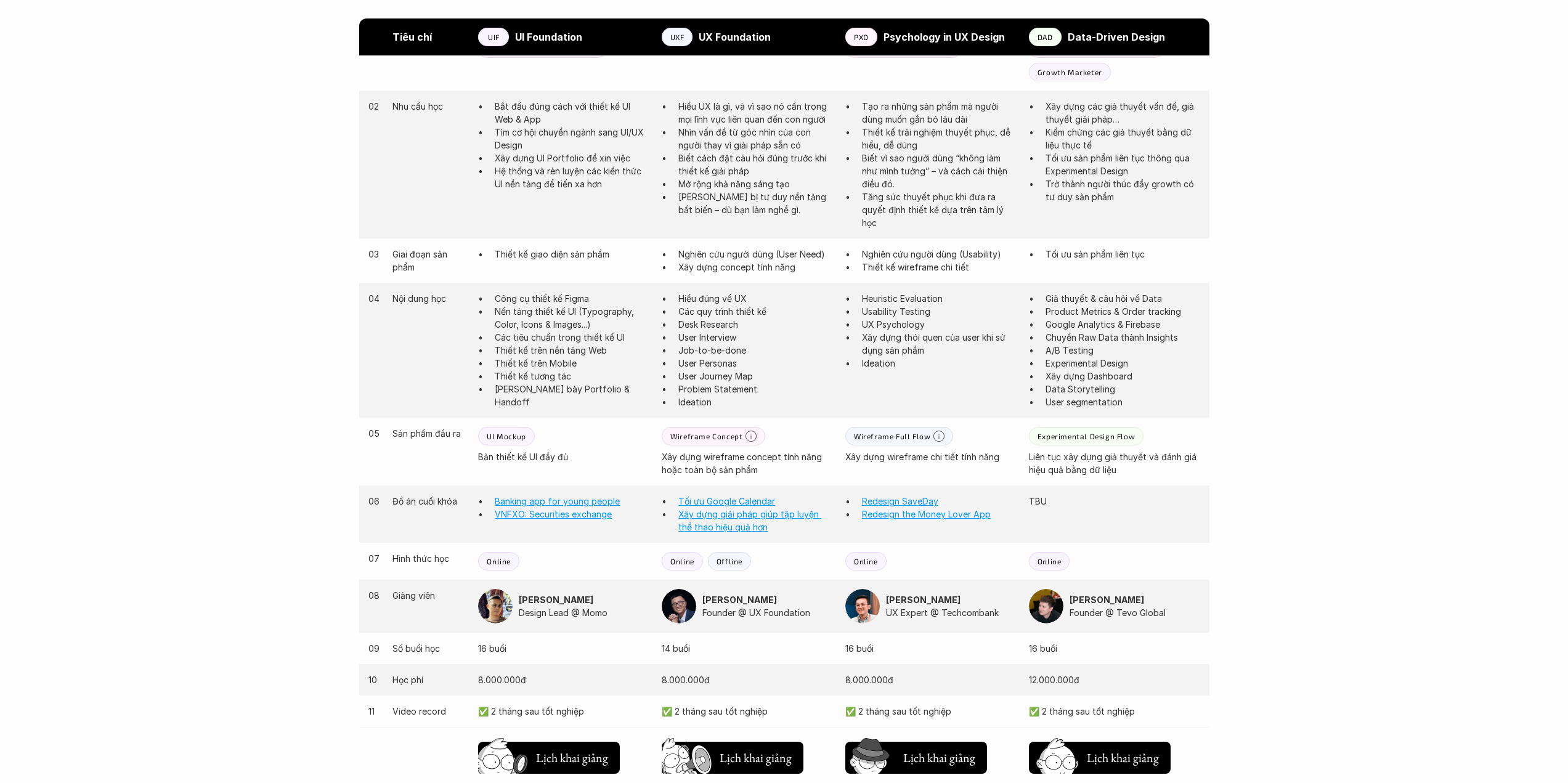
scroll to position [736, 0]
drag, startPoint x: 678, startPoint y: 297, endPoint x: 789, endPoint y: 354, distance: 124.8
click at [792, 350] on ul "Hiểu đúng về UX Các quy trình thiết kế Desk Research User Interview Job-to-be-d…" at bounding box center [747, 350] width 171 height 117
drag, startPoint x: 789, startPoint y: 354, endPoint x: 779, endPoint y: 287, distance: 67.7
click at [789, 352] on p "Job-to-be-done" at bounding box center [755, 349] width 154 height 13
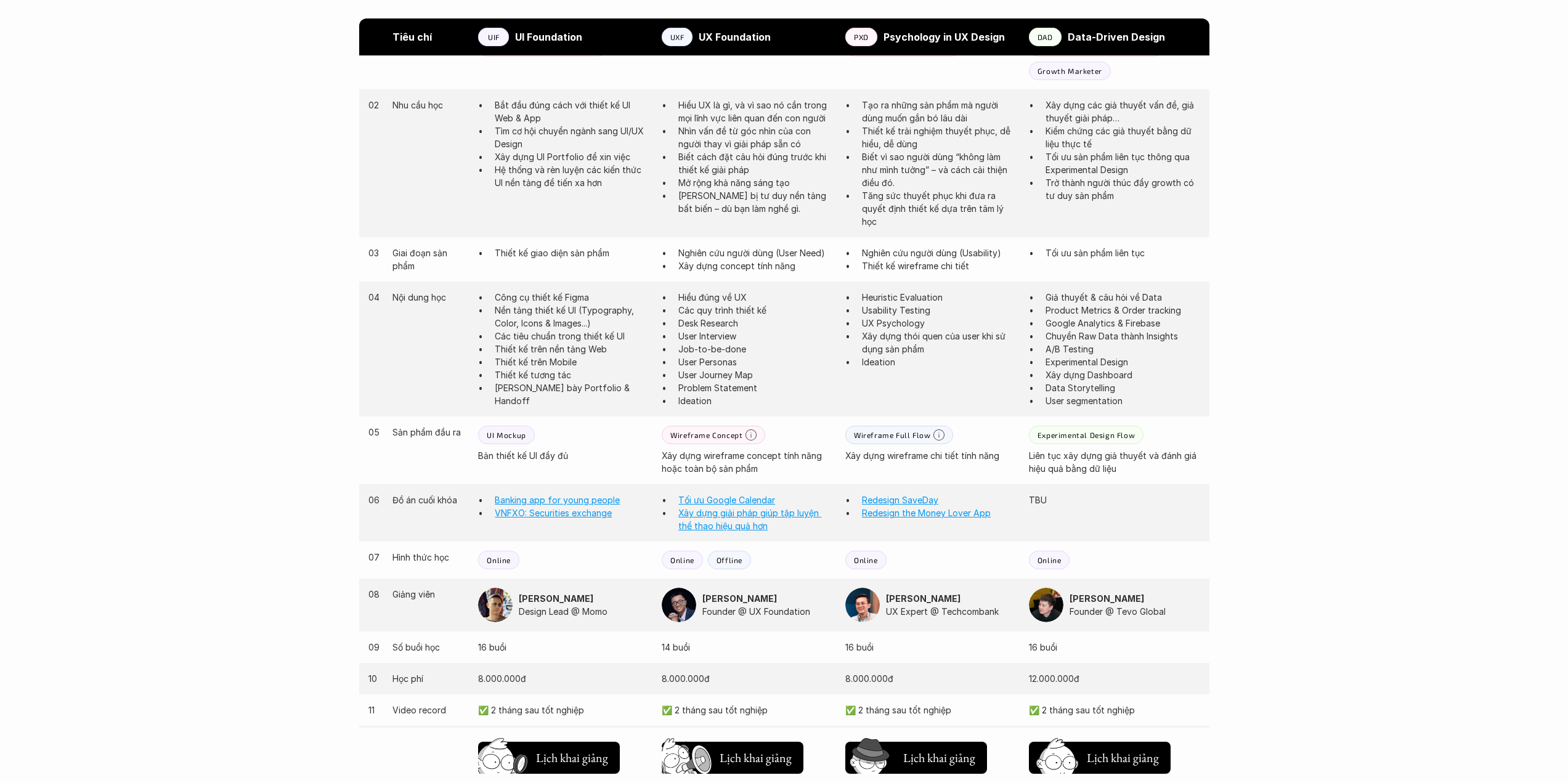
click at [892, 297] on p "Heuristic Evaluation" at bounding box center [938, 297] width 154 height 13
drag, startPoint x: 919, startPoint y: 345, endPoint x: 942, endPoint y: 363, distance: 29.2
click at [935, 365] on ul "Heuristic Evaluation Usability Testing UX Psychology Xây dựng thói quen của use…" at bounding box center [930, 330] width 171 height 78
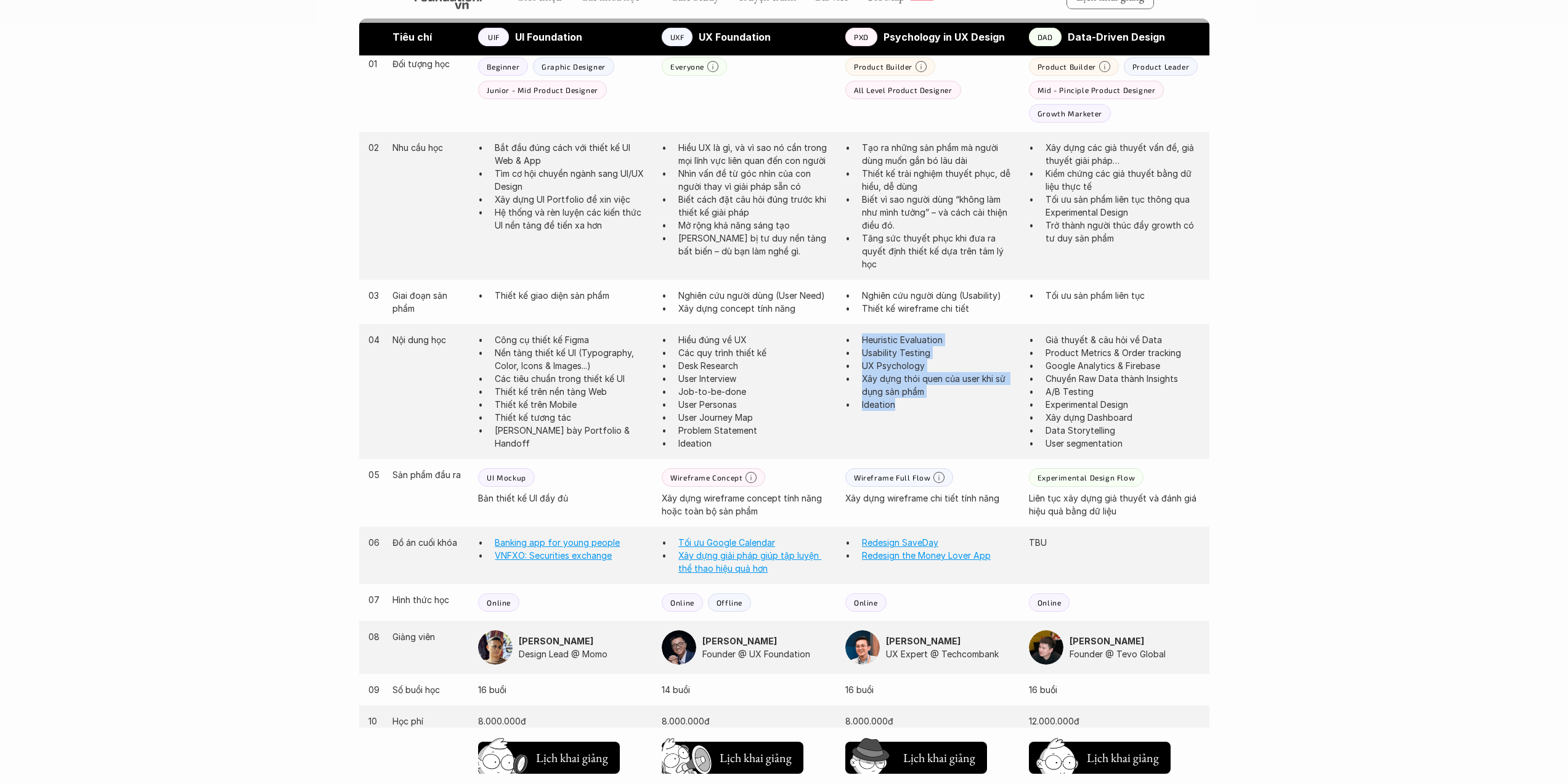
scroll to position [655, 0]
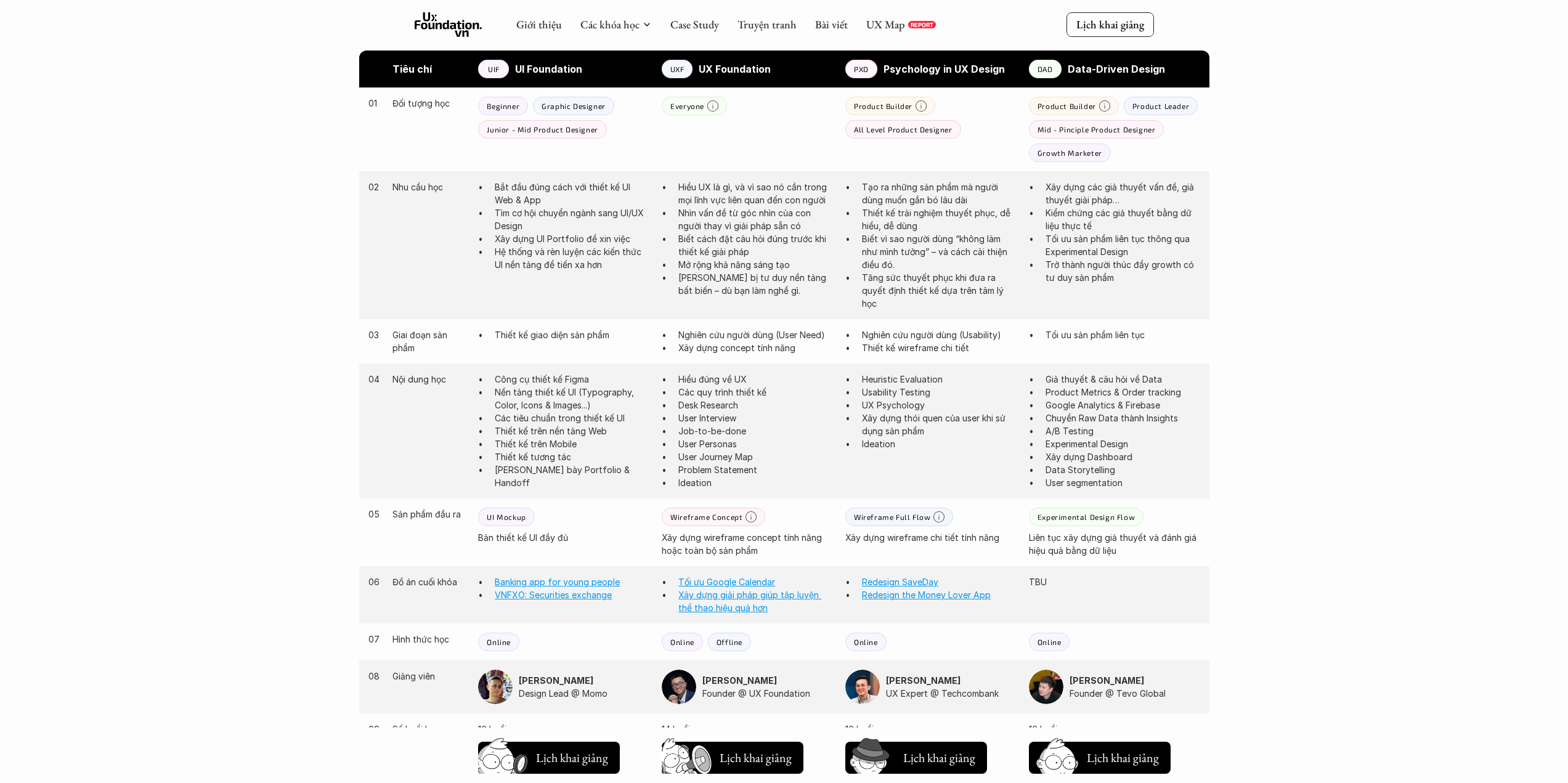
click at [1089, 71] on strong "Data-Driven Design" at bounding box center [1116, 69] width 97 height 12
click at [1319, 338] on div "Giới thiệu Các khóa học Case Study Truyện tranh Bài viết UX Map REPORT Lịch kha…" at bounding box center [784, 477] width 1568 height 2262
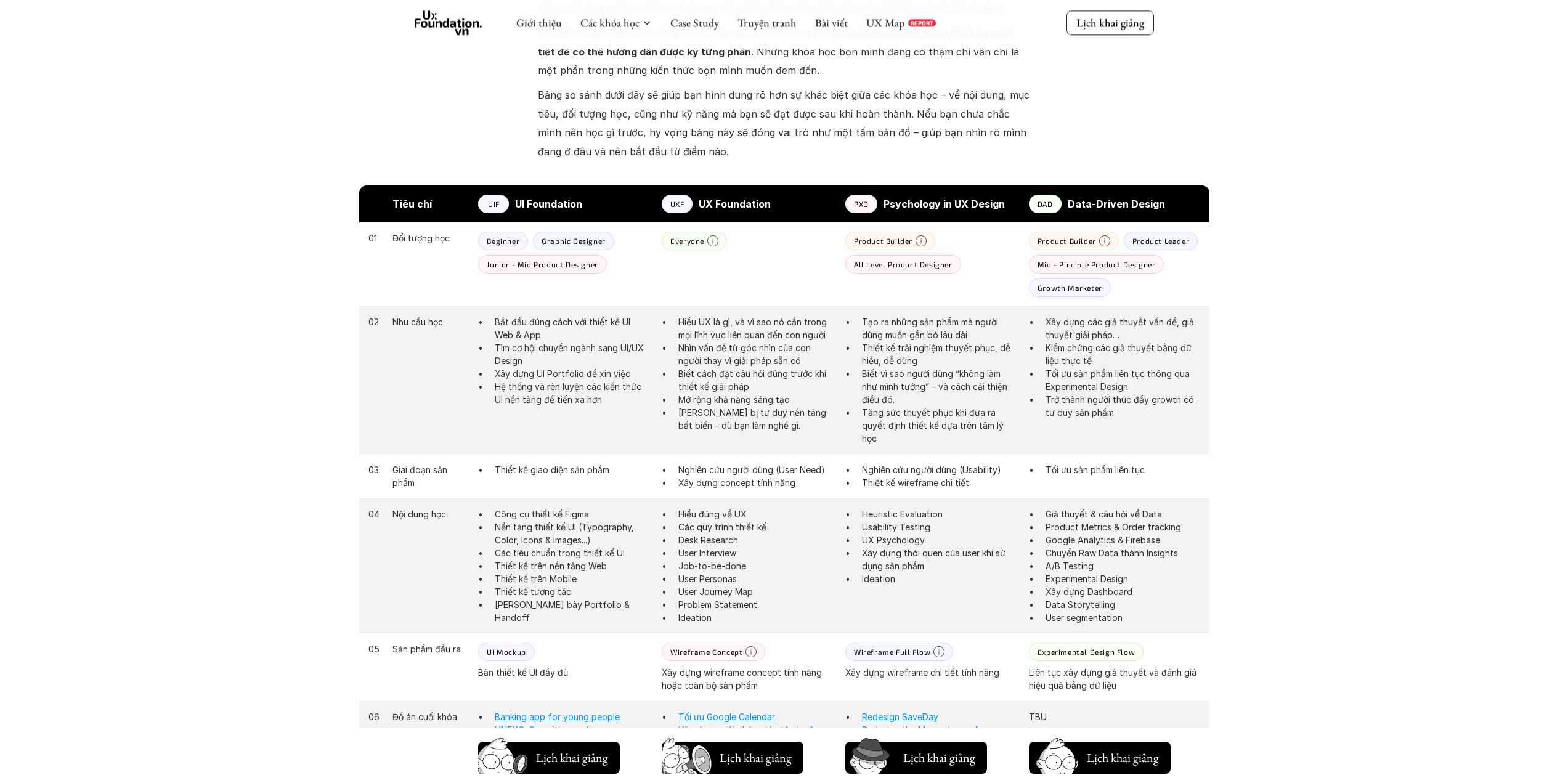
scroll to position [573, 0]
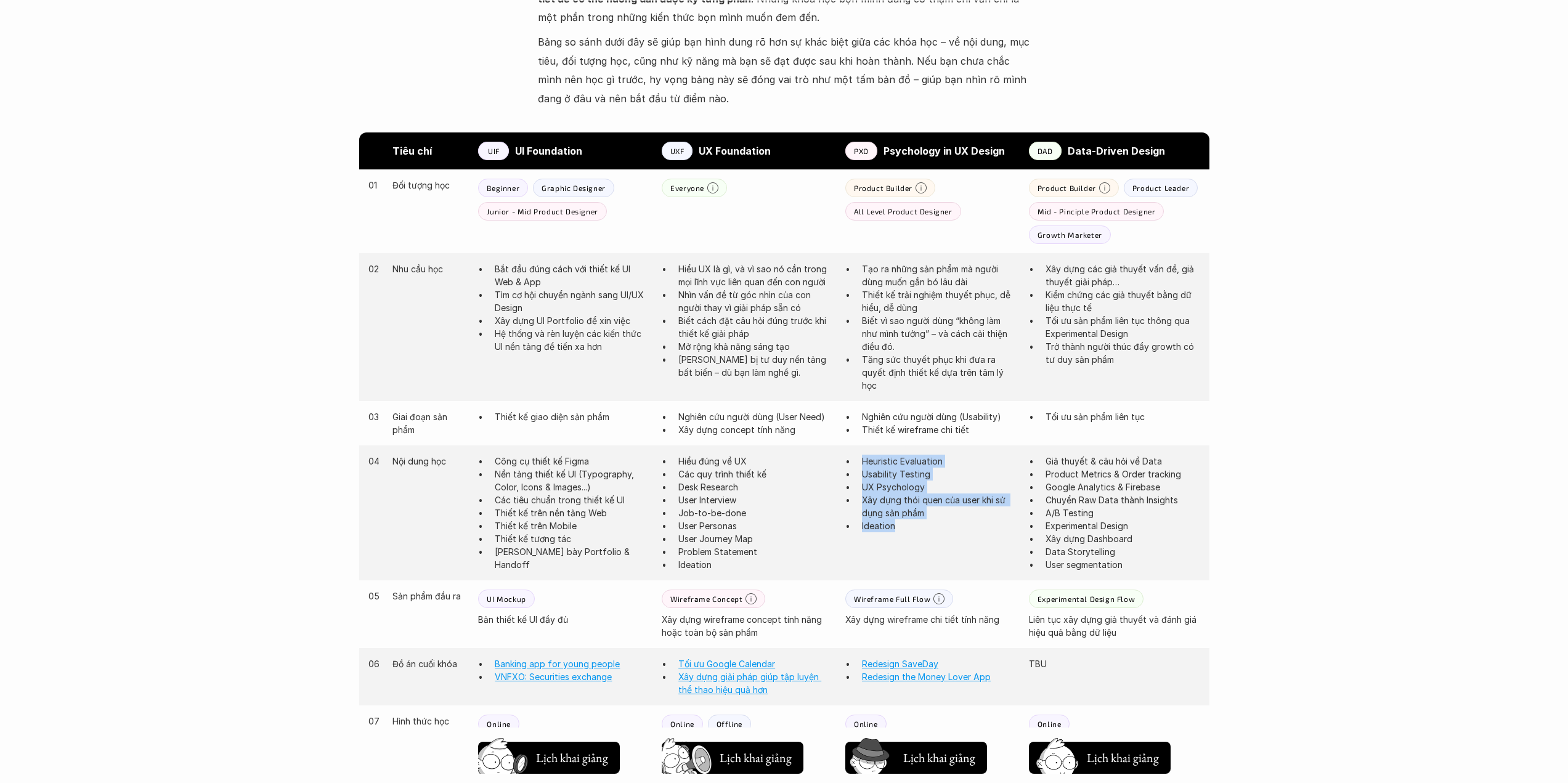
drag, startPoint x: 875, startPoint y: 518, endPoint x: 843, endPoint y: 459, distance: 67.1
click at [843, 459] on div "04 Nội dung học Công cụ thiết kế Figma Nền tảng thiết kế UI (Typography, Color,…" at bounding box center [784, 513] width 850 height 135
click at [874, 402] on div "03 Giai đoạn sản phẩm Thiết kế giao diện sản phẩm Nghiên cứu người dùng (User N…" at bounding box center [784, 423] width 850 height 45
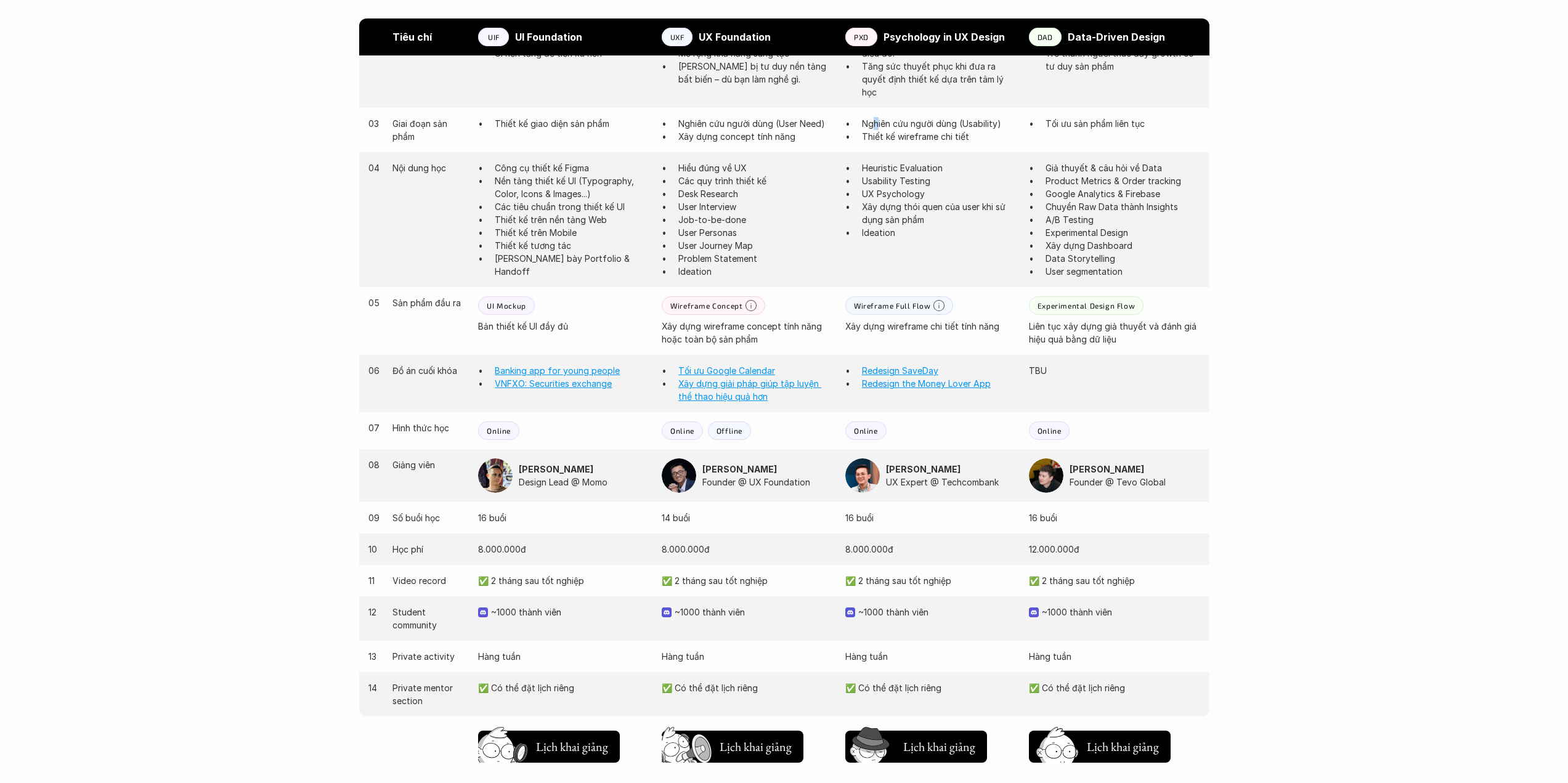
scroll to position [983, 0]
